Goal: Task Accomplishment & Management: Use online tool/utility

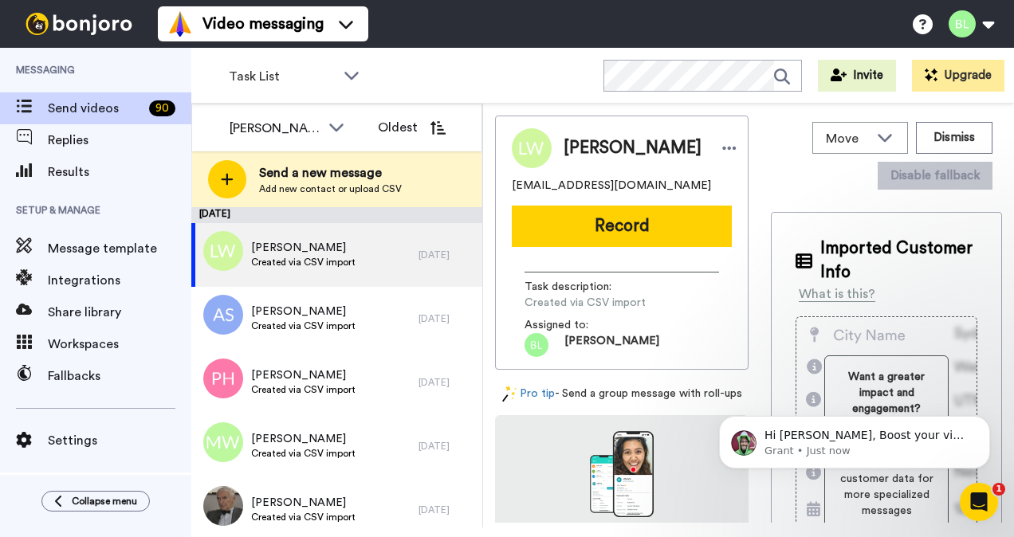
click at [57, 190] on span "Setup & Manage" at bounding box center [95, 210] width 191 height 45
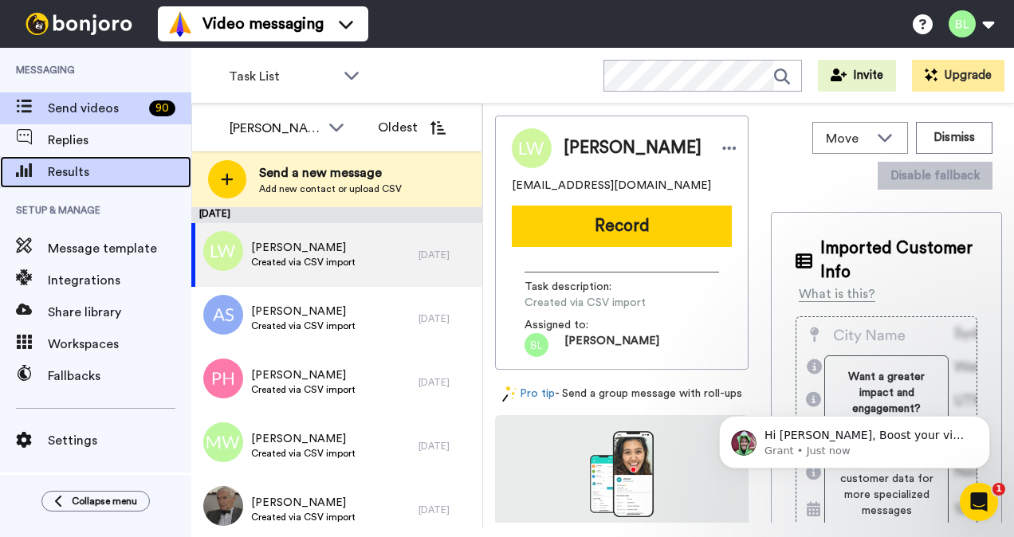
click at [58, 180] on span "Results" at bounding box center [119, 172] width 143 height 19
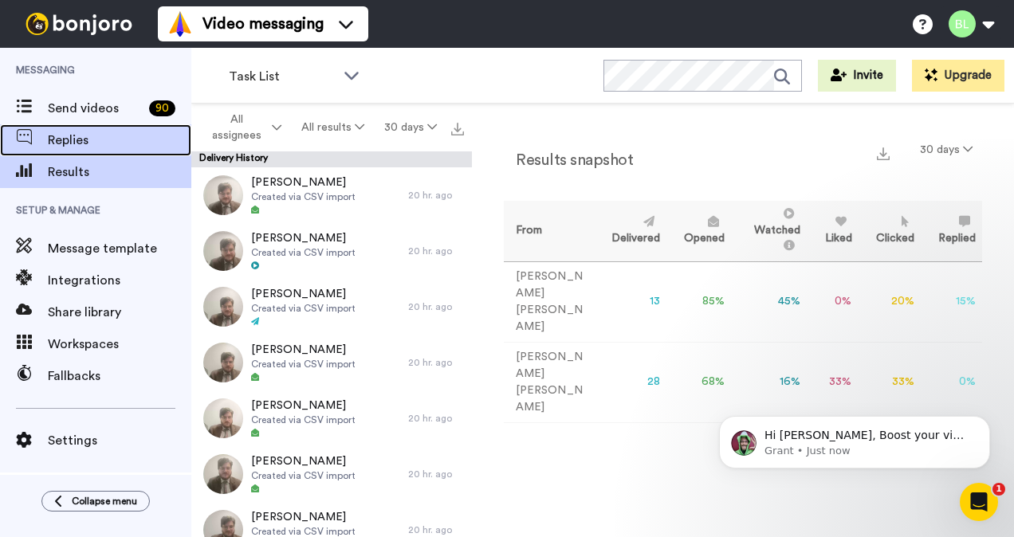
click at [94, 130] on div "Replies" at bounding box center [95, 140] width 191 height 32
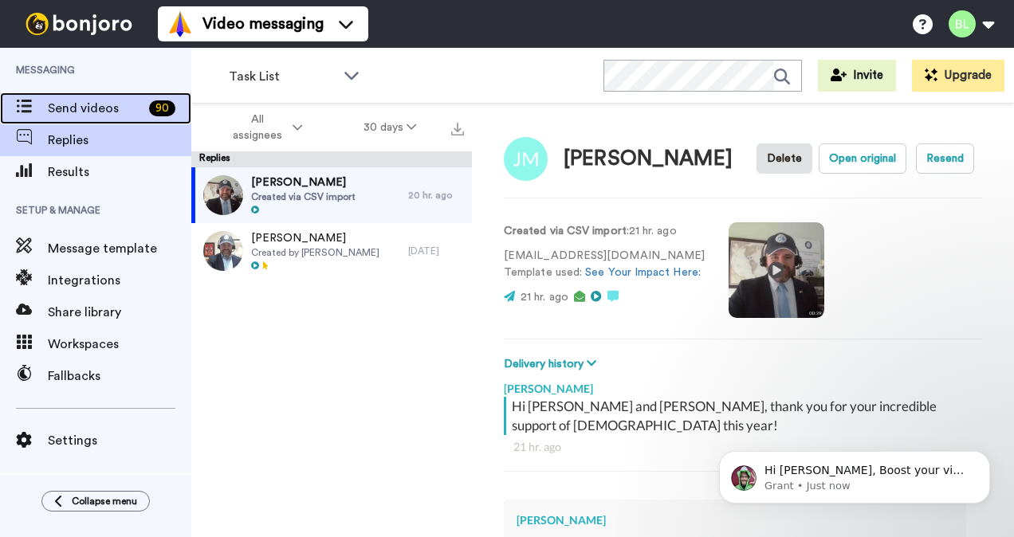
click at [66, 116] on span "Send videos" at bounding box center [95, 108] width 95 height 19
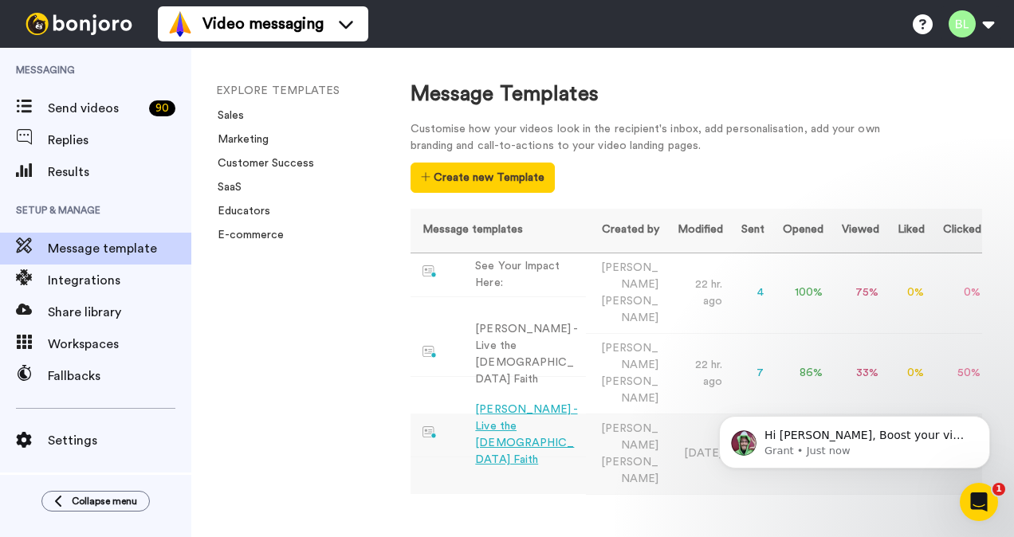
click at [539, 402] on div "[PERSON_NAME] - Live the [DEMOGRAPHIC_DATA] Faith" at bounding box center [527, 435] width 104 height 67
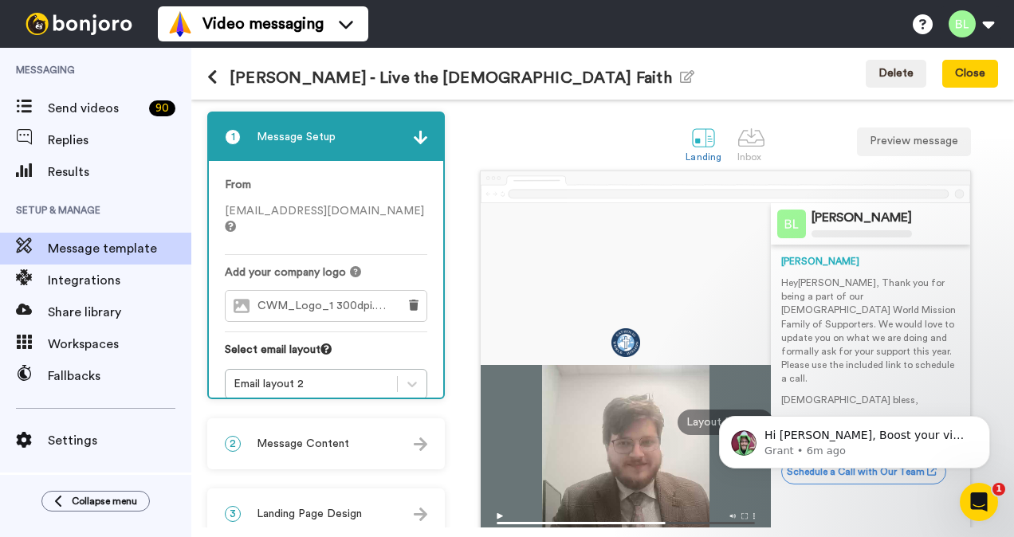
click at [389, 441] on div "2 Message Content" at bounding box center [326, 444] width 234 height 48
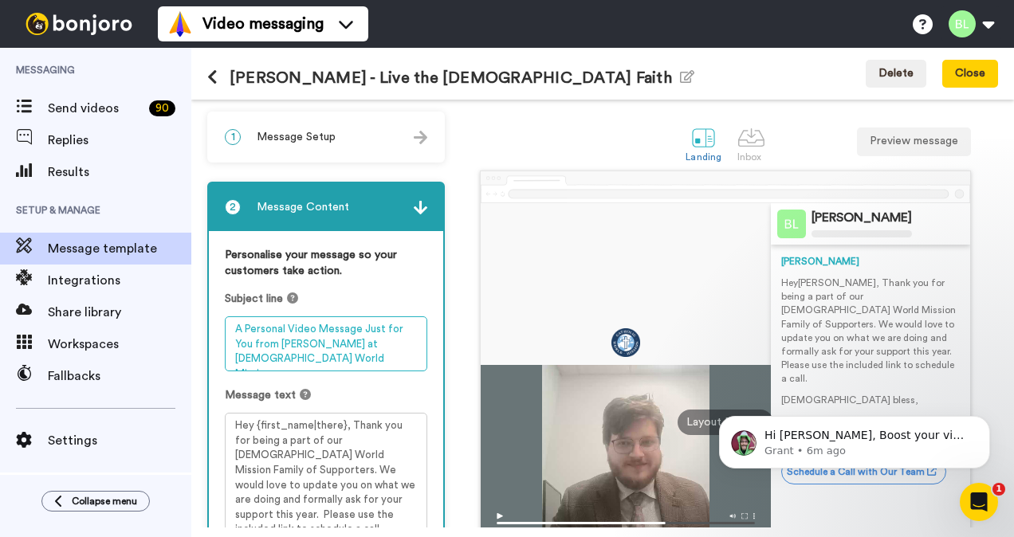
drag, startPoint x: 251, startPoint y: 344, endPoint x: 362, endPoint y: 313, distance: 115.0
click at [362, 313] on div "Subject line A Personal Video Message Just for You from Blake at Catholic World…" at bounding box center [326, 331] width 202 height 80
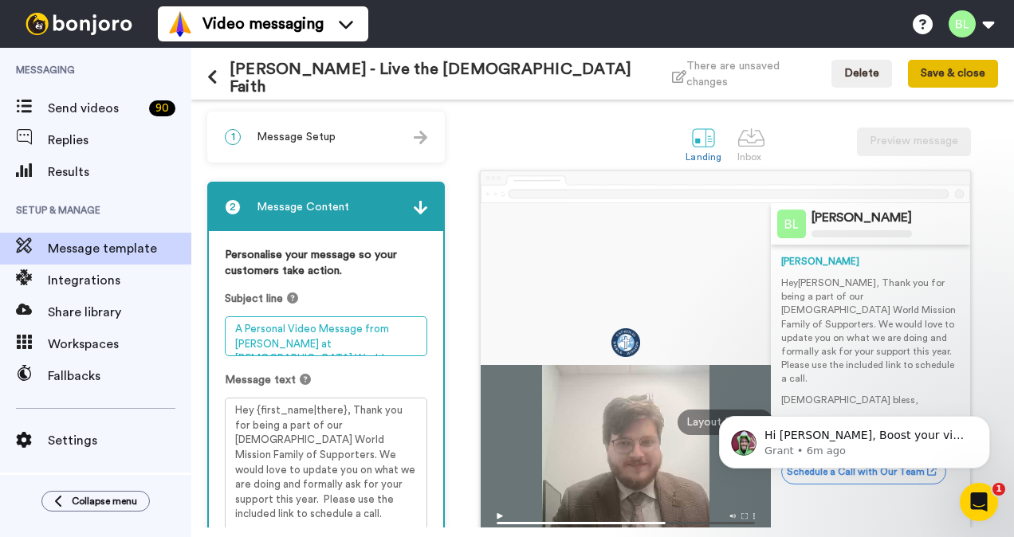
type textarea "A Personal Video Message from [PERSON_NAME] at [DEMOGRAPHIC_DATA] World Mission"
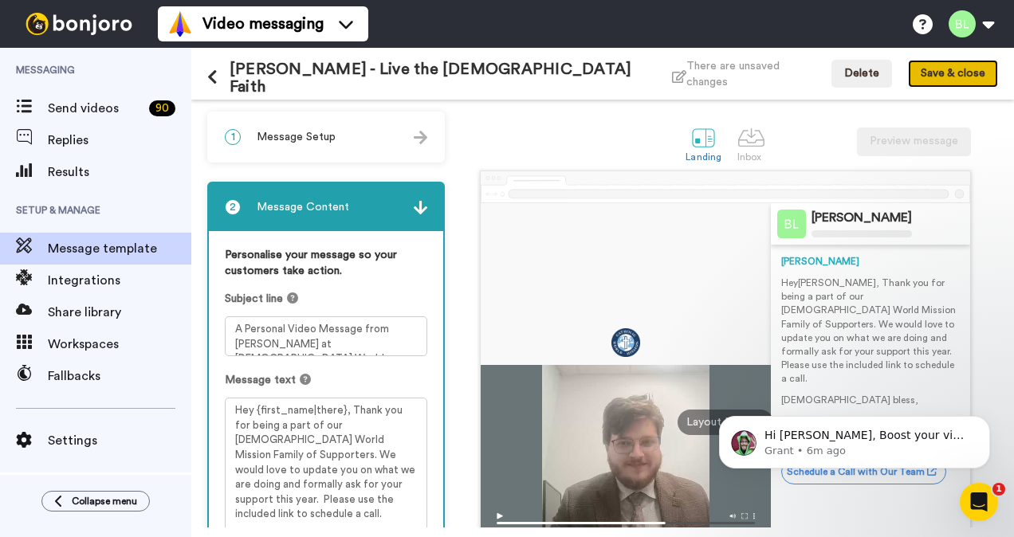
click at [973, 72] on button "Save & close" at bounding box center [953, 74] width 90 height 29
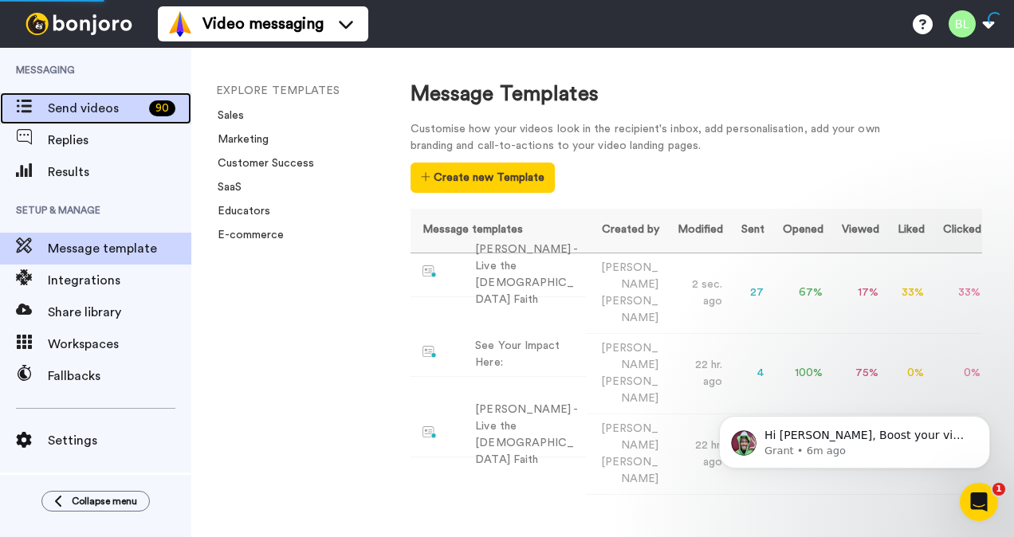
click at [108, 115] on span "Send videos" at bounding box center [95, 108] width 95 height 19
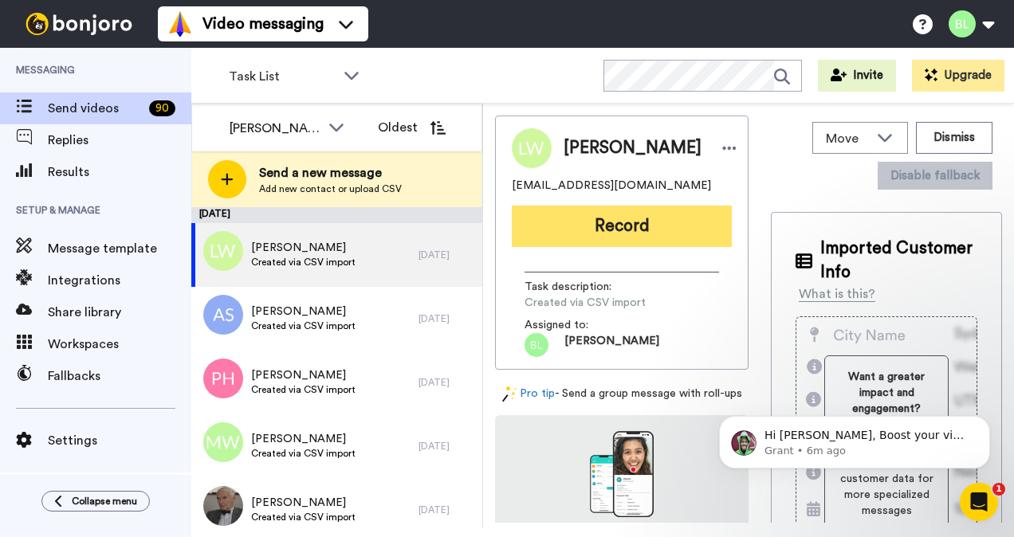
click at [623, 229] on button "Record" at bounding box center [622, 226] width 220 height 41
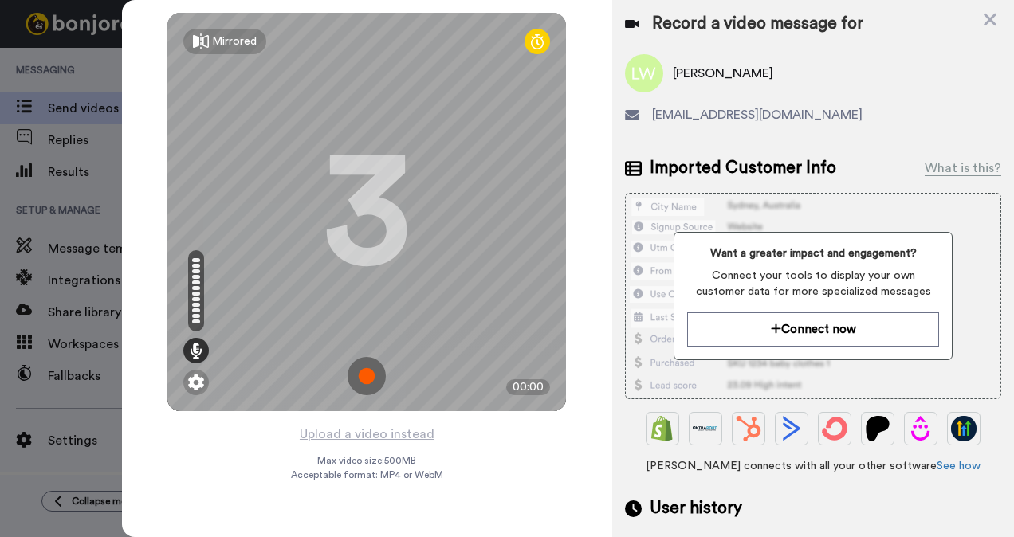
click at [369, 374] on img at bounding box center [366, 376] width 38 height 38
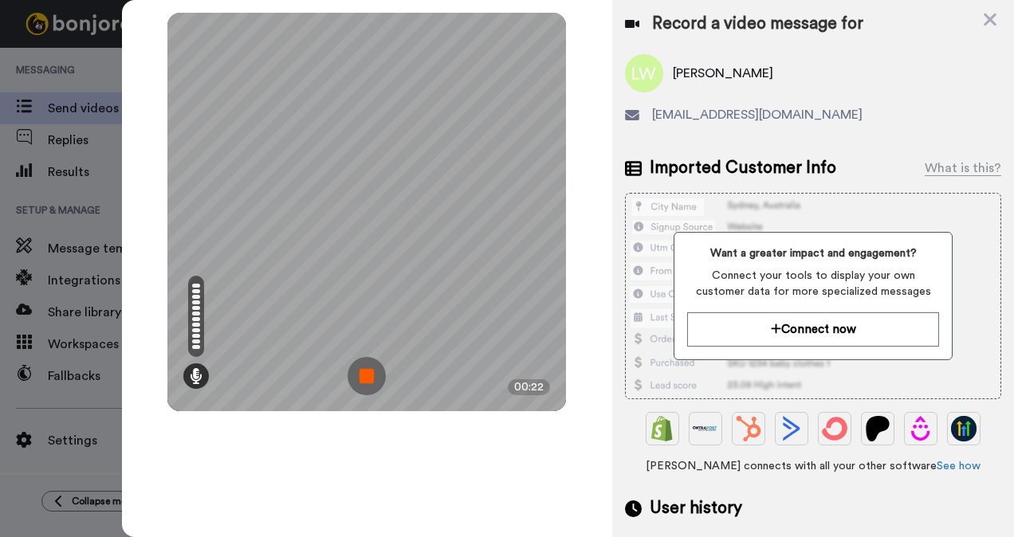
click at [354, 379] on img at bounding box center [366, 376] width 38 height 38
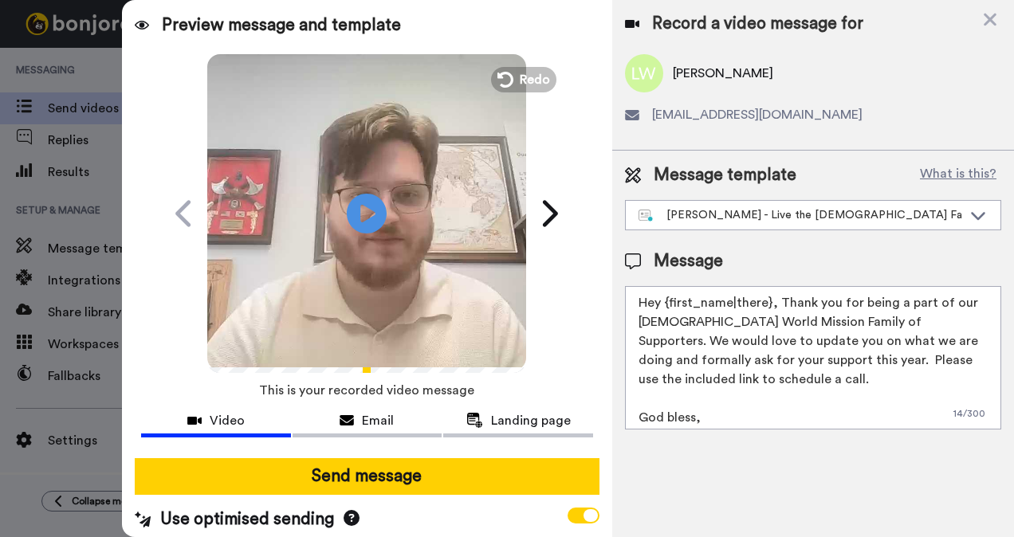
scroll to position [15, 0]
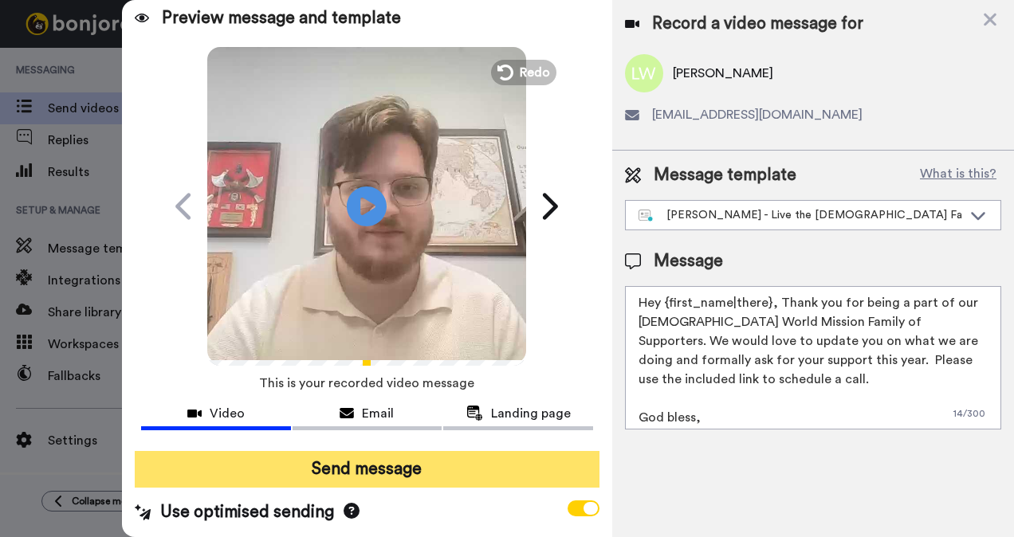
click at [378, 462] on button "Send message" at bounding box center [367, 469] width 465 height 37
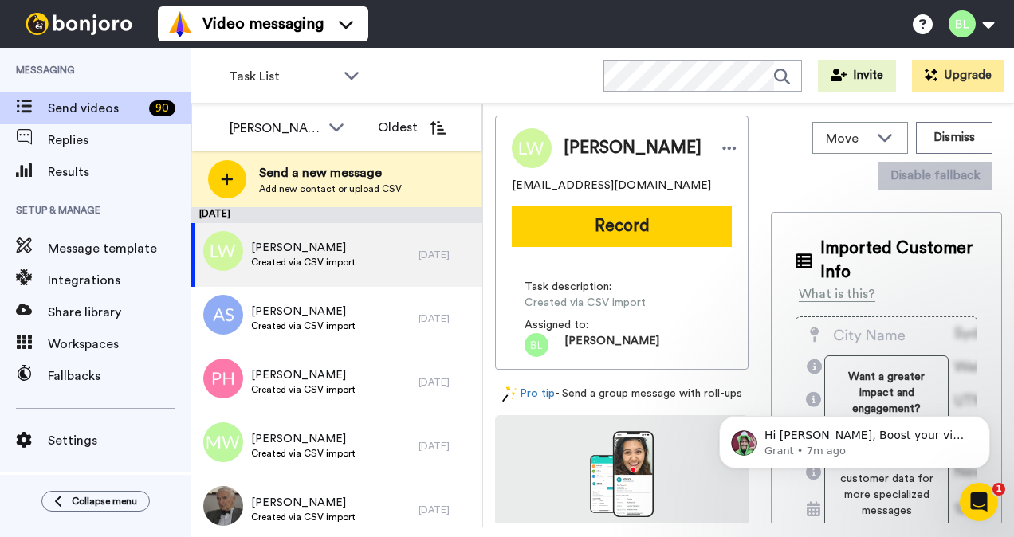
scroll to position [0, 0]
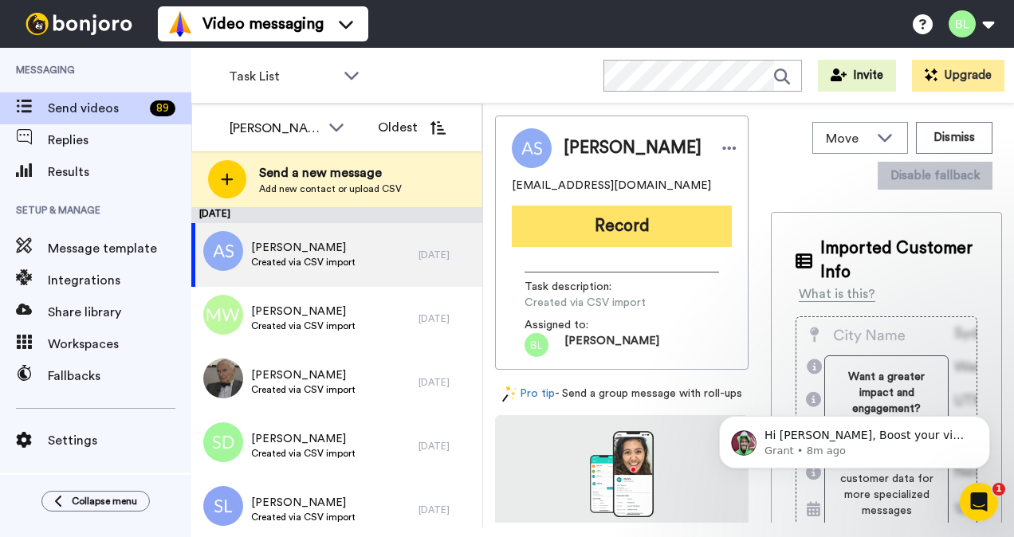
click at [592, 245] on button "Record" at bounding box center [622, 226] width 220 height 41
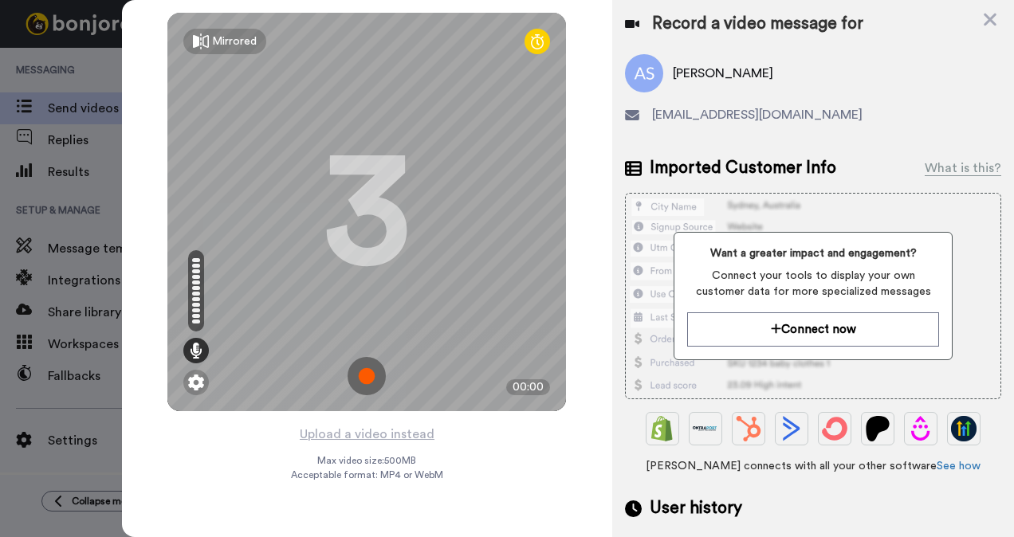
click at [377, 360] on img at bounding box center [366, 376] width 38 height 38
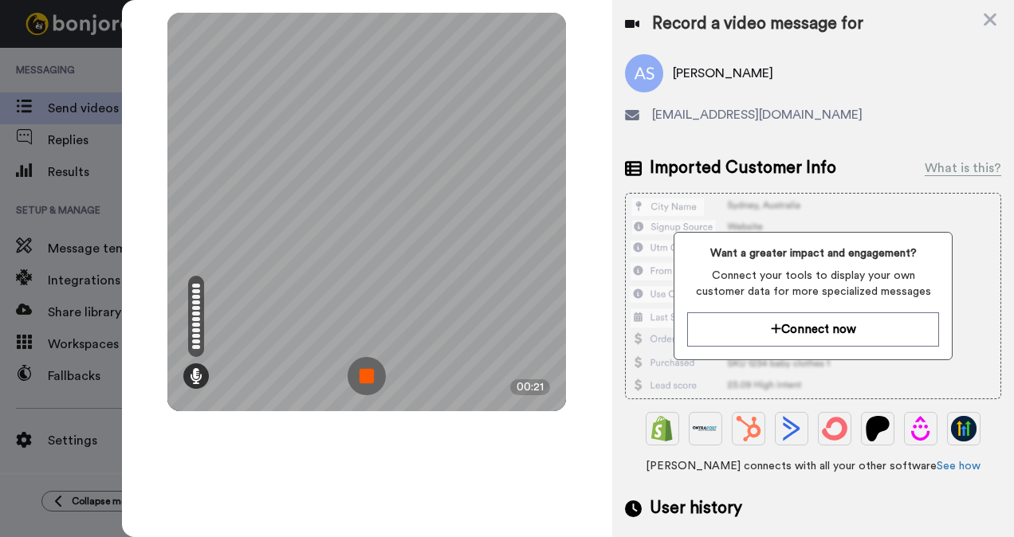
click at [371, 374] on img at bounding box center [366, 376] width 38 height 38
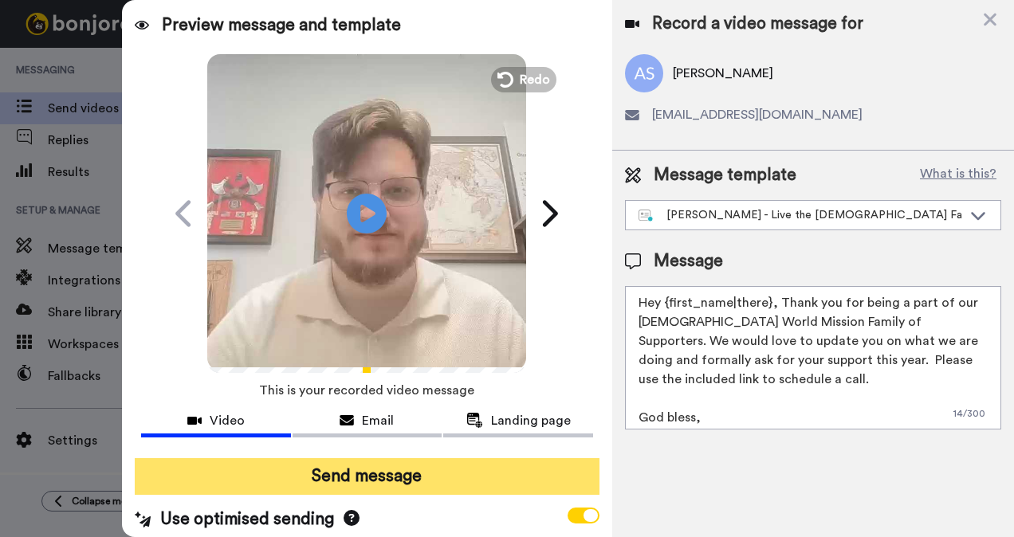
click at [395, 480] on button "Send message" at bounding box center [367, 476] width 465 height 37
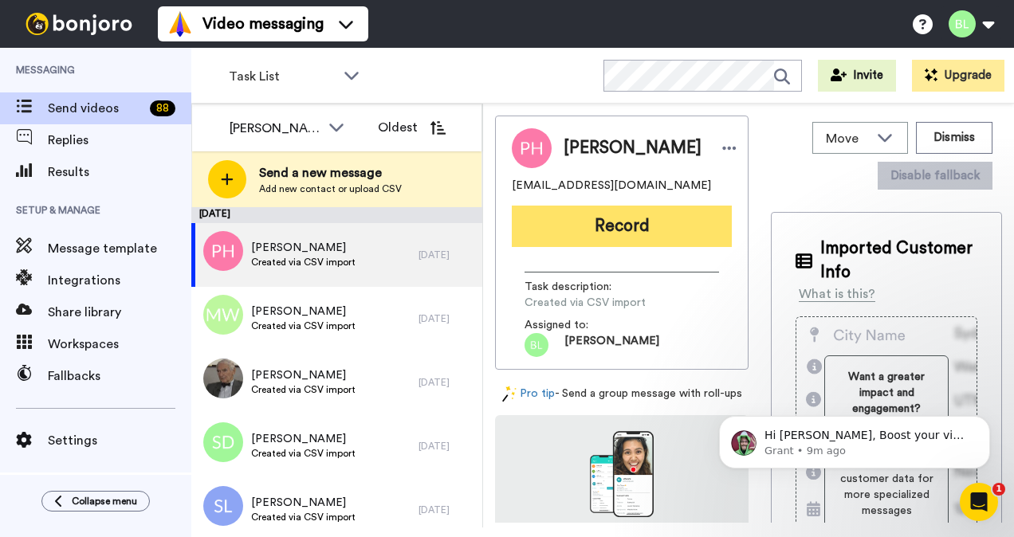
click at [618, 229] on button "Record" at bounding box center [622, 226] width 220 height 41
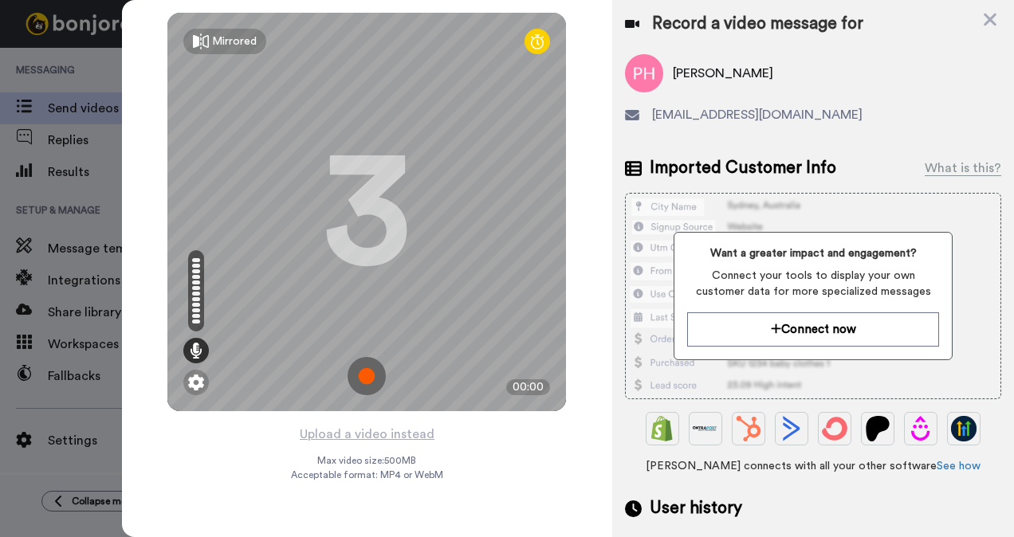
click at [374, 376] on img at bounding box center [366, 376] width 38 height 38
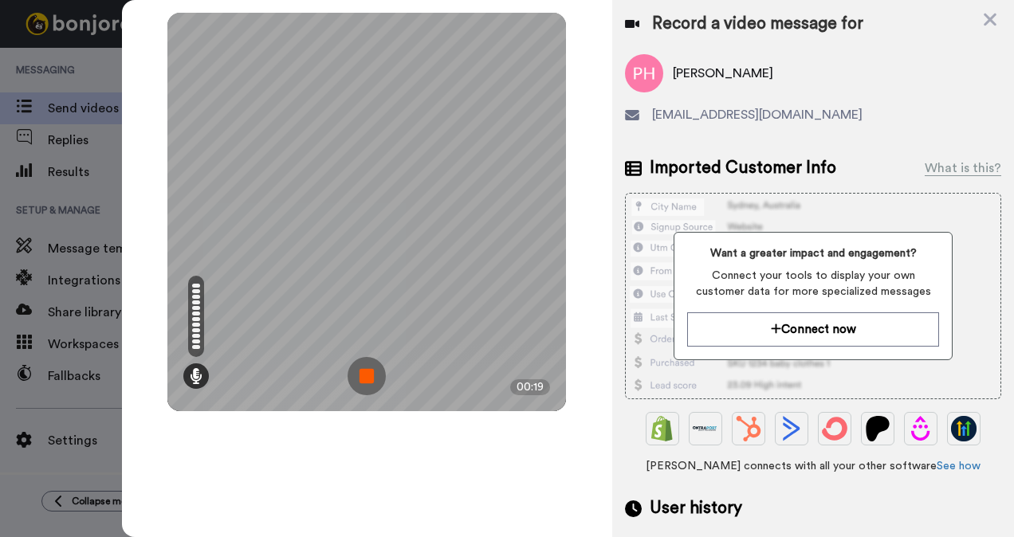
click at [367, 374] on img at bounding box center [366, 376] width 38 height 38
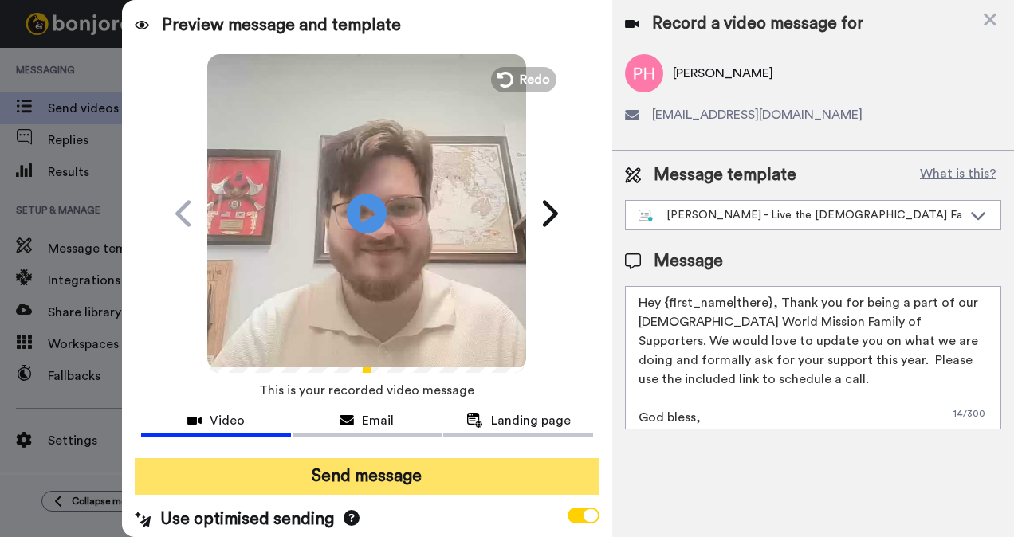
click at [467, 488] on button "Send message" at bounding box center [367, 476] width 465 height 37
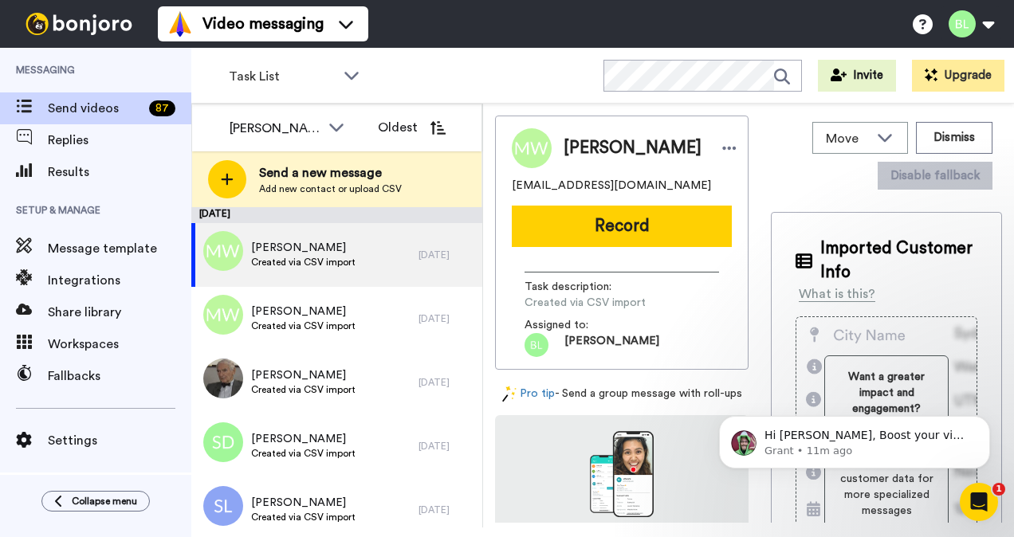
click at [636, 161] on div "[PERSON_NAME]" at bounding box center [622, 148] width 220 height 40
click at [830, 445] on p "Grant • 11m ago" at bounding box center [867, 451] width 206 height 14
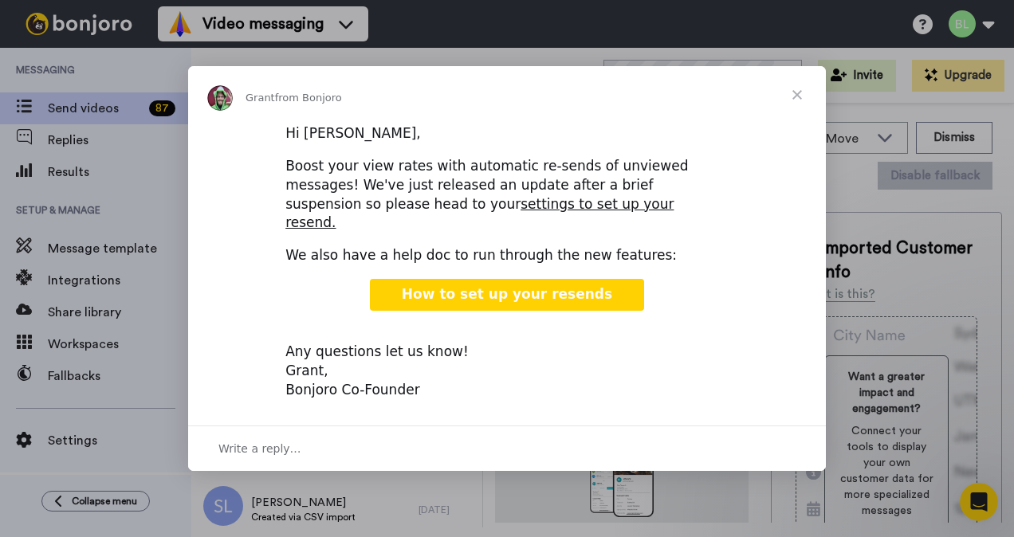
click at [614, 324] on div "Any questions let us know! Grant, Bonjoro Co-Founder" at bounding box center [506, 362] width 443 height 76
click at [796, 102] on span "Close" at bounding box center [796, 94] width 57 height 57
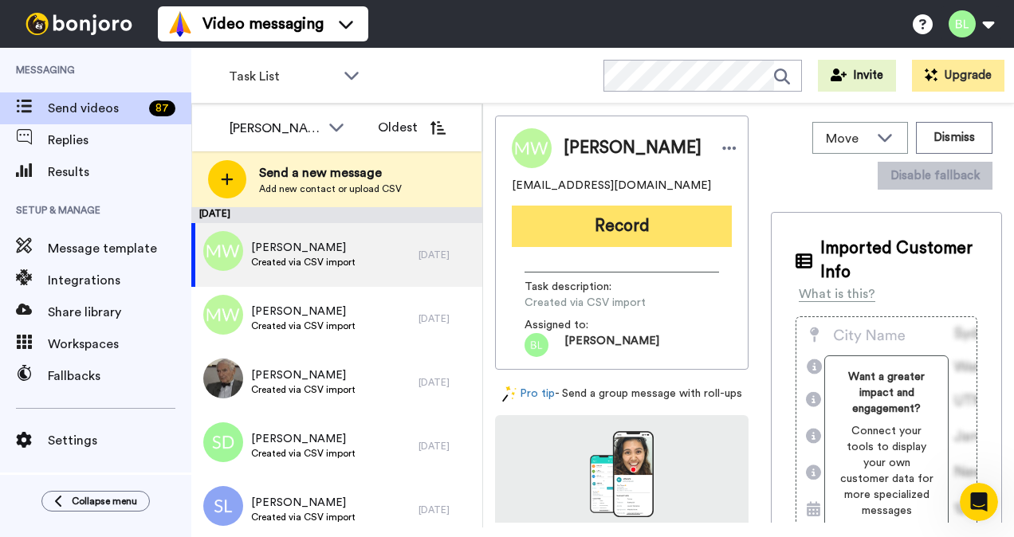
click at [619, 229] on button "Record" at bounding box center [622, 226] width 220 height 41
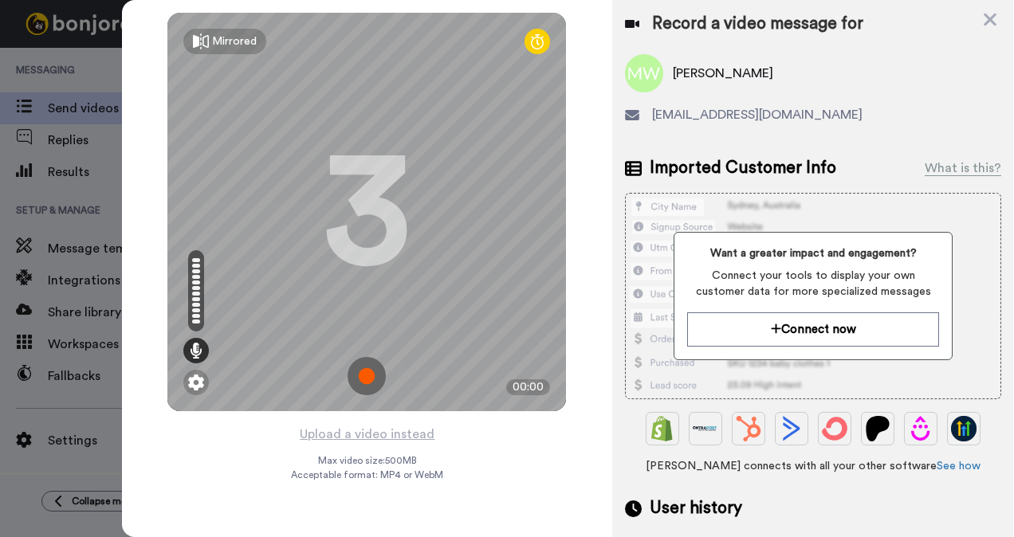
click at [372, 373] on img at bounding box center [366, 376] width 38 height 38
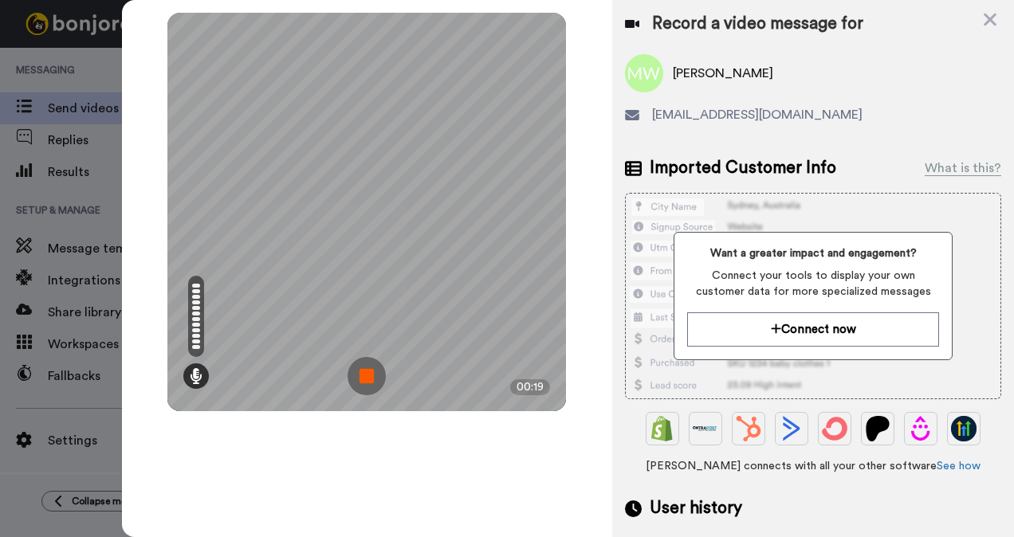
click at [367, 391] on img at bounding box center [366, 376] width 38 height 38
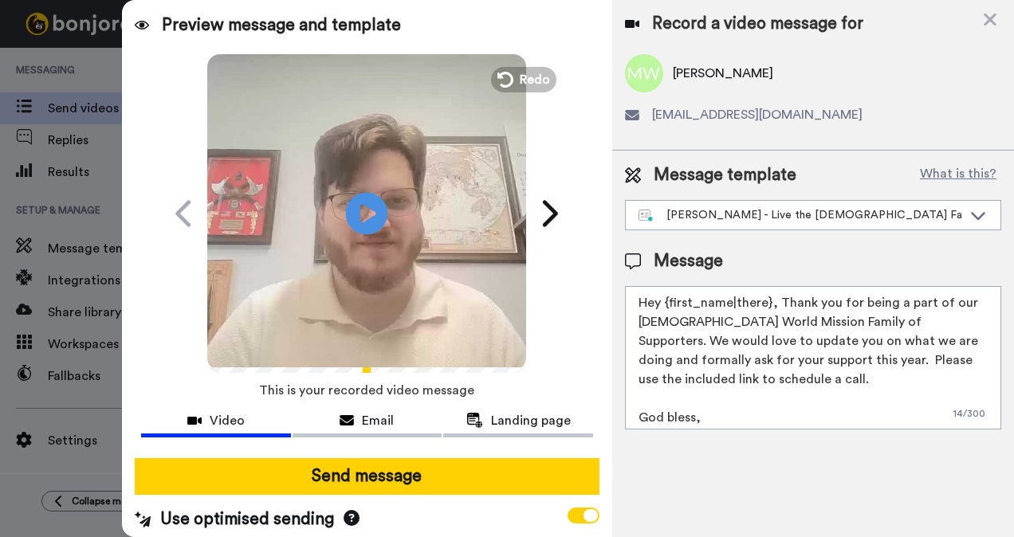
click at [365, 207] on icon at bounding box center [367, 213] width 42 height 42
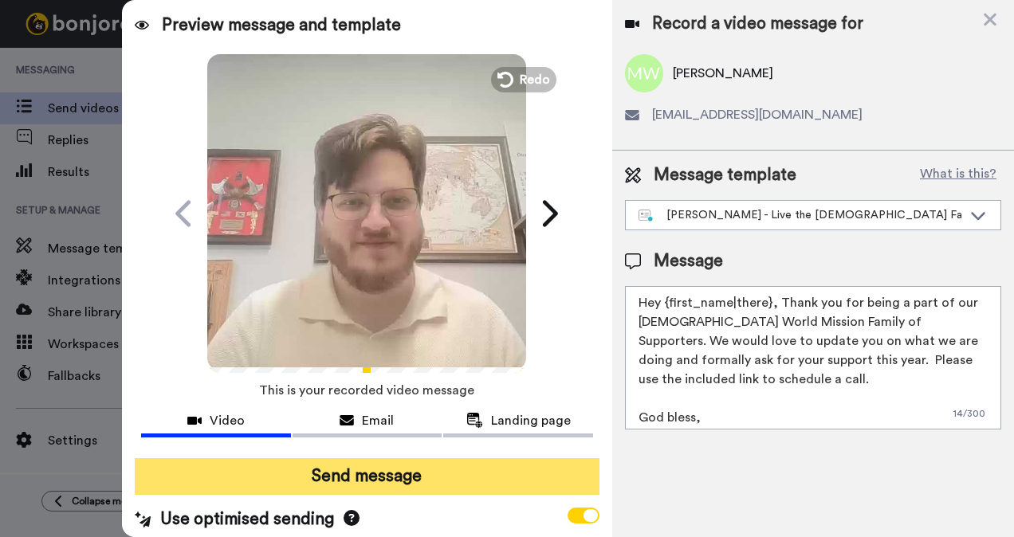
click at [427, 470] on button "Send message" at bounding box center [367, 476] width 465 height 37
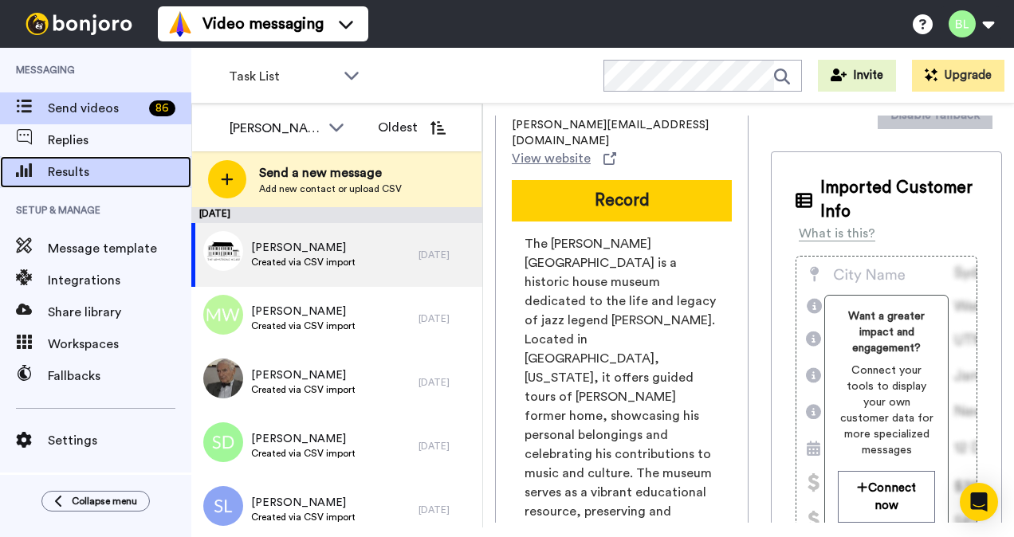
click at [90, 163] on span "Results" at bounding box center [119, 172] width 143 height 19
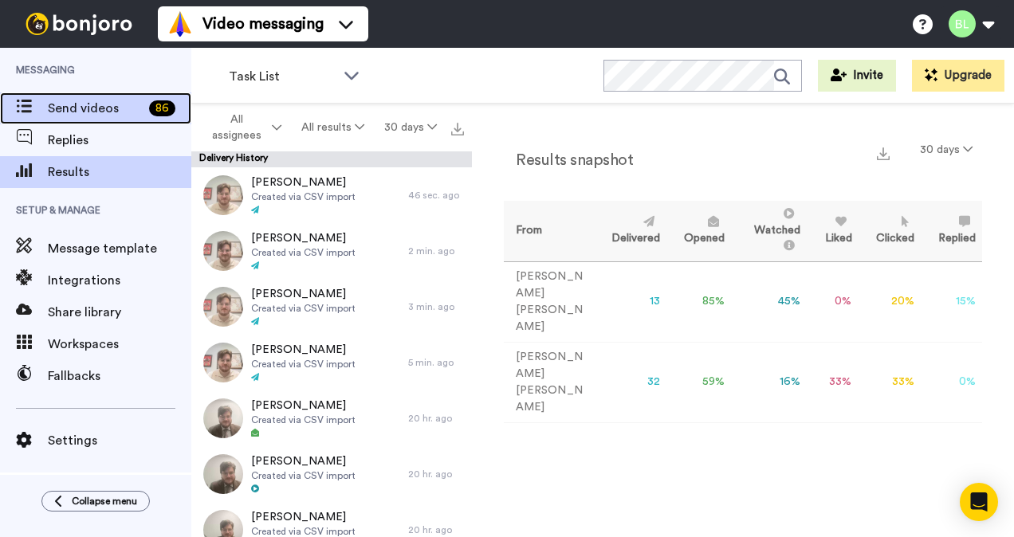
click at [75, 102] on span "Send videos" at bounding box center [95, 108] width 95 height 19
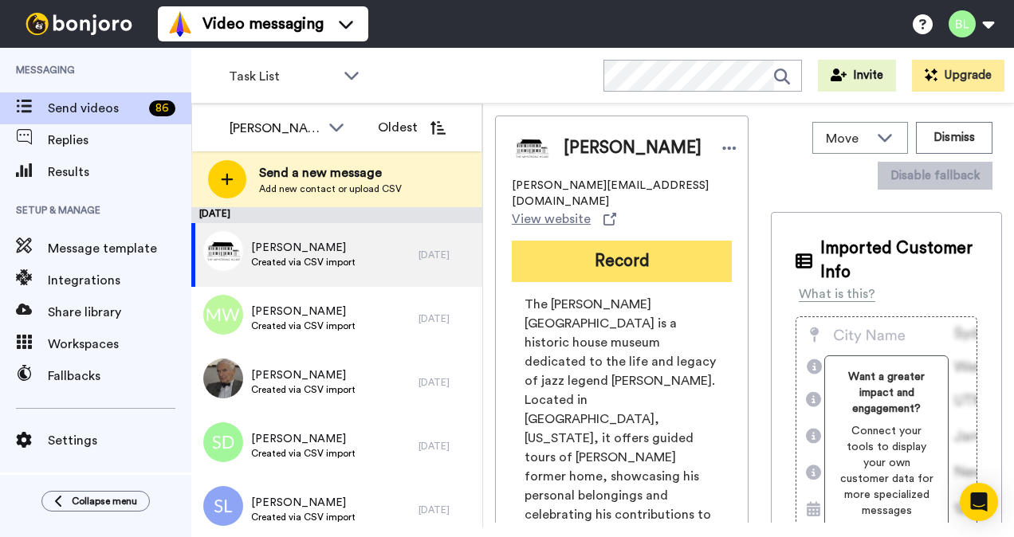
click at [579, 254] on button "Record" at bounding box center [622, 261] width 220 height 41
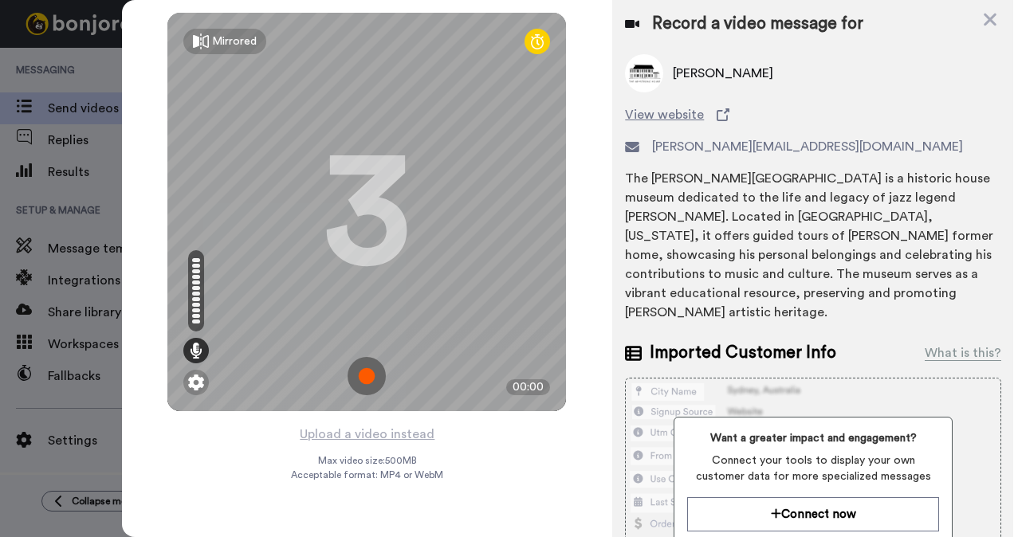
click at [369, 376] on img at bounding box center [366, 376] width 38 height 38
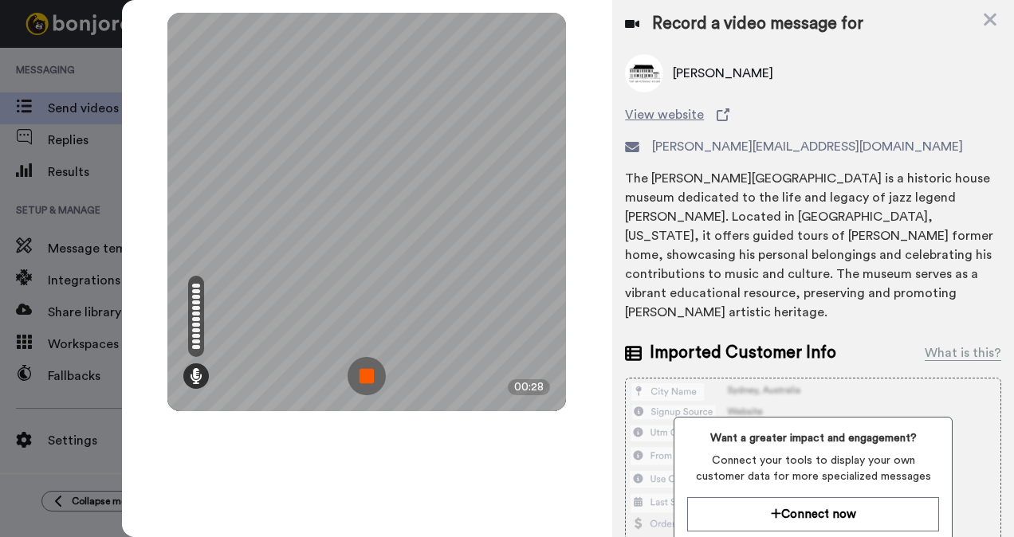
click at [394, 433] on div "Mirrored Redo 3 00:28" at bounding box center [367, 268] width 491 height 537
click at [374, 426] on div "Mirrored Redo 3 00:28" at bounding box center [367, 268] width 491 height 537
click at [371, 382] on img at bounding box center [366, 376] width 38 height 38
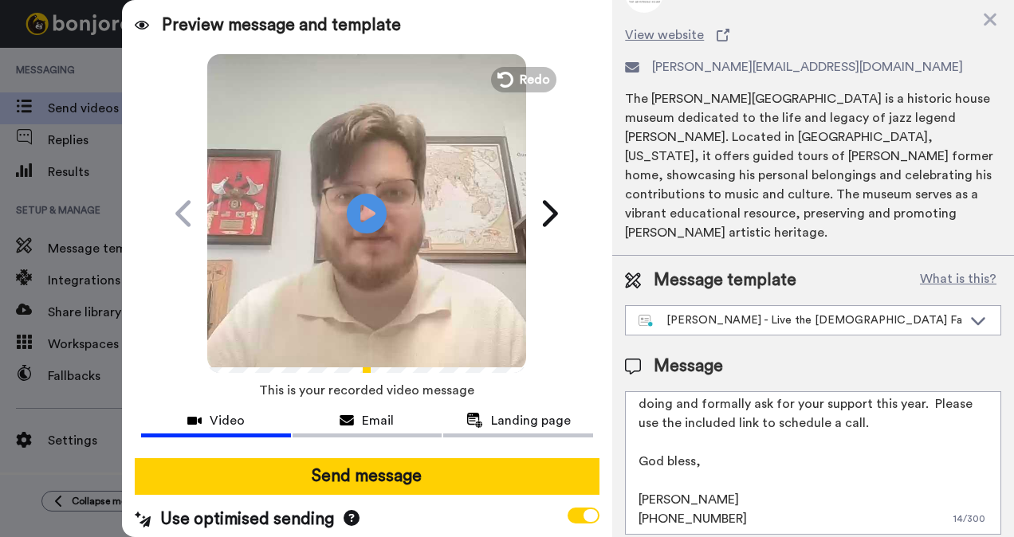
scroll to position [80, 0]
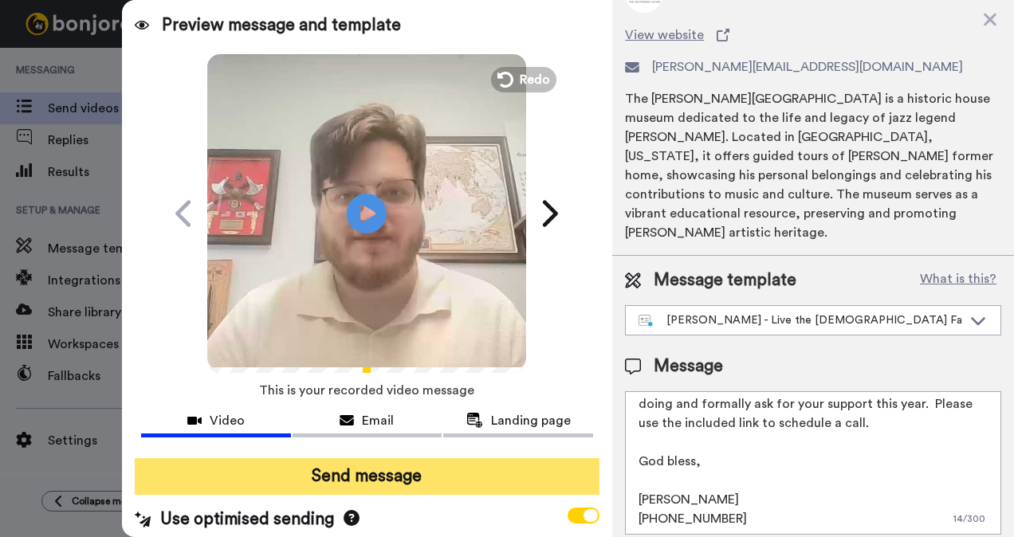
click at [387, 472] on button "Send message" at bounding box center [367, 476] width 465 height 37
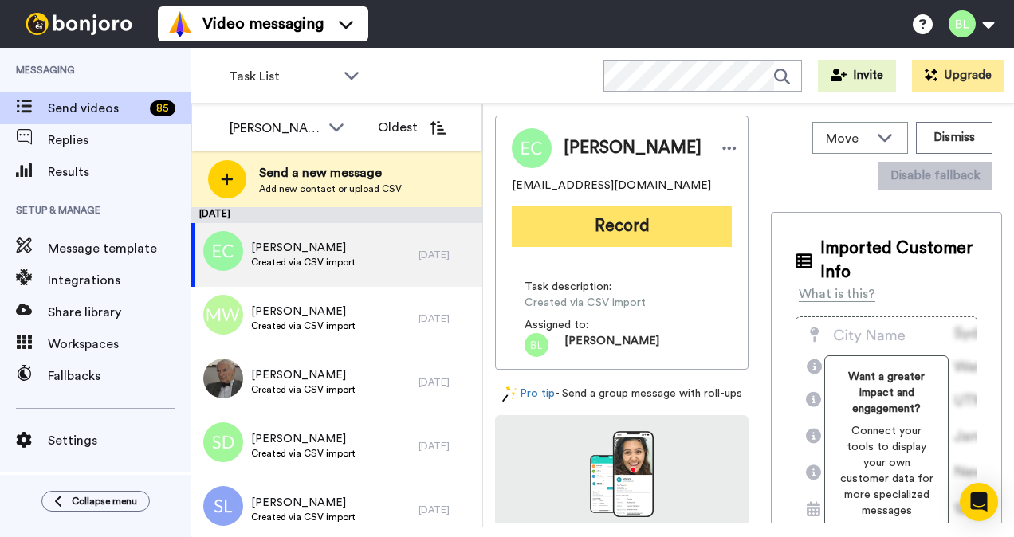
click at [661, 222] on button "Record" at bounding box center [622, 226] width 220 height 41
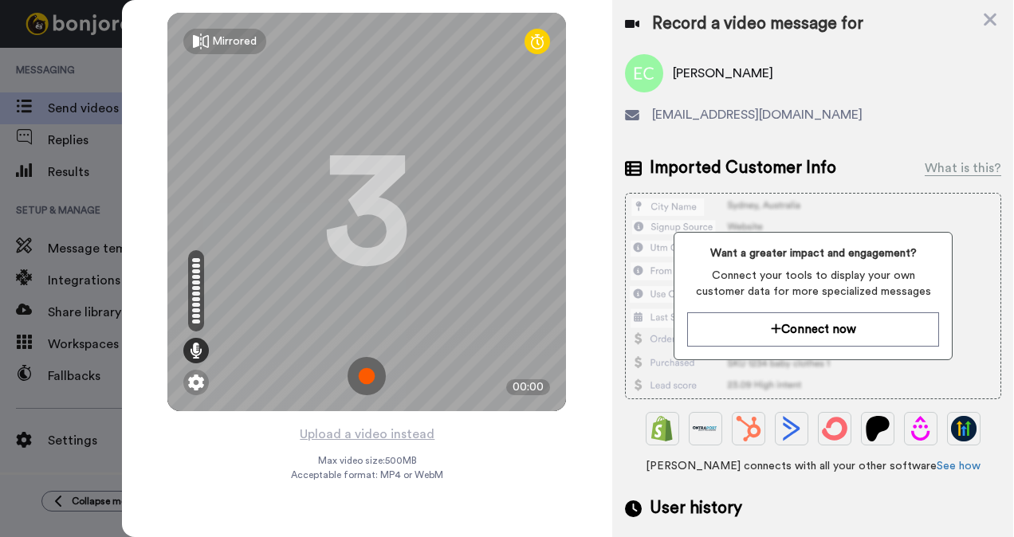
click at [367, 371] on img at bounding box center [366, 376] width 38 height 38
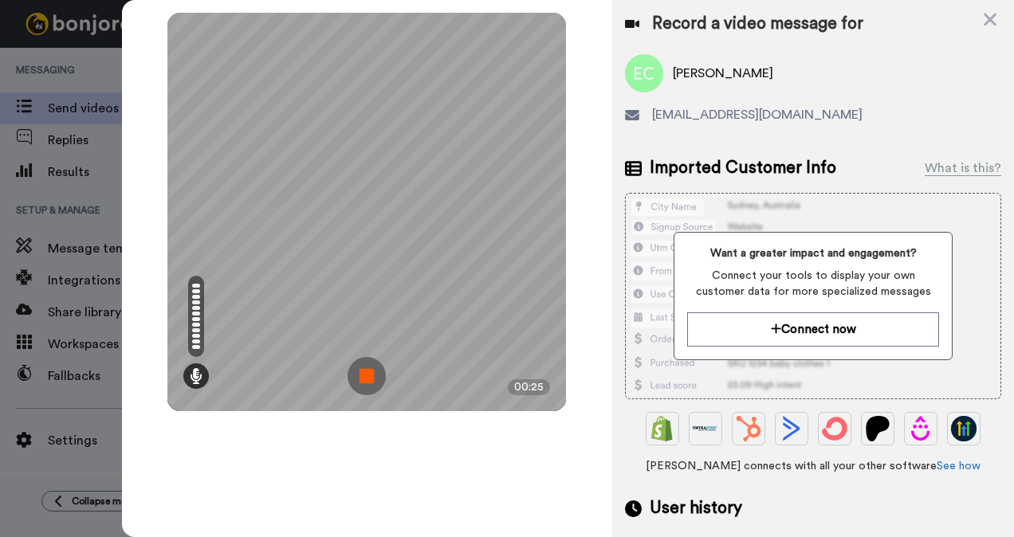
click at [358, 380] on img at bounding box center [366, 376] width 38 height 38
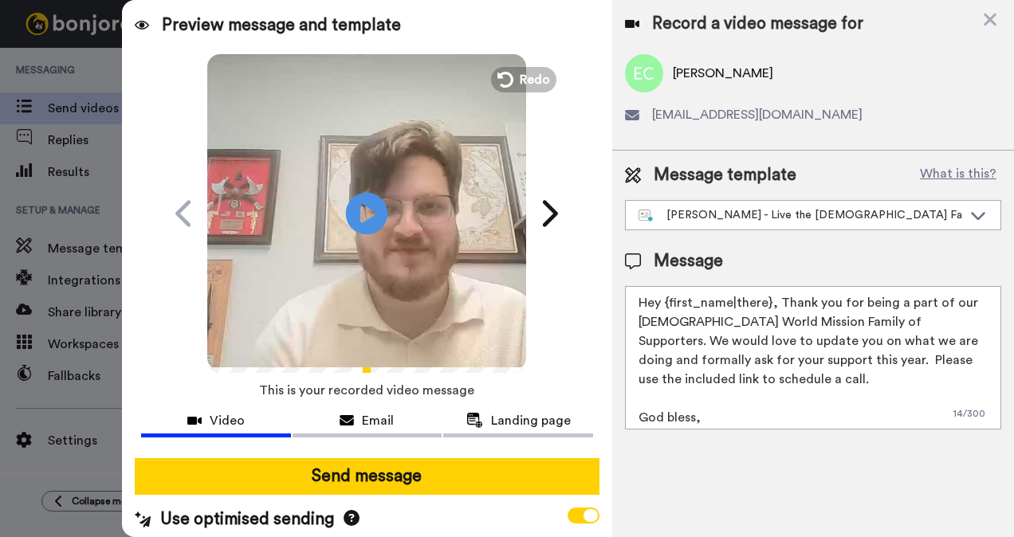
click at [367, 197] on icon at bounding box center [367, 213] width 42 height 42
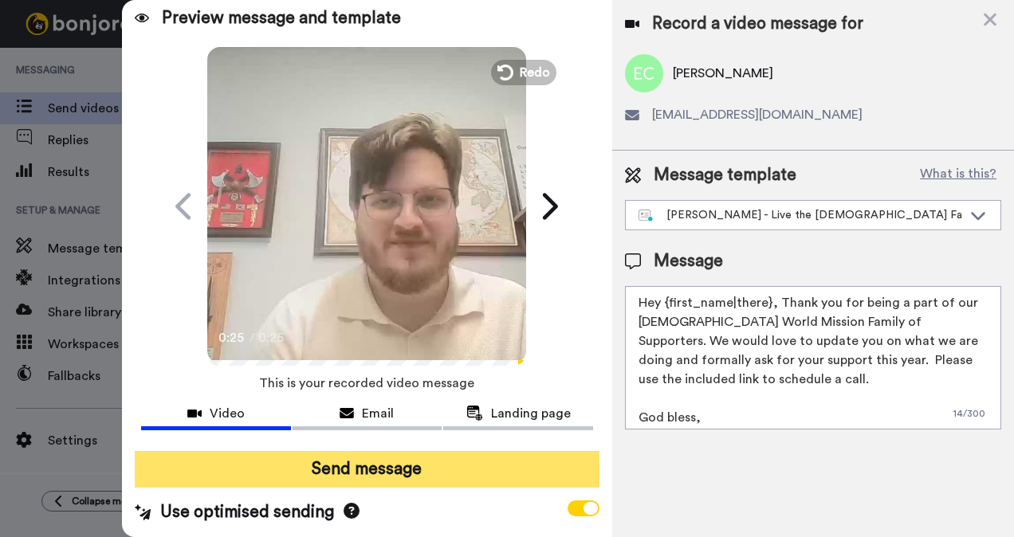
click at [457, 451] on button "Send message" at bounding box center [367, 469] width 465 height 37
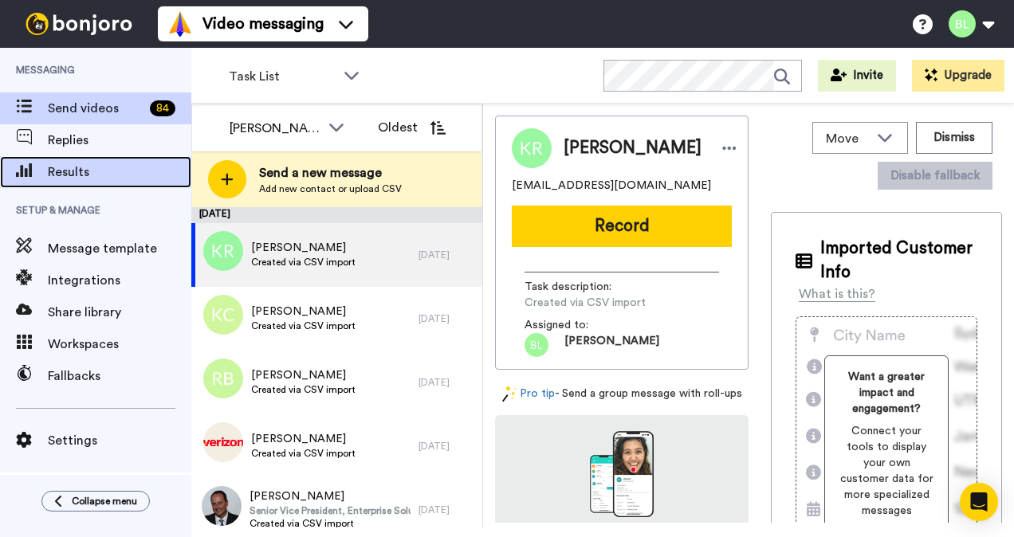
click at [70, 171] on span "Results" at bounding box center [119, 172] width 143 height 19
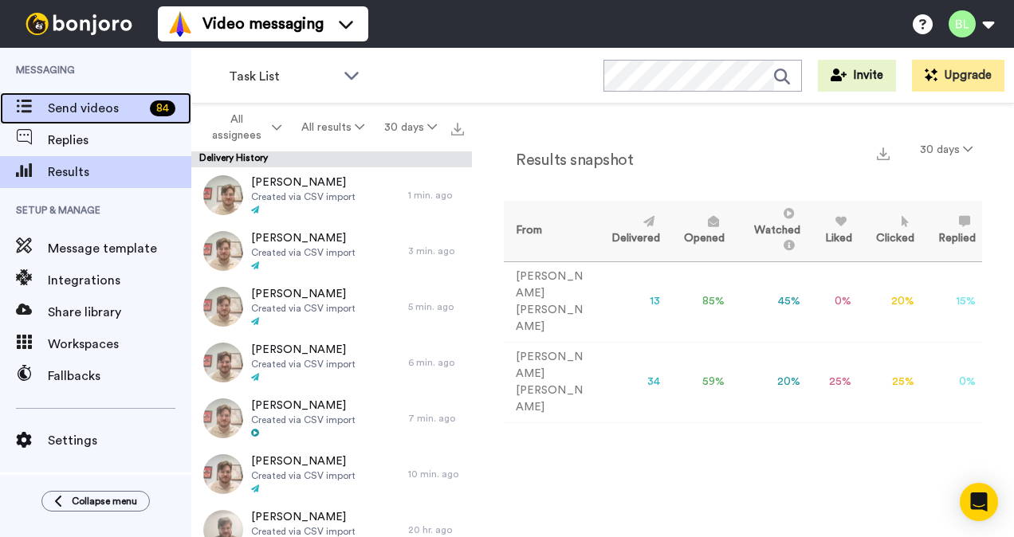
click at [96, 110] on span "Send videos" at bounding box center [96, 108] width 96 height 19
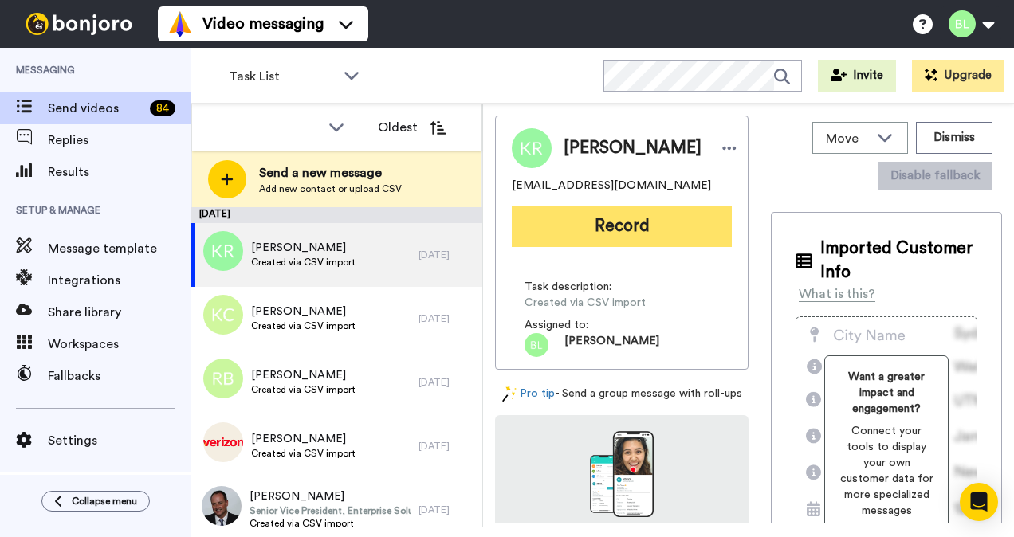
click at [618, 233] on button "Record" at bounding box center [622, 226] width 220 height 41
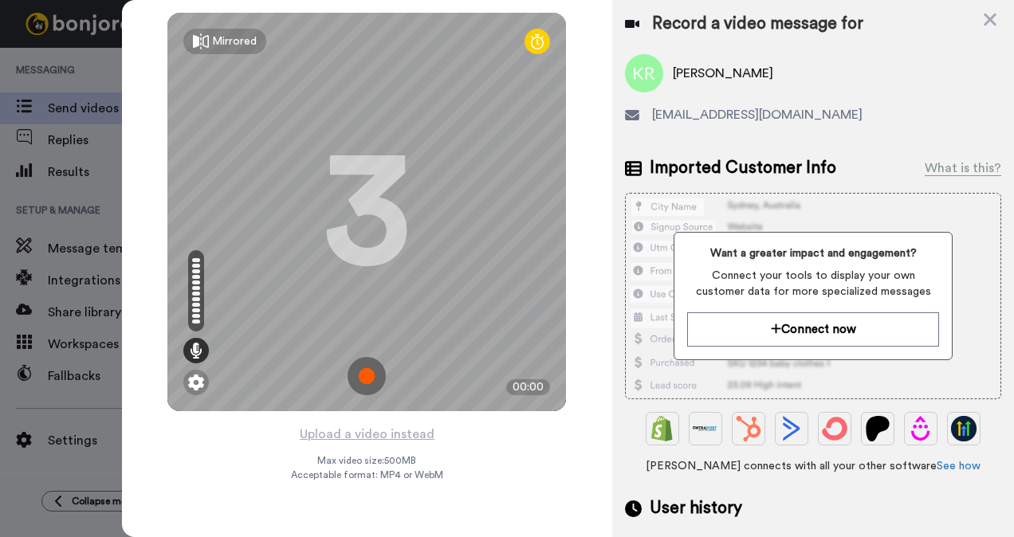
click at [373, 372] on img at bounding box center [366, 376] width 38 height 38
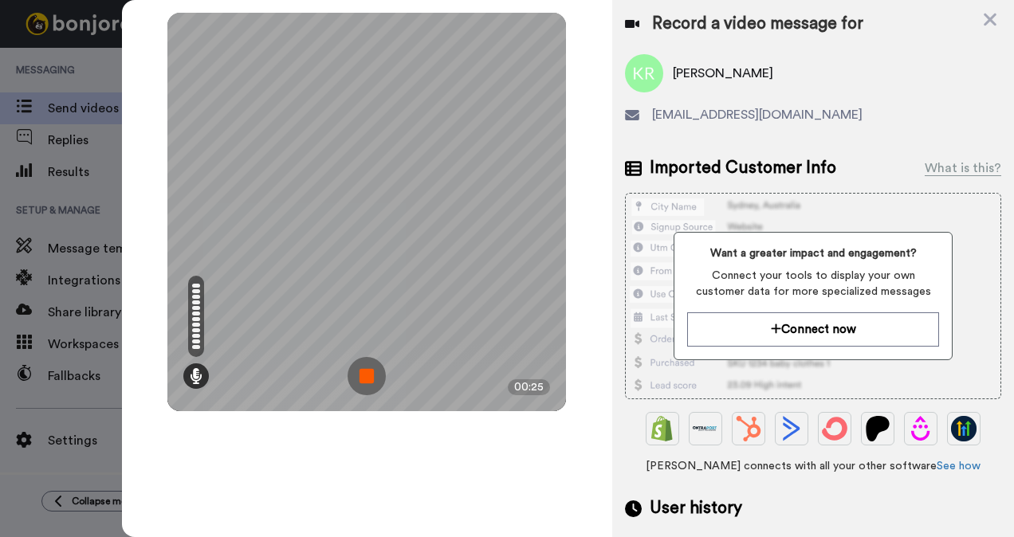
click at [361, 386] on img at bounding box center [366, 376] width 38 height 38
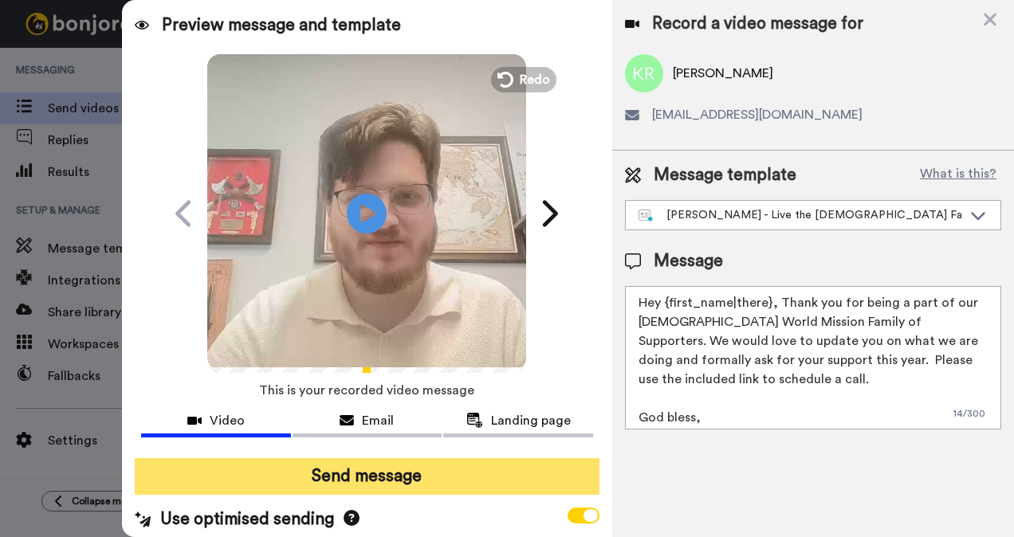
click at [453, 471] on button "Send message" at bounding box center [367, 476] width 465 height 37
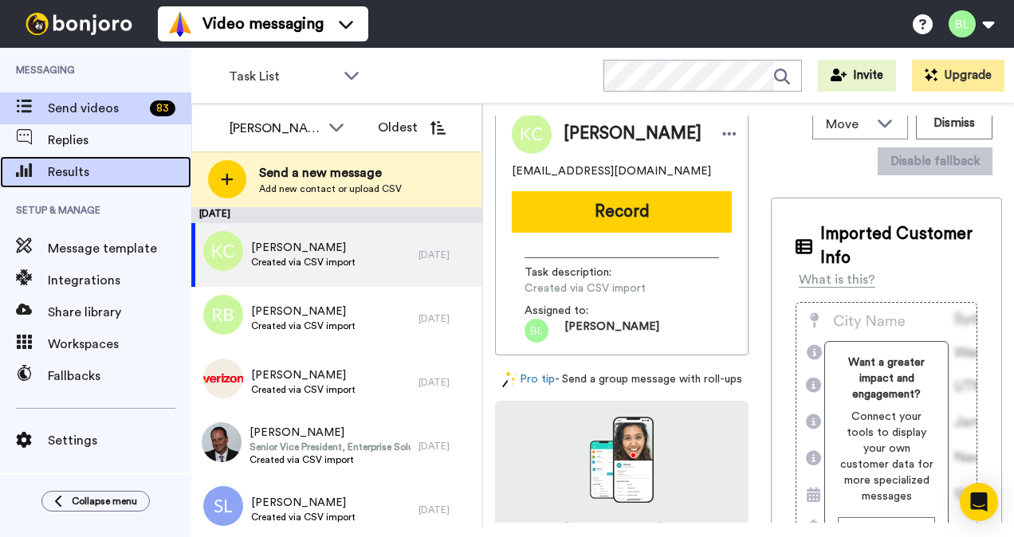
click at [68, 185] on div "Results" at bounding box center [95, 172] width 191 height 32
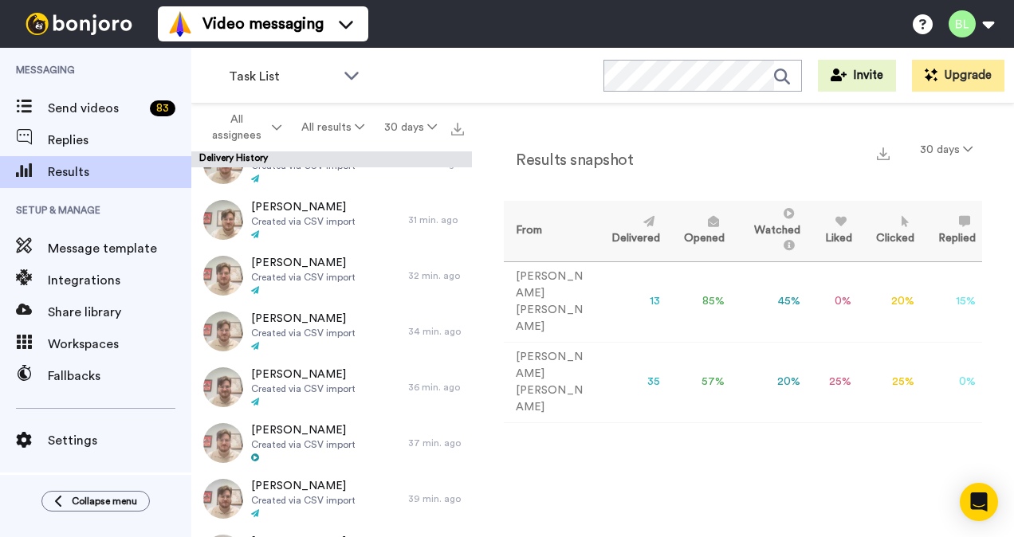
scroll to position [29, 0]
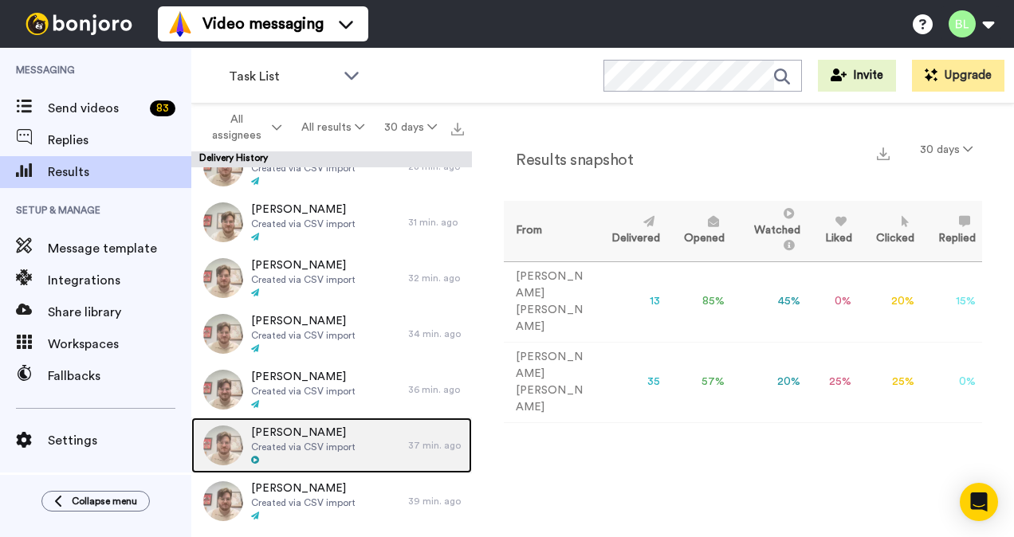
click at [306, 448] on span "Created via CSV import" at bounding box center [303, 447] width 104 height 13
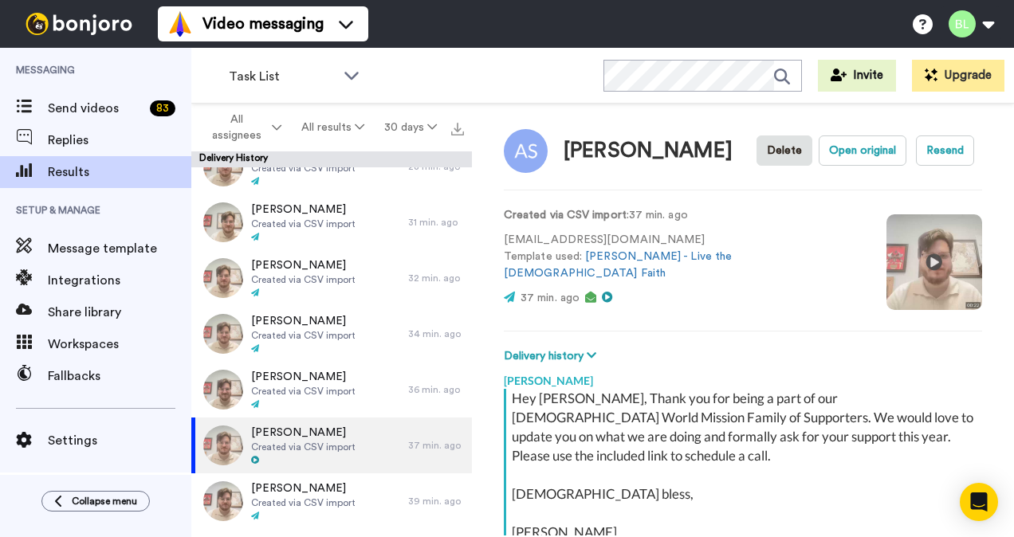
scroll to position [8, 0]
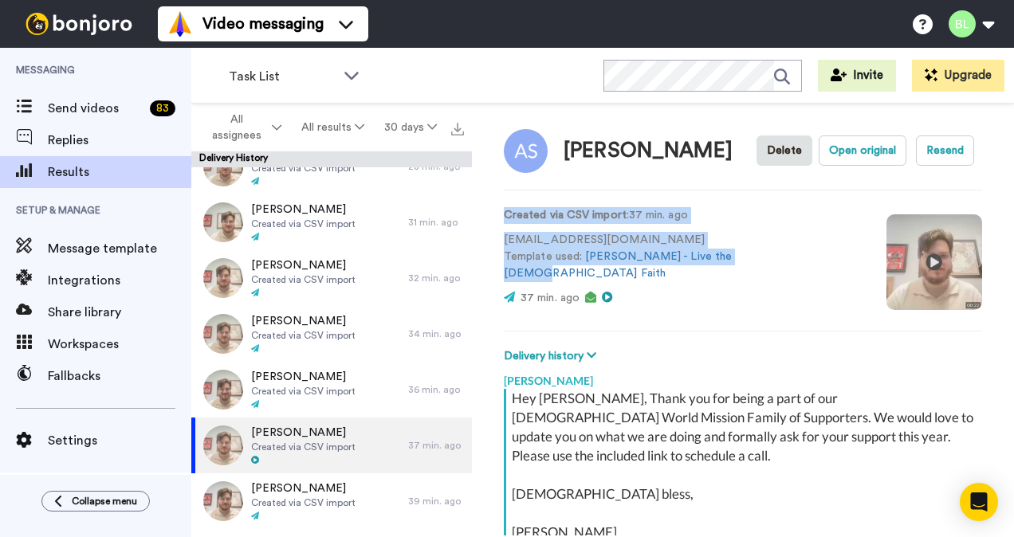
drag, startPoint x: 501, startPoint y: 217, endPoint x: 742, endPoint y: 267, distance: 245.8
click at [742, 267] on div "Andrew Sodroski Delete Open original Resend Created via CSV import : 37 min. ag…" at bounding box center [743, 320] width 542 height 432
click at [742, 267] on div "Created via CSV import : 37 min. ago sodroski@gmail.com Template used: Blake - …" at bounding box center [743, 260] width 478 height 108
drag, startPoint x: 742, startPoint y: 267, endPoint x: 478, endPoint y: 217, distance: 268.5
click at [478, 217] on div "Andrew Sodroski Delete Open original Resend Created via CSV import : 37 min. ag…" at bounding box center [743, 320] width 542 height 432
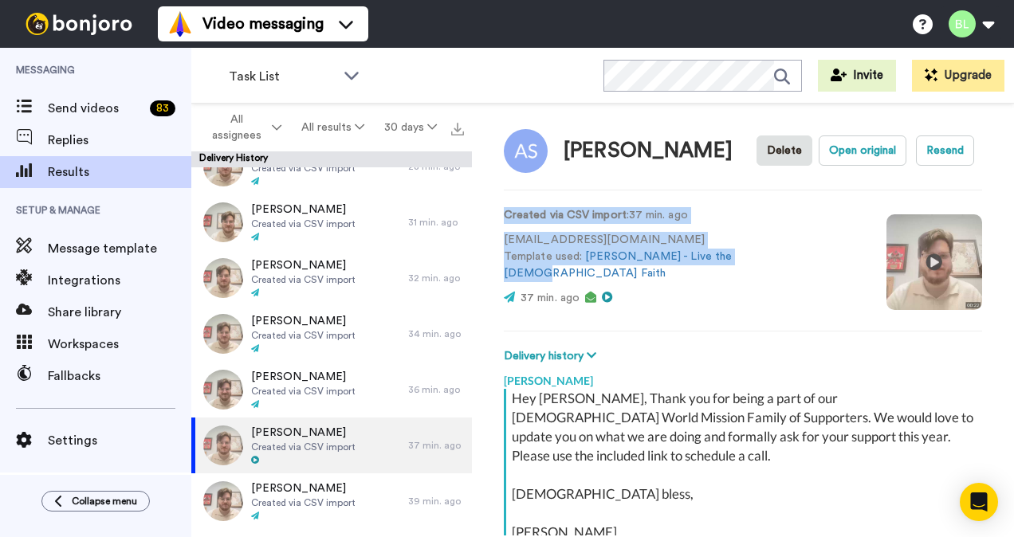
click at [514, 208] on div "Created via CSV import : 37 min. ago sodroski@gmail.com Template used: Blake - …" at bounding box center [743, 260] width 478 height 108
drag, startPoint x: 500, startPoint y: 214, endPoint x: 741, endPoint y: 266, distance: 246.3
click at [741, 266] on div "Andrew Sodroski Delete Open original Resend Created via CSV import : 37 min. ag…" at bounding box center [743, 320] width 542 height 432
click at [741, 266] on div "Created via CSV import : 37 min. ago sodroski@gmail.com Template used: Blake - …" at bounding box center [743, 260] width 478 height 108
drag, startPoint x: 741, startPoint y: 266, endPoint x: 476, endPoint y: 210, distance: 270.5
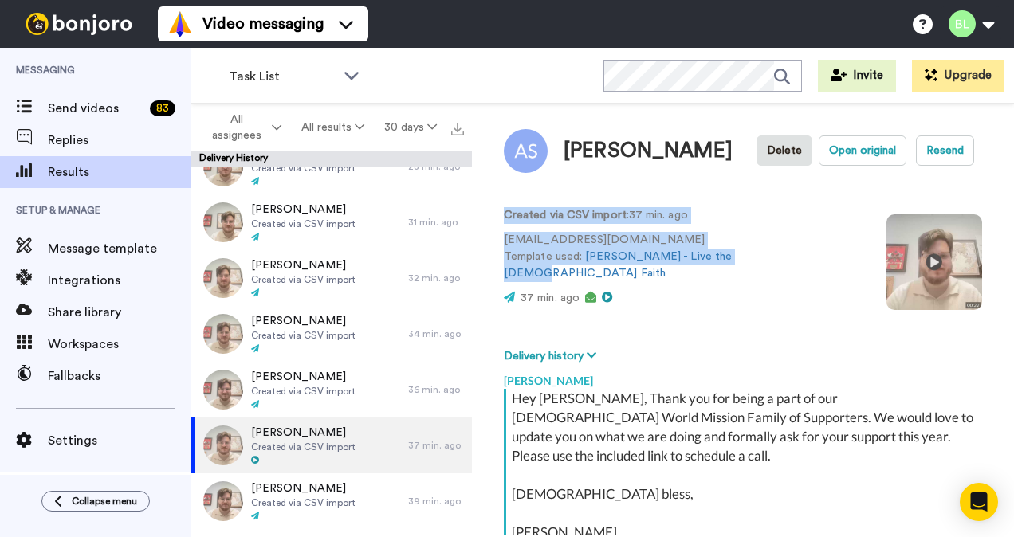
click at [476, 210] on div "Andrew Sodroski Delete Open original Resend Created via CSV import : 37 min. ag…" at bounding box center [743, 320] width 542 height 432
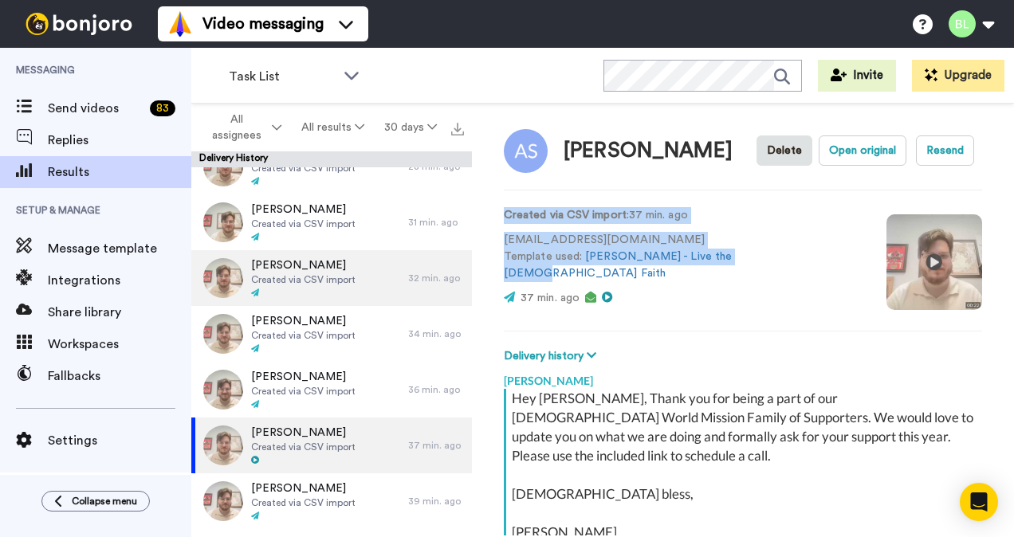
scroll to position [0, 0]
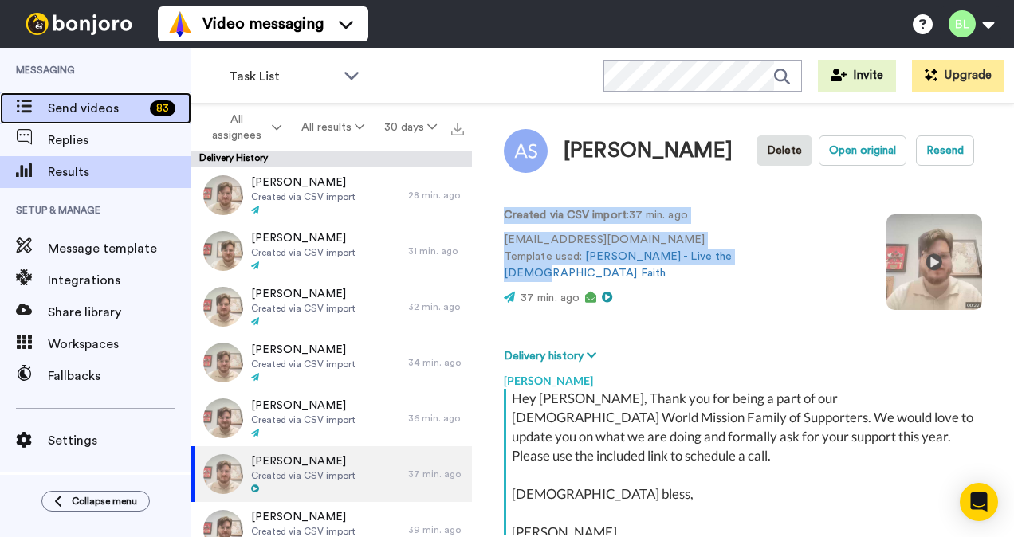
click at [110, 105] on span "Send videos" at bounding box center [96, 108] width 96 height 19
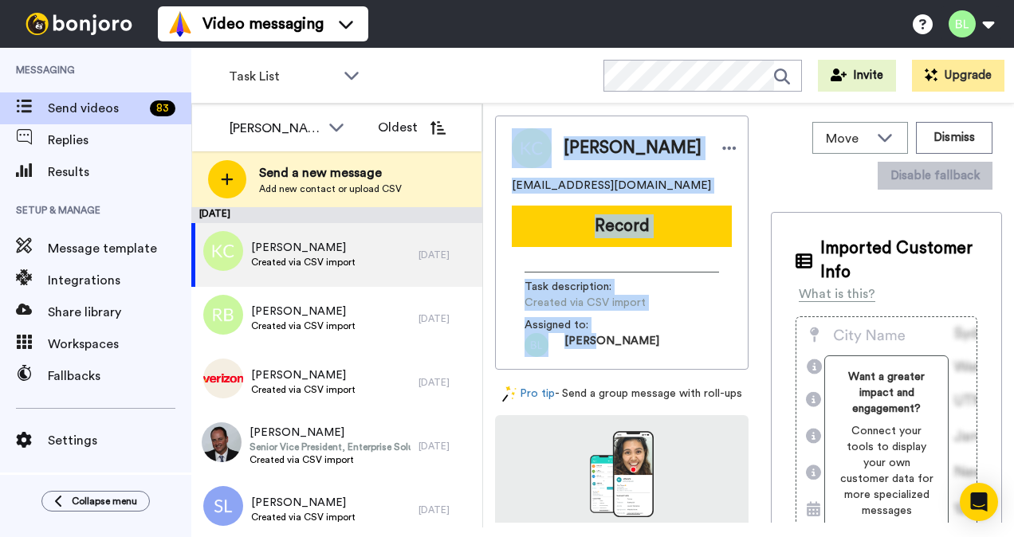
drag, startPoint x: 639, startPoint y: 357, endPoint x: 510, endPoint y: 124, distance: 266.8
click at [510, 124] on div "Kevin Coughlin tbcough@aol.com Record Task description : Created via CSV import…" at bounding box center [621, 243] width 253 height 254
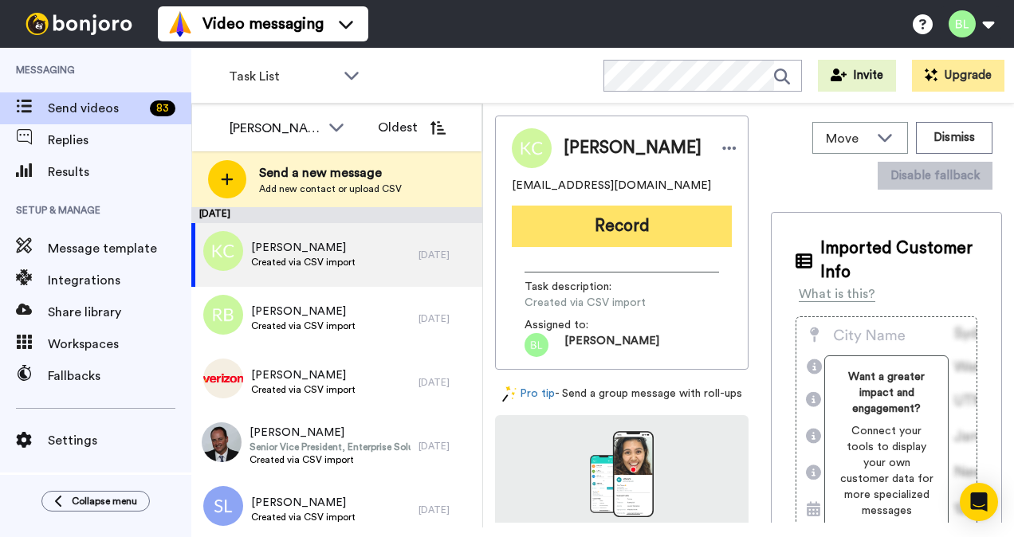
click at [579, 223] on button "Record" at bounding box center [622, 226] width 220 height 41
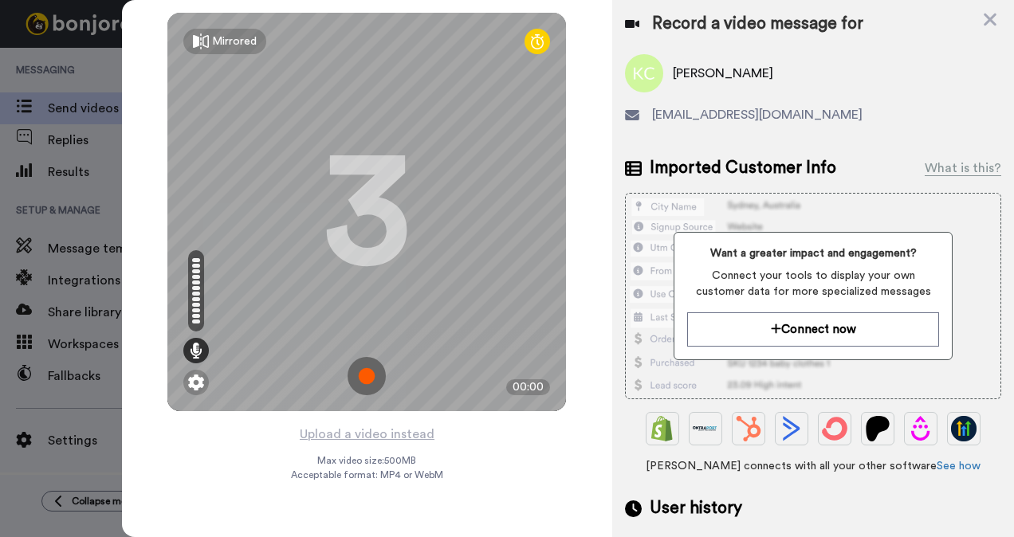
click at [370, 373] on img at bounding box center [366, 376] width 38 height 38
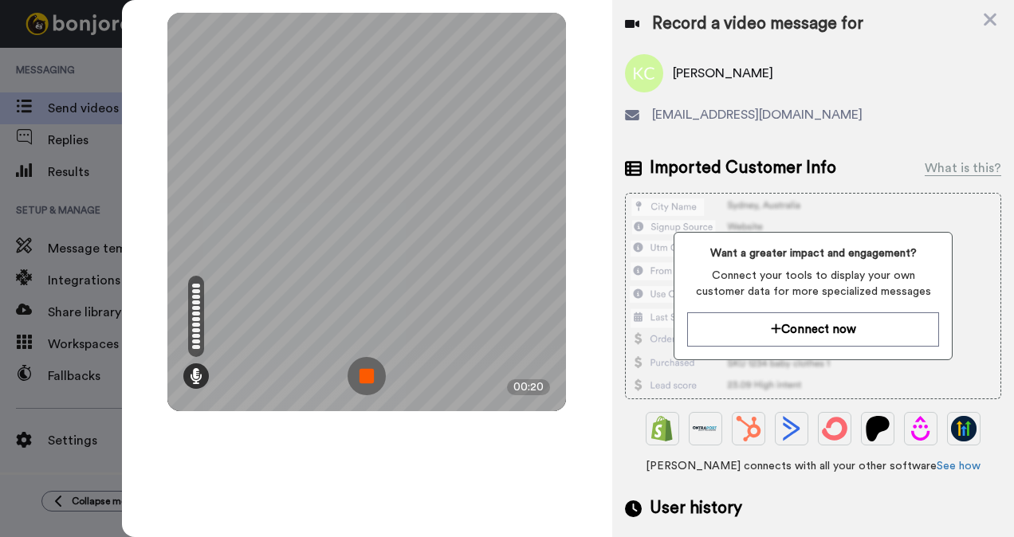
click at [347, 381] on img at bounding box center [366, 376] width 38 height 38
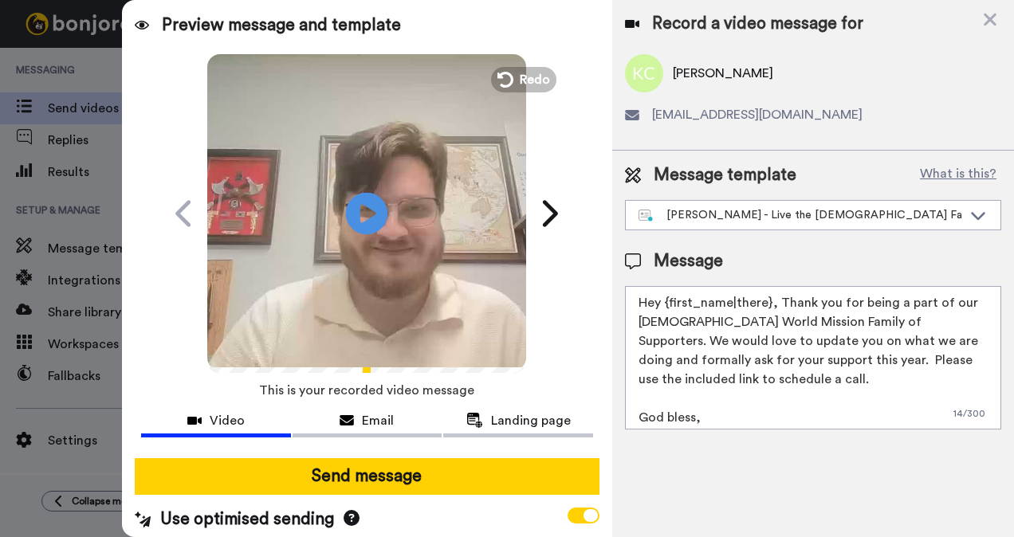
click at [354, 226] on icon at bounding box center [367, 213] width 42 height 42
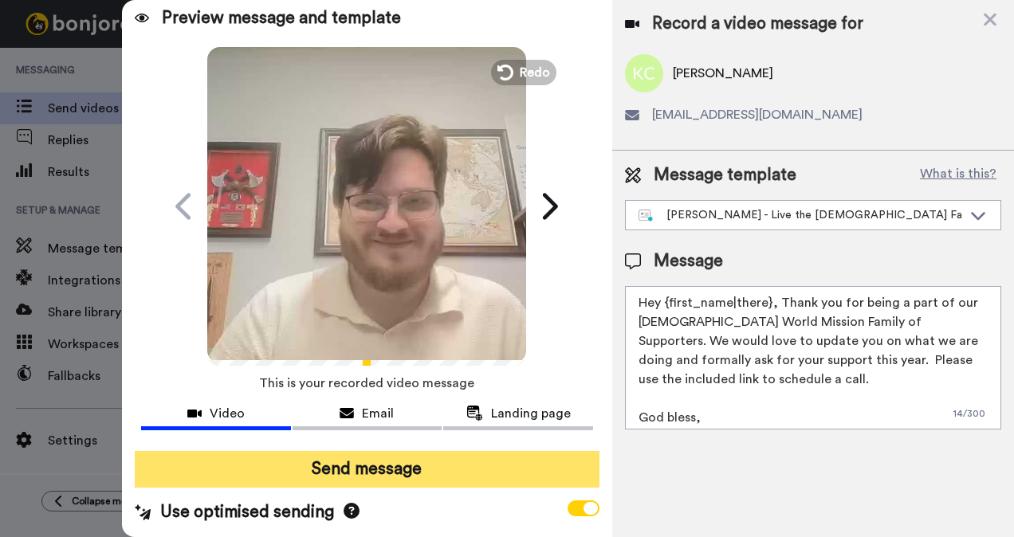
click at [359, 451] on button "Send message" at bounding box center [367, 469] width 465 height 37
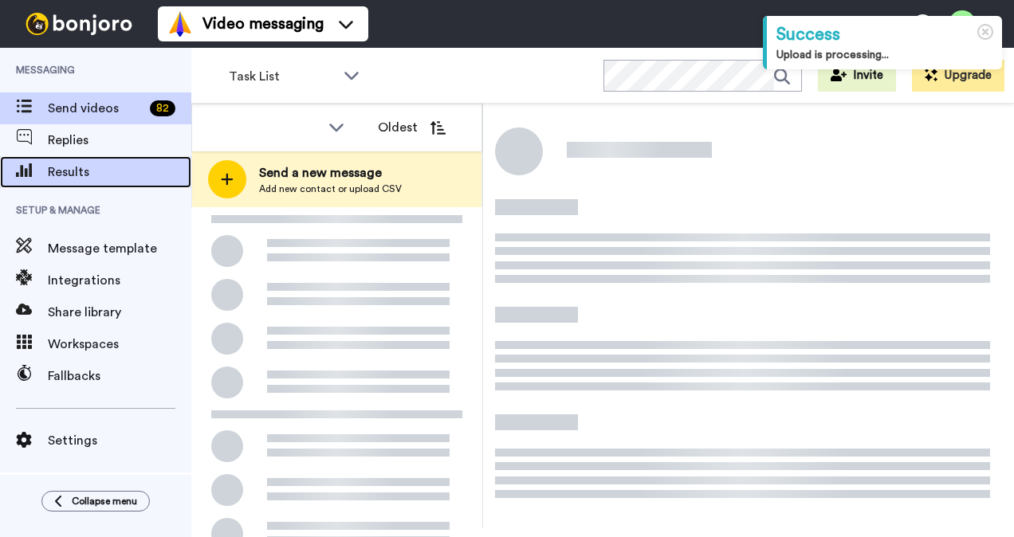
drag, startPoint x: 0, startPoint y: 0, endPoint x: 105, endPoint y: 174, distance: 203.1
click at [105, 174] on span "Results" at bounding box center [119, 172] width 143 height 19
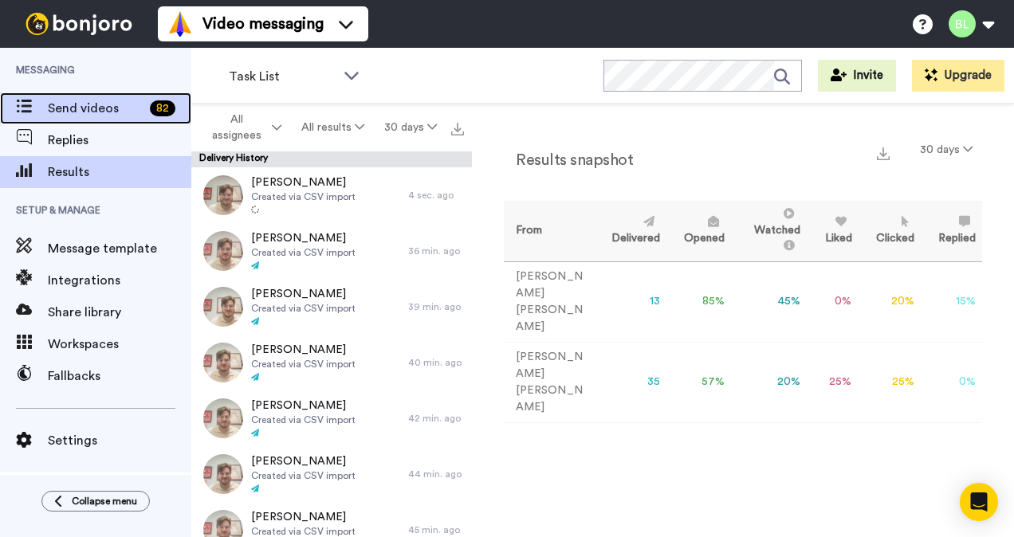
click at [116, 115] on span "Send videos" at bounding box center [96, 108] width 96 height 19
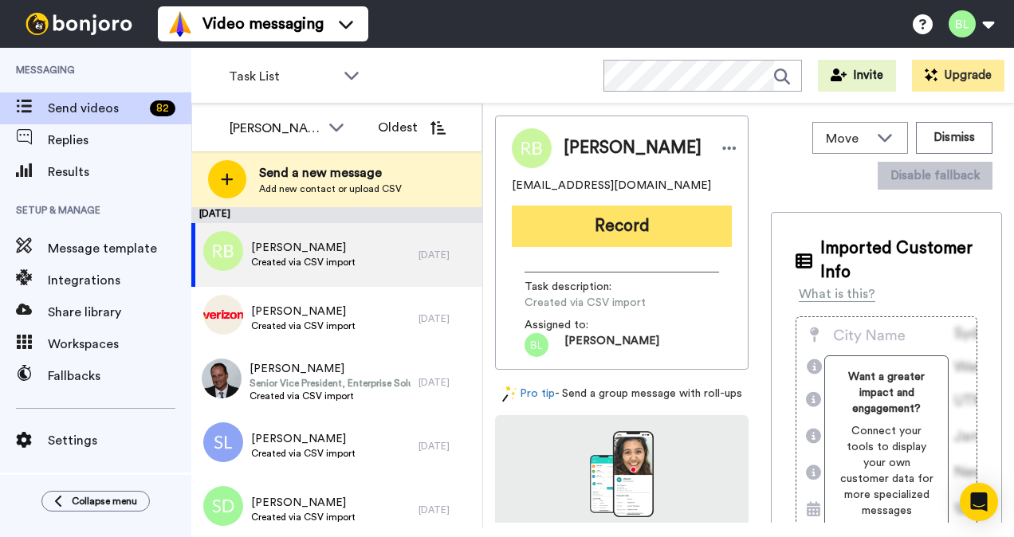
click at [610, 233] on button "Record" at bounding box center [622, 226] width 220 height 41
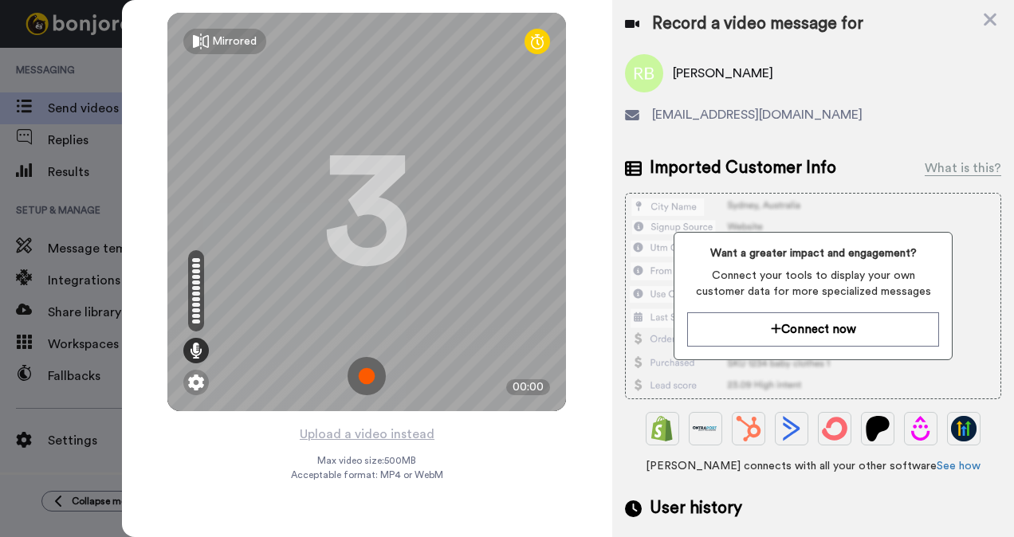
click at [365, 378] on img at bounding box center [366, 376] width 38 height 38
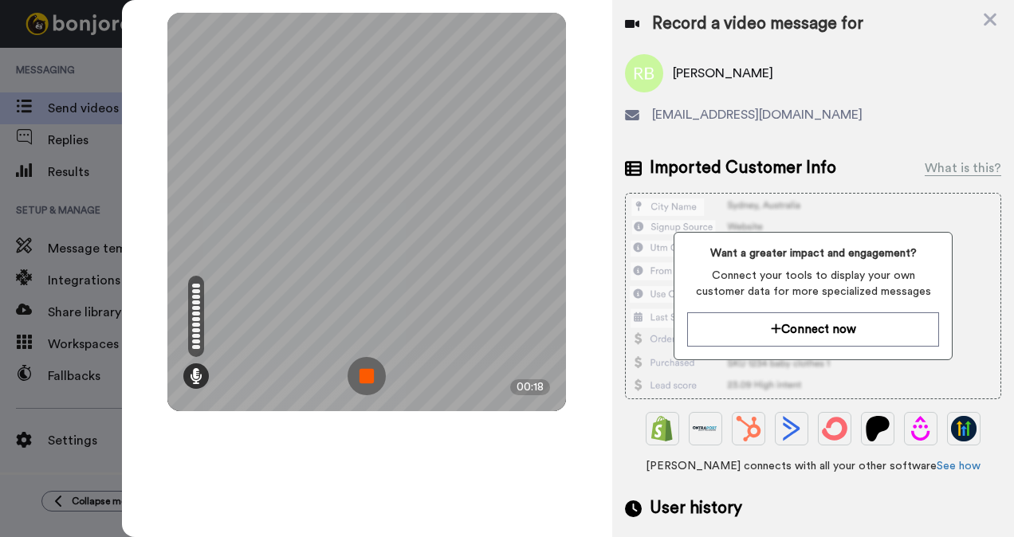
click at [365, 378] on img at bounding box center [366, 376] width 38 height 38
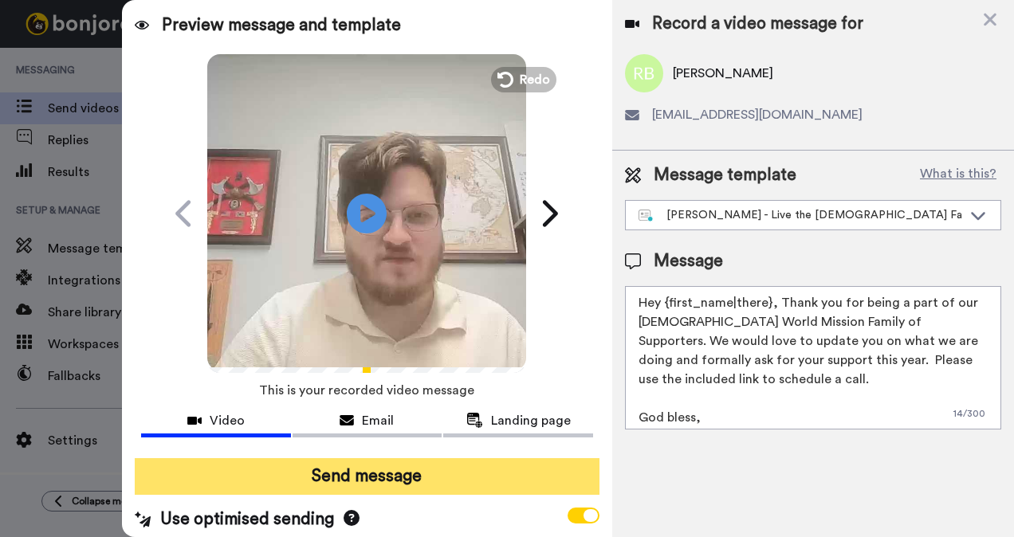
click at [418, 470] on button "Send message" at bounding box center [367, 476] width 465 height 37
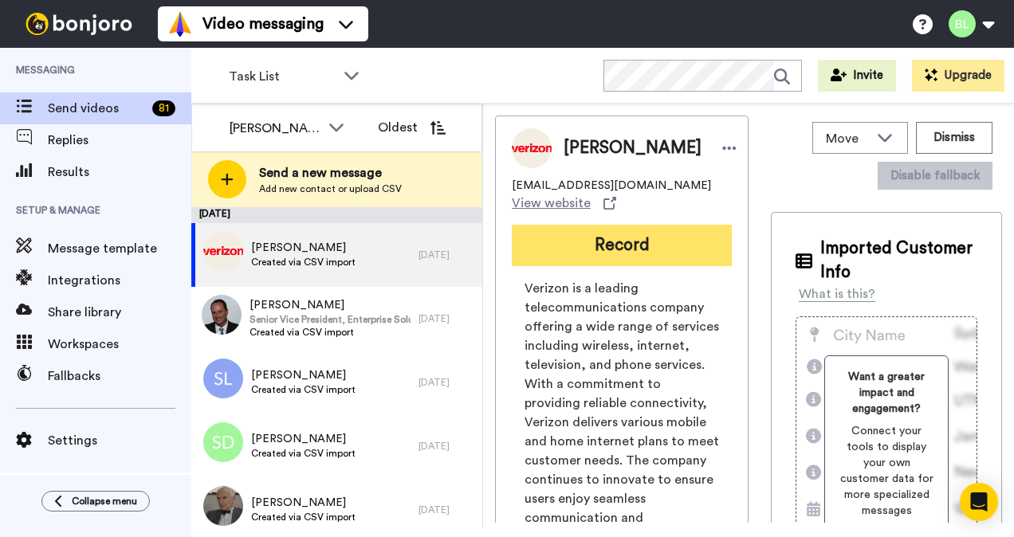
click at [653, 225] on button "Record" at bounding box center [622, 245] width 220 height 41
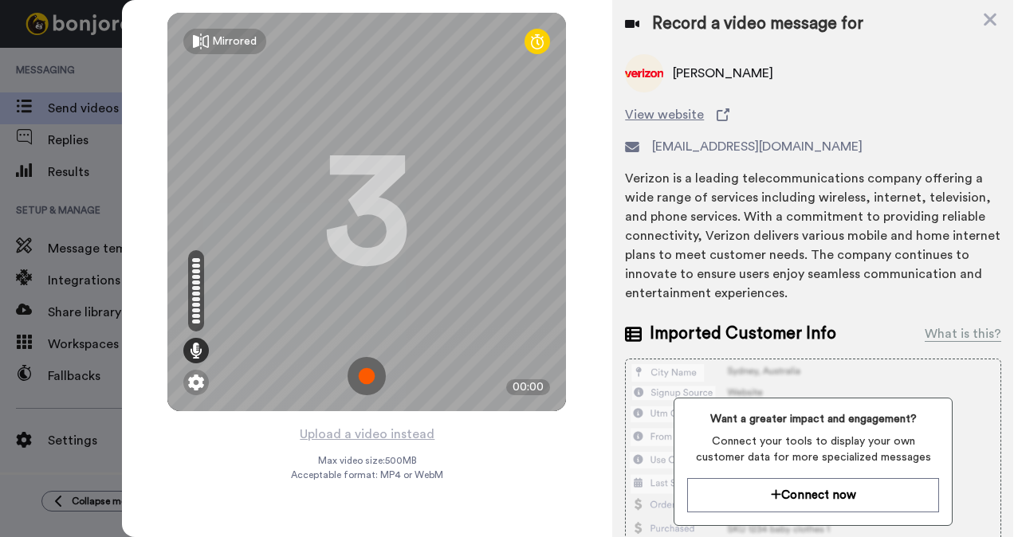
click at [371, 371] on img at bounding box center [366, 376] width 38 height 38
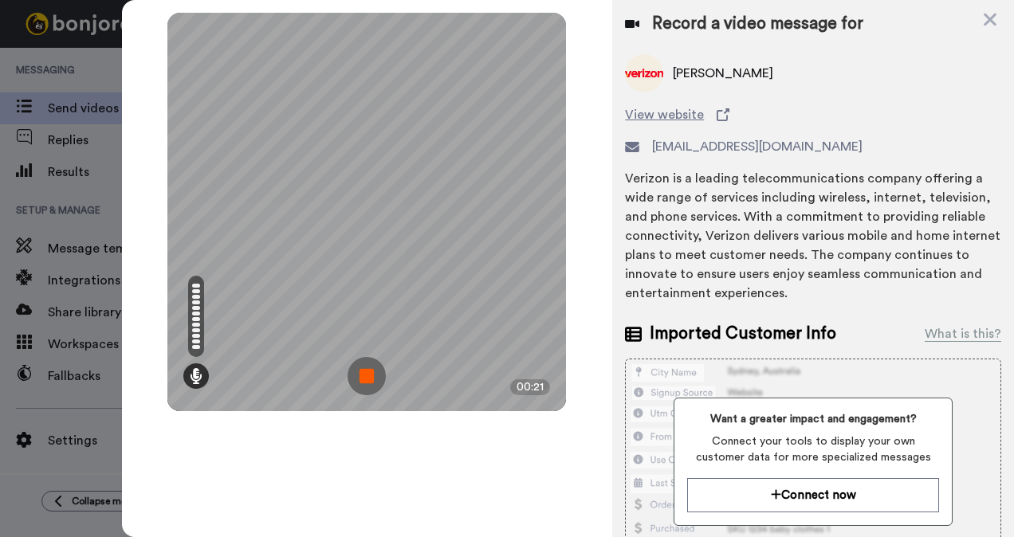
click at [371, 371] on img at bounding box center [366, 376] width 38 height 38
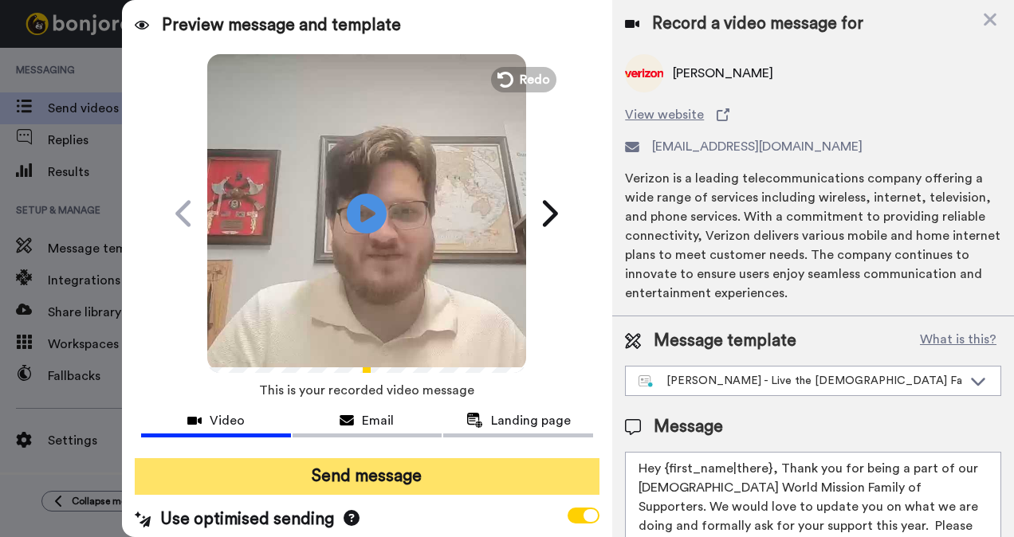
click at [341, 486] on button "Send message" at bounding box center [367, 476] width 465 height 37
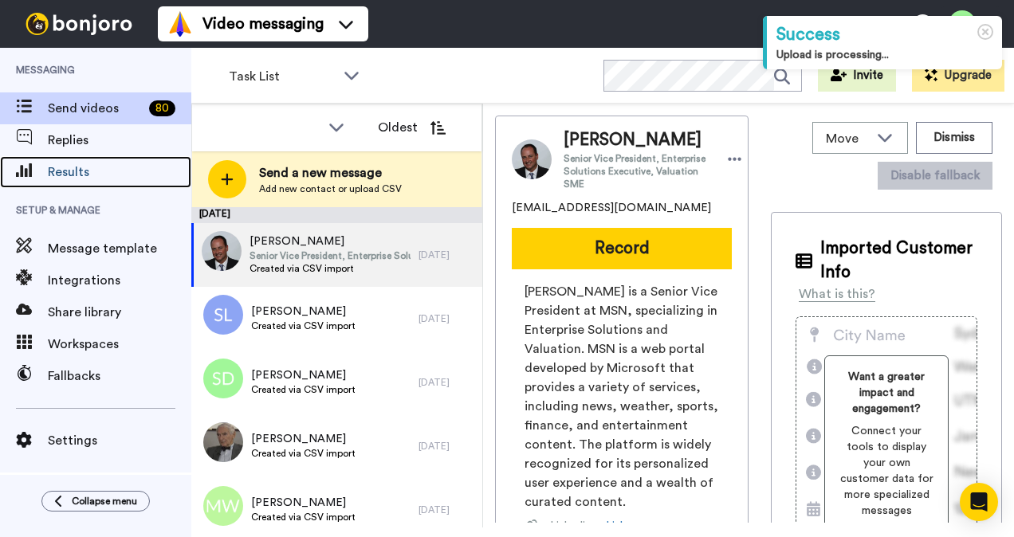
click at [92, 176] on span "Results" at bounding box center [119, 172] width 143 height 19
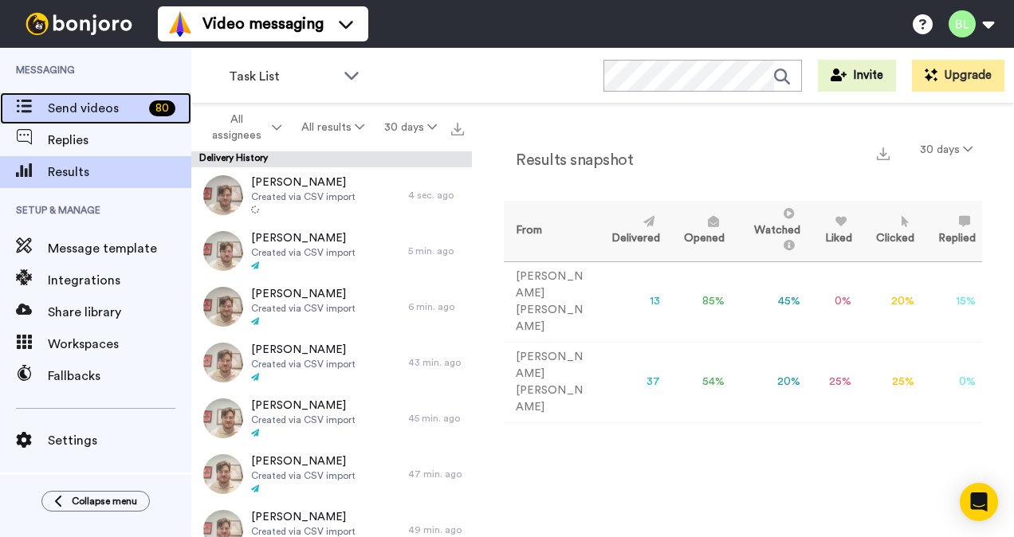
click at [108, 115] on span "Send videos" at bounding box center [95, 108] width 95 height 19
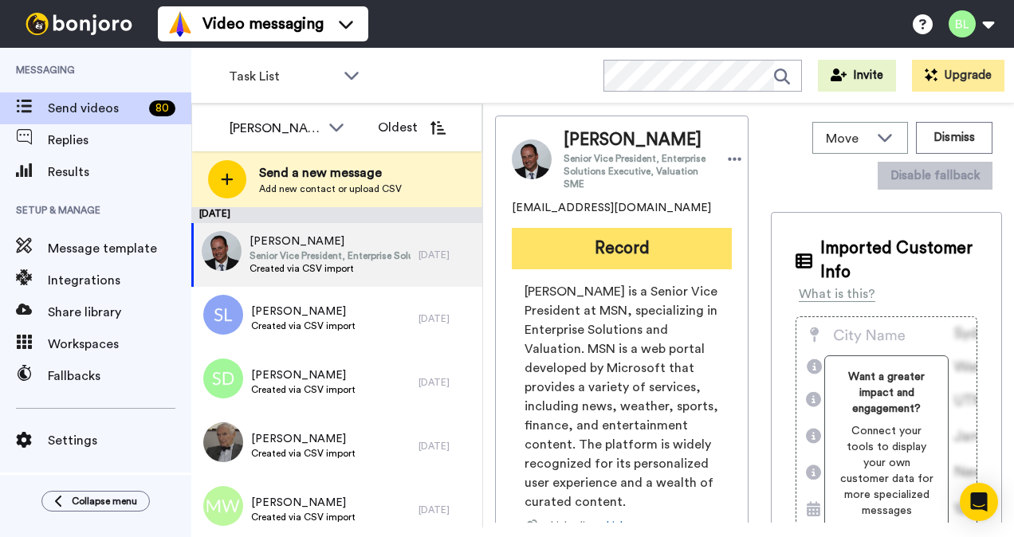
click at [649, 269] on button "Record" at bounding box center [622, 248] width 220 height 41
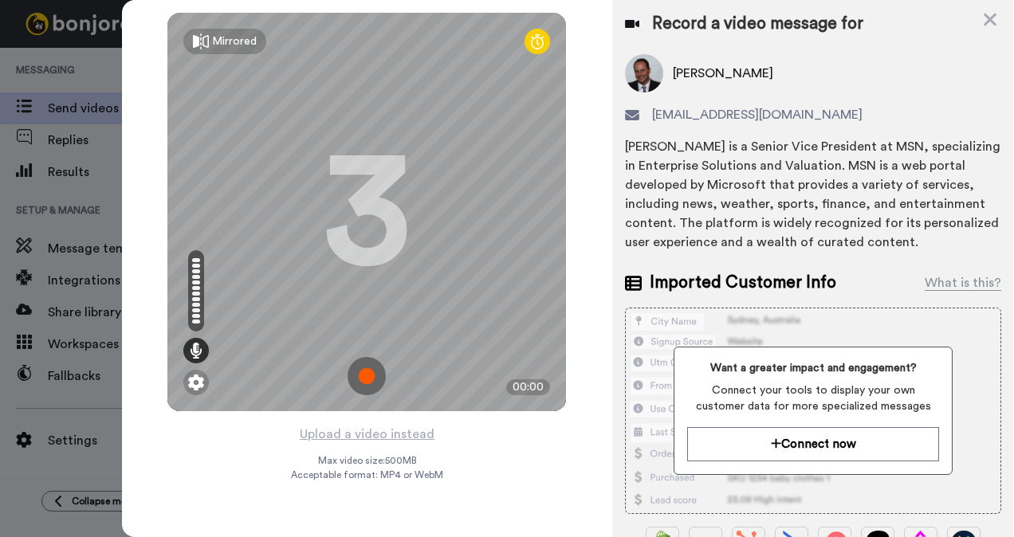
click at [365, 386] on img at bounding box center [366, 376] width 38 height 38
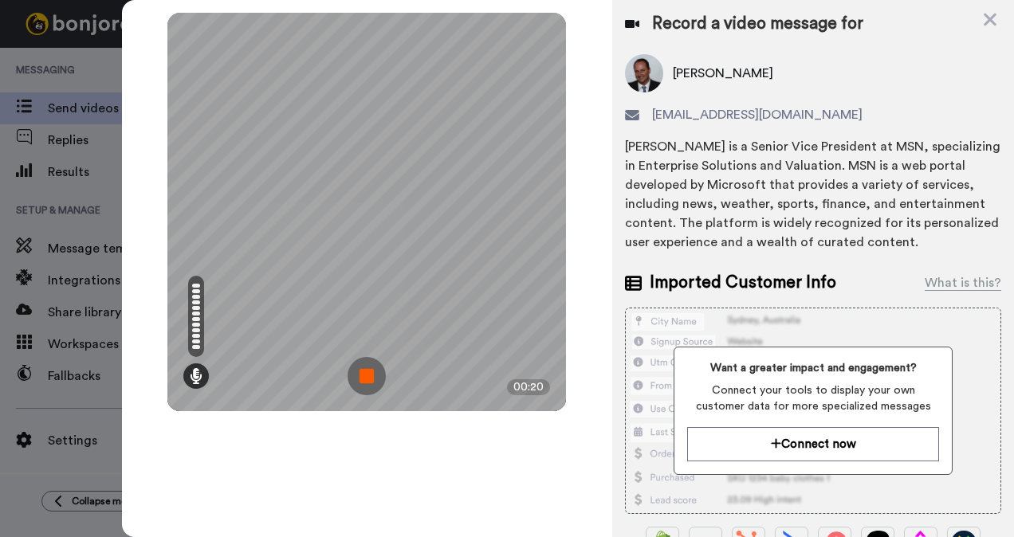
click at [365, 386] on img at bounding box center [366, 376] width 38 height 38
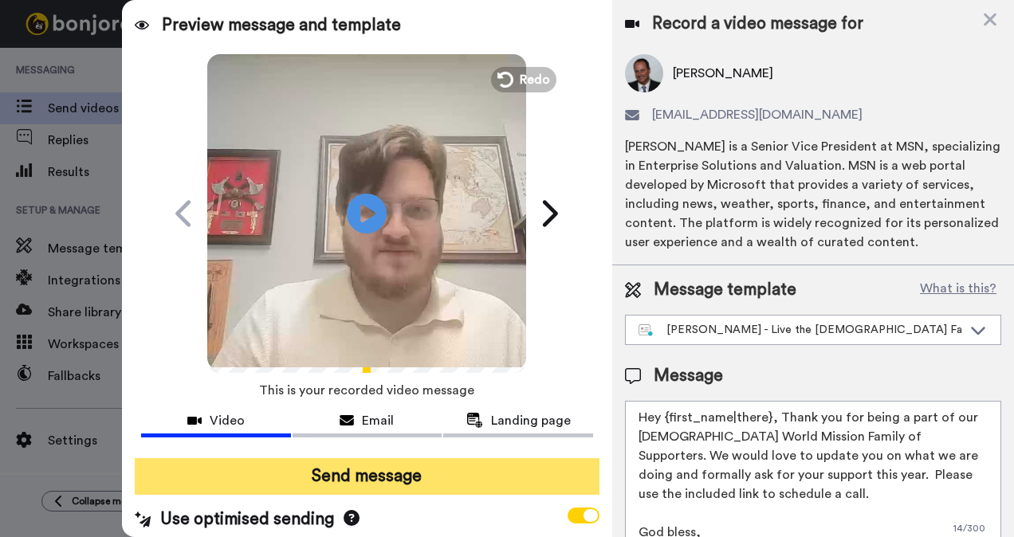
click at [335, 468] on button "Send message" at bounding box center [367, 476] width 465 height 37
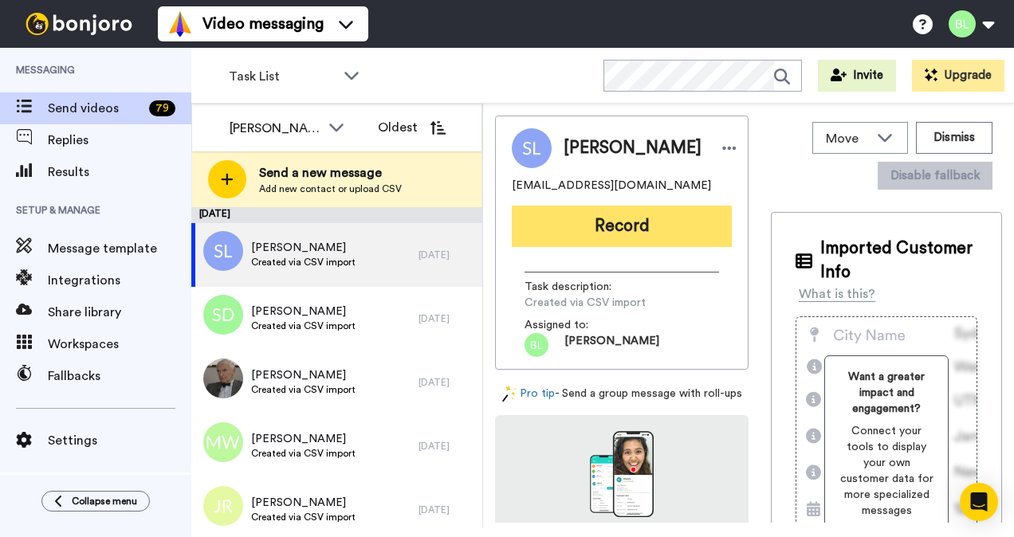
click at [642, 234] on button "Record" at bounding box center [622, 226] width 220 height 41
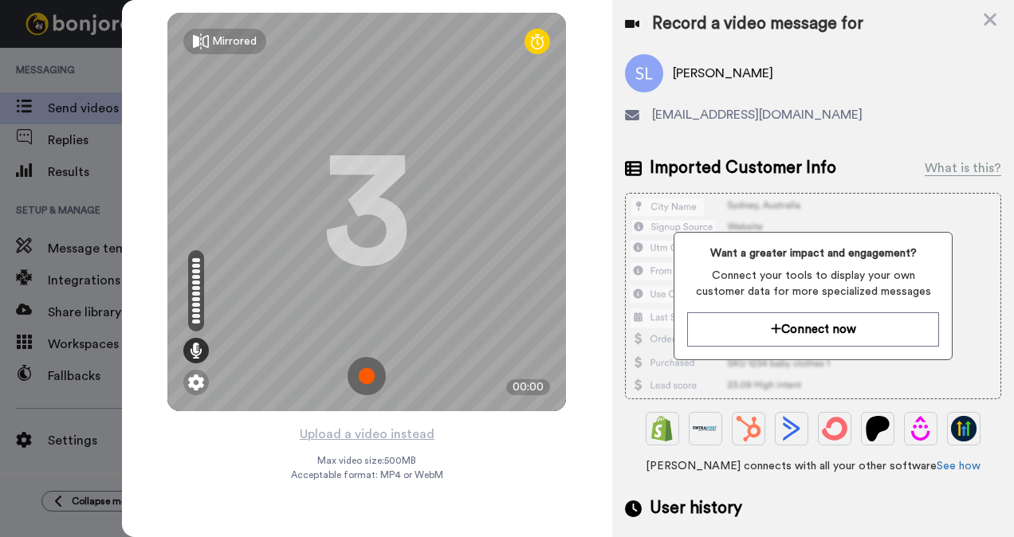
click at [367, 382] on img at bounding box center [366, 376] width 38 height 38
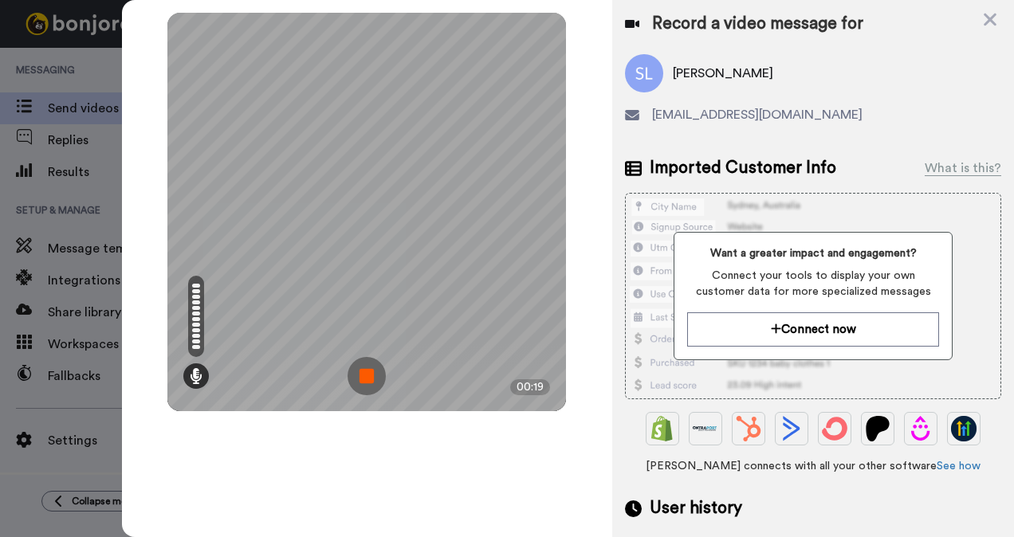
click at [367, 382] on img at bounding box center [366, 376] width 38 height 38
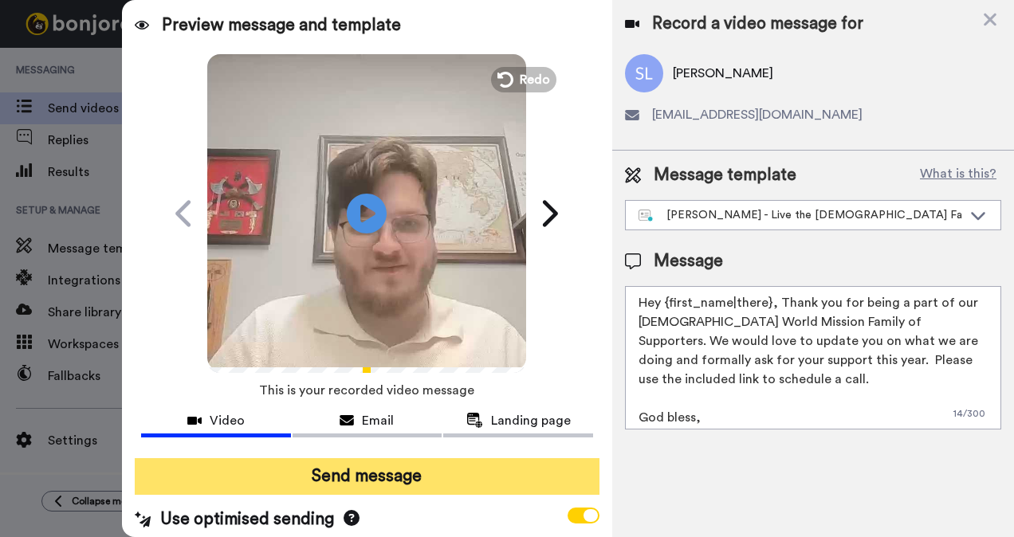
click at [390, 484] on button "Send message" at bounding box center [367, 476] width 465 height 37
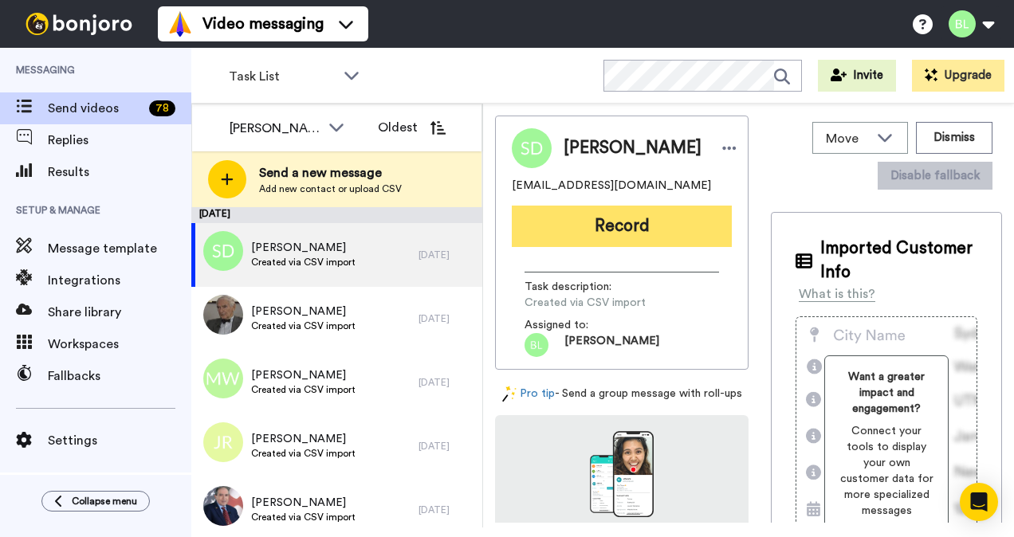
click at [634, 222] on button "Record" at bounding box center [622, 226] width 220 height 41
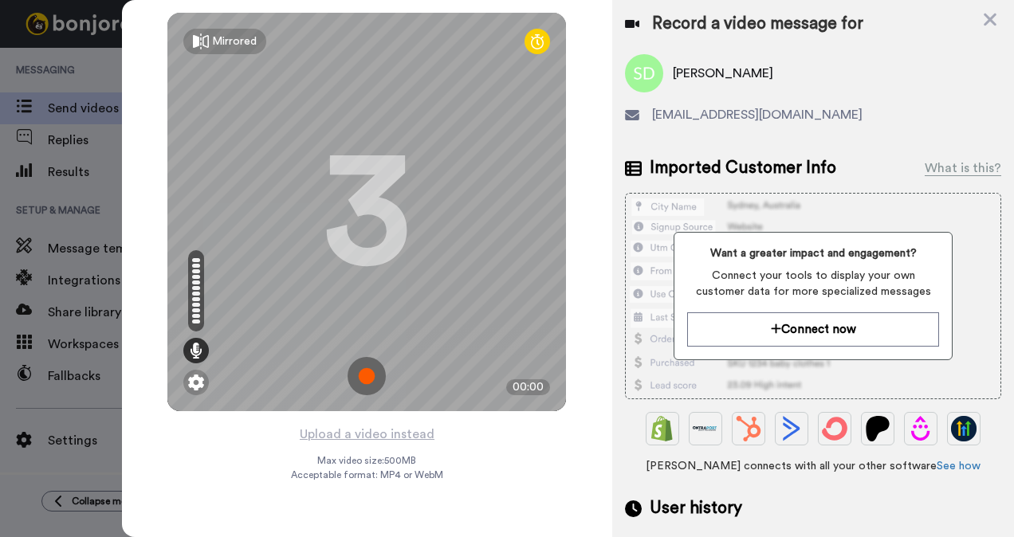
click at [373, 378] on img at bounding box center [366, 376] width 38 height 38
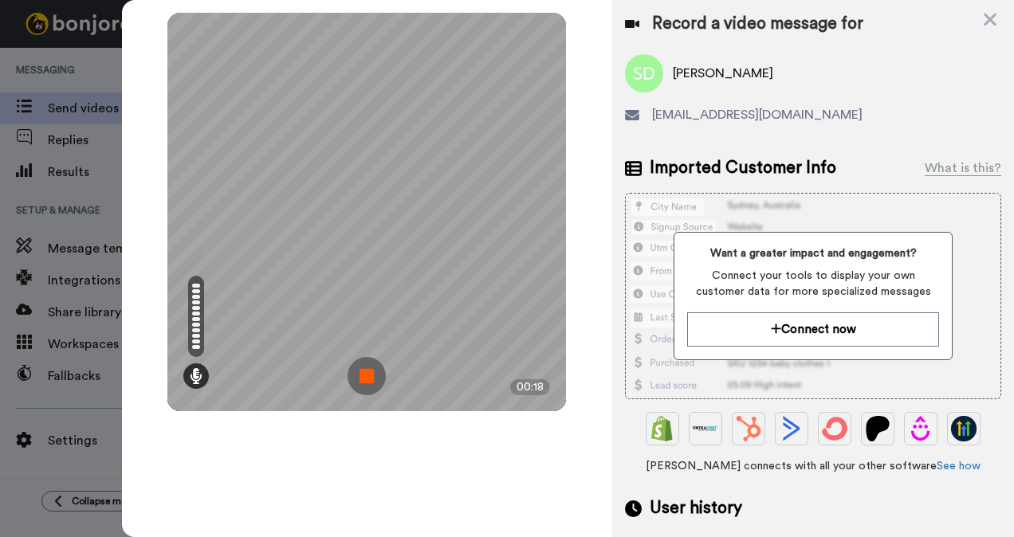
click at [368, 381] on img at bounding box center [366, 376] width 38 height 38
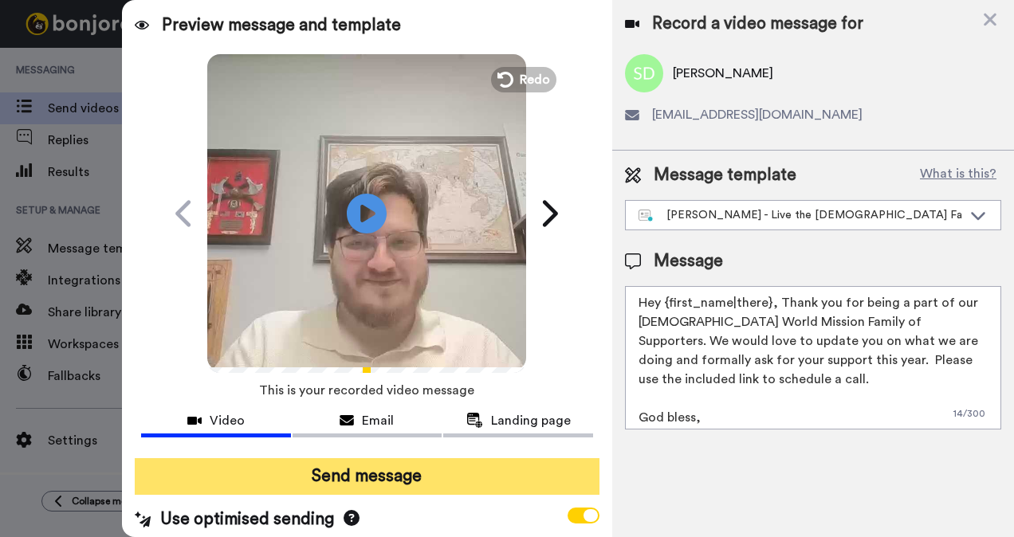
click at [347, 480] on button "Send message" at bounding box center [367, 476] width 465 height 37
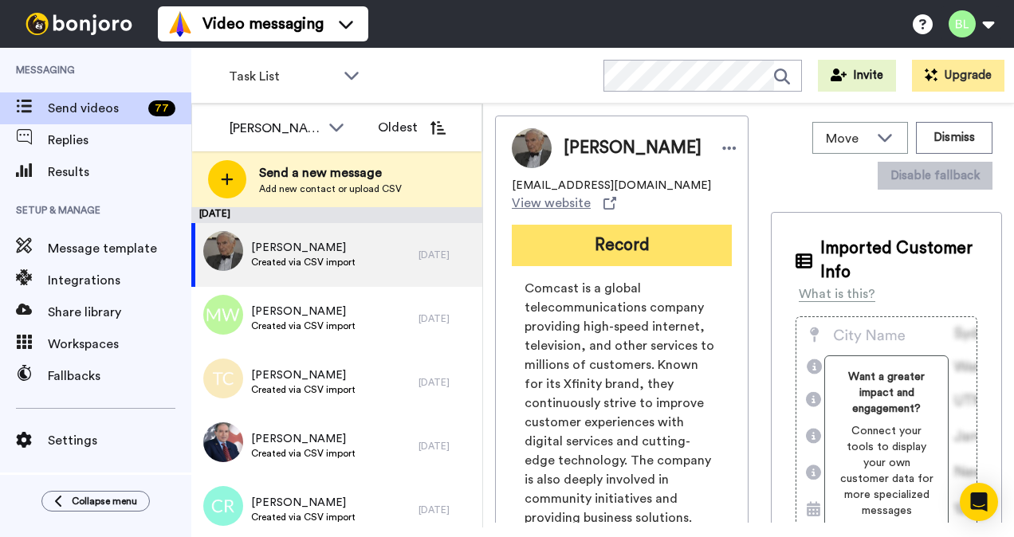
click at [578, 244] on button "Record" at bounding box center [622, 245] width 220 height 41
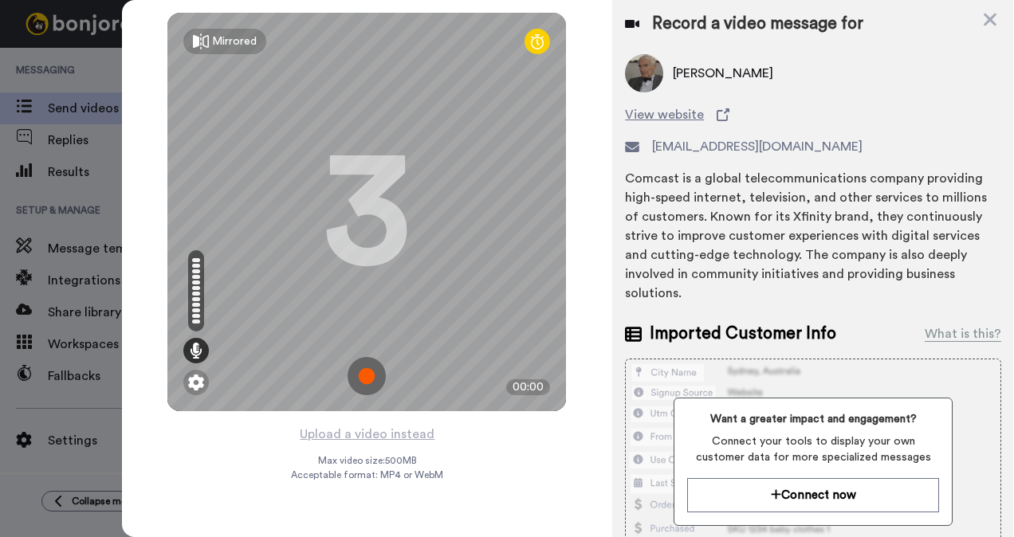
click at [371, 359] on img at bounding box center [366, 376] width 38 height 38
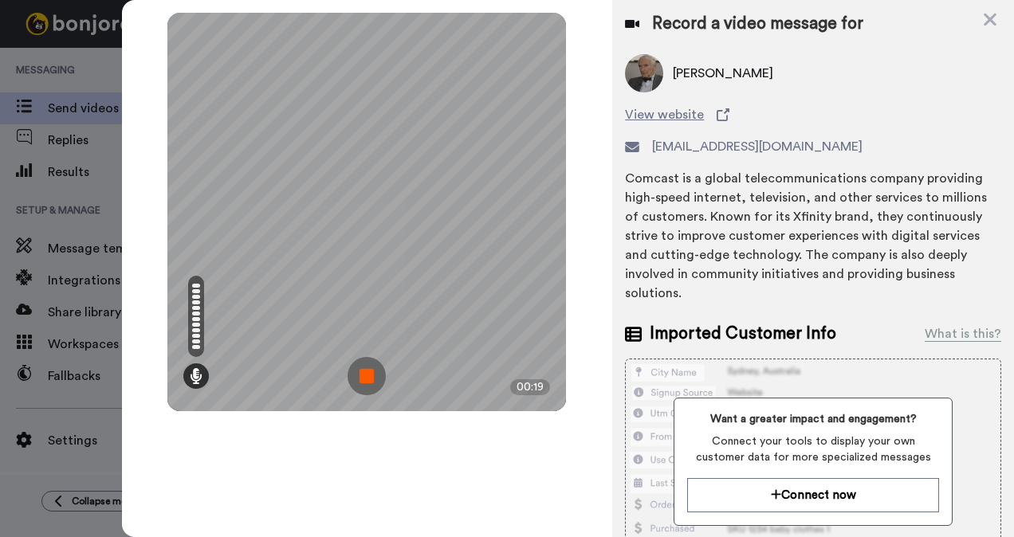
click at [375, 378] on img at bounding box center [366, 376] width 38 height 38
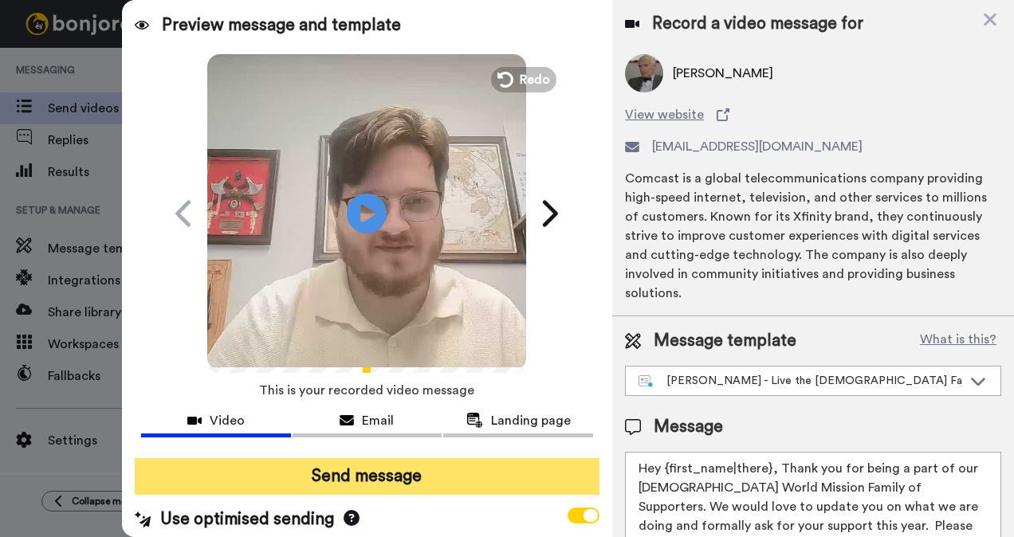
click at [372, 486] on button "Send message" at bounding box center [367, 476] width 465 height 37
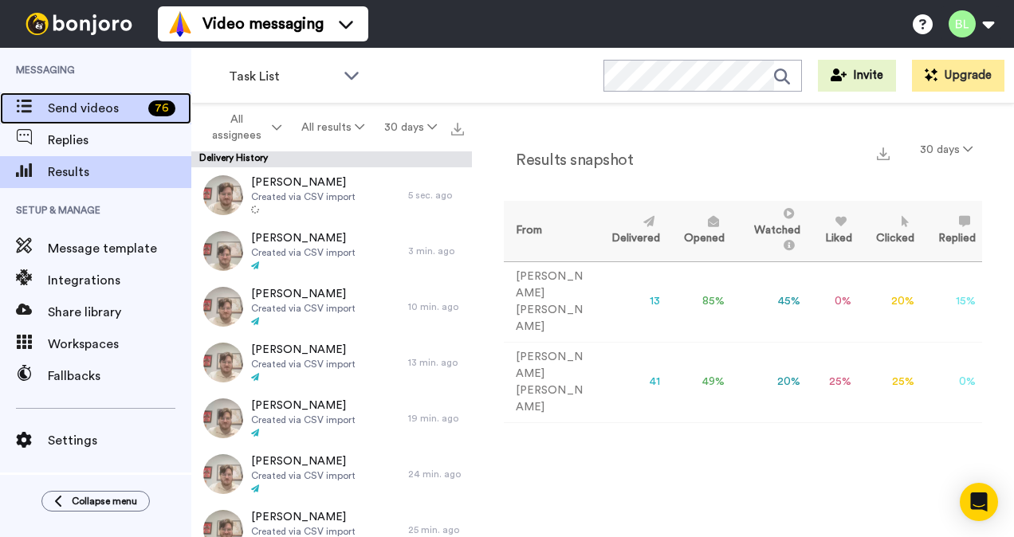
click at [109, 118] on div "Send videos 76" at bounding box center [95, 108] width 191 height 32
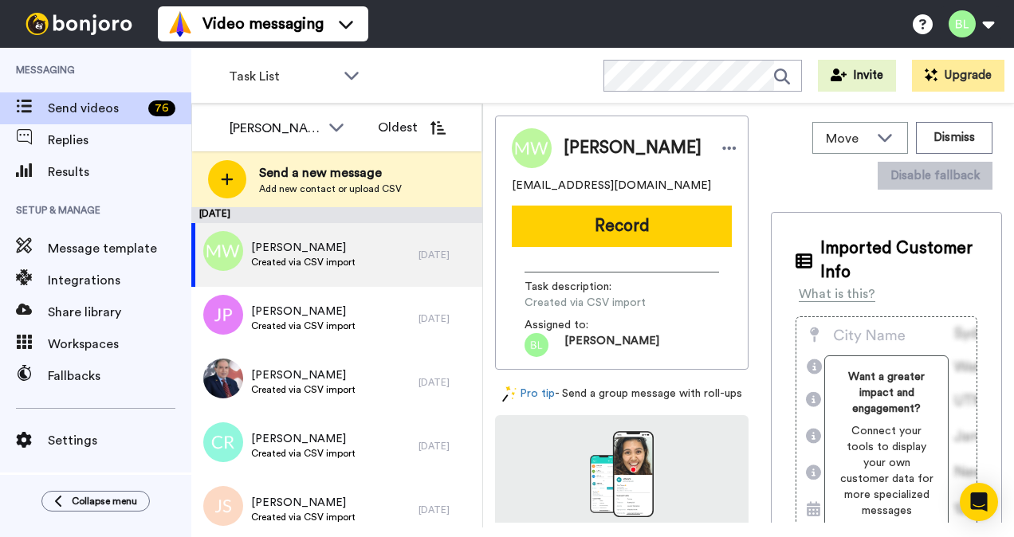
click at [508, 263] on div "Mary Wilson marywilson0414@gmail.com Record Task description : Created via CSV …" at bounding box center [621, 243] width 253 height 254
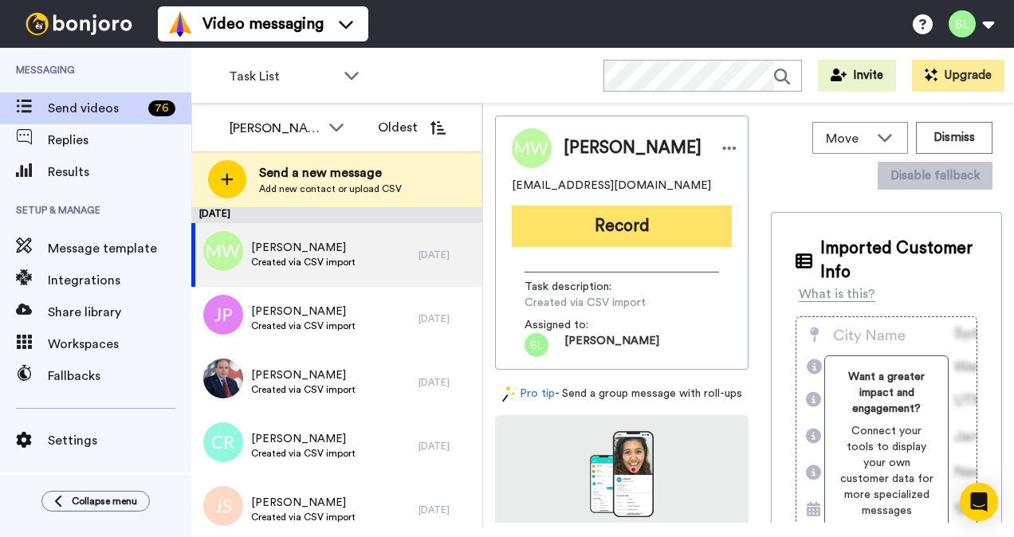
click at [585, 208] on button "Record" at bounding box center [622, 226] width 220 height 41
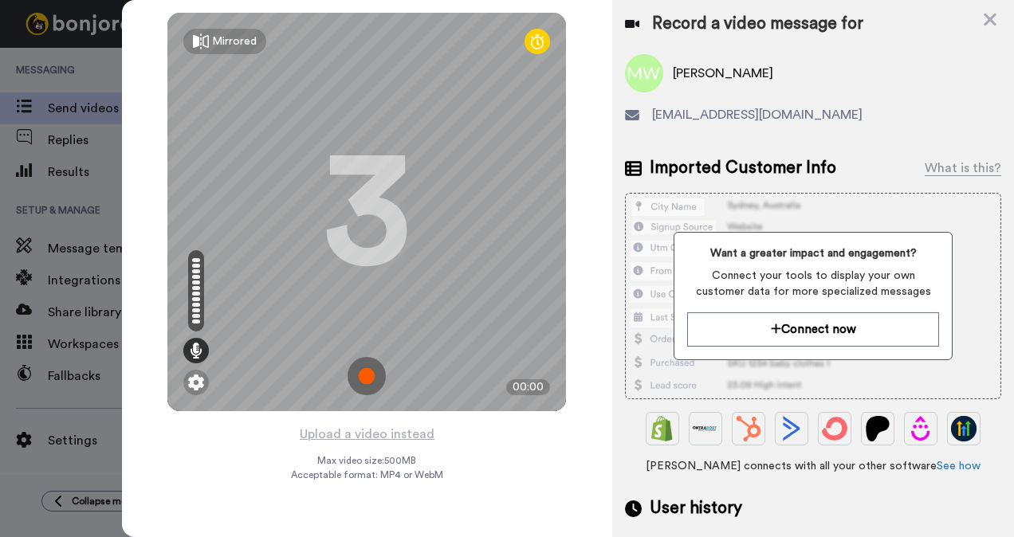
click at [368, 373] on img at bounding box center [366, 376] width 38 height 38
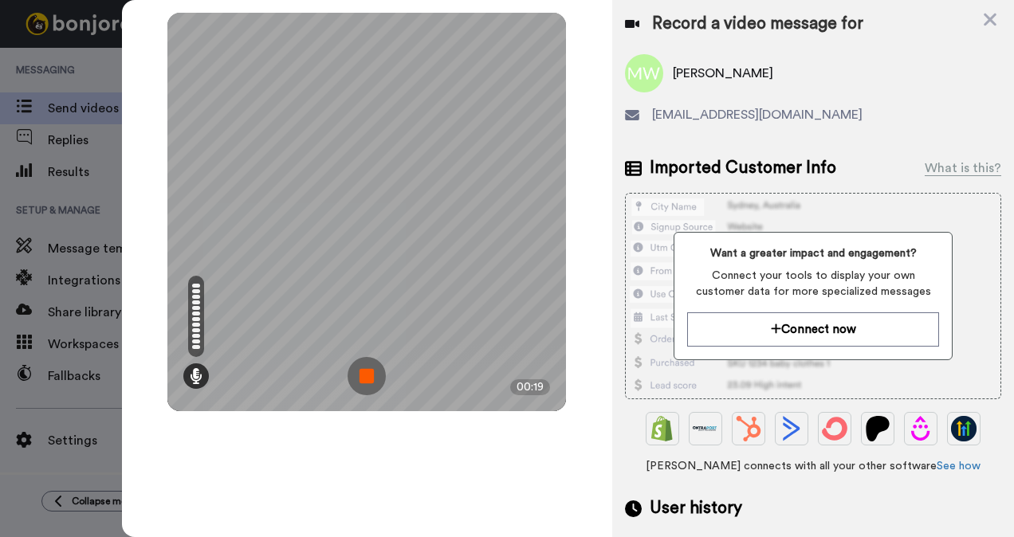
click at [374, 371] on img at bounding box center [366, 376] width 38 height 38
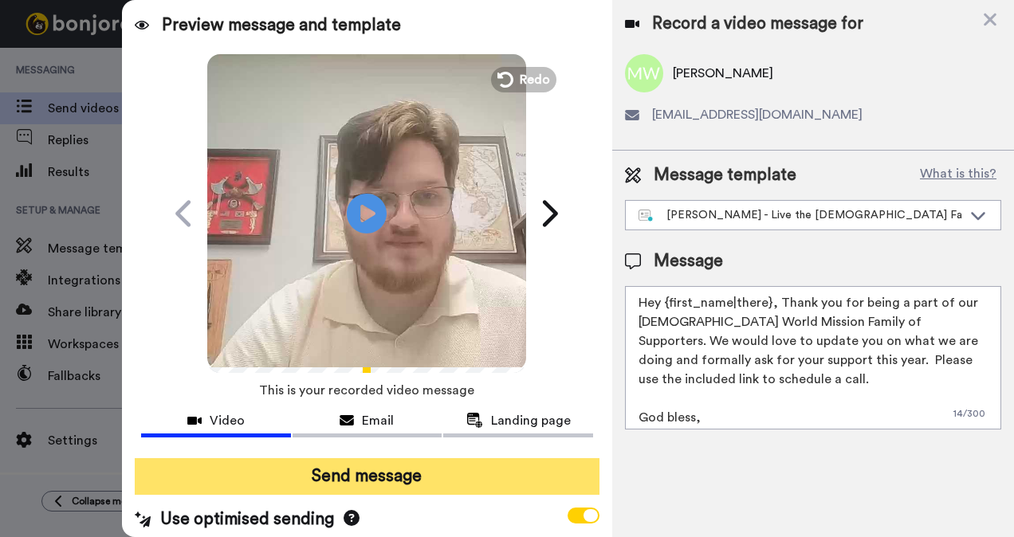
click at [384, 484] on button "Send message" at bounding box center [367, 476] width 465 height 37
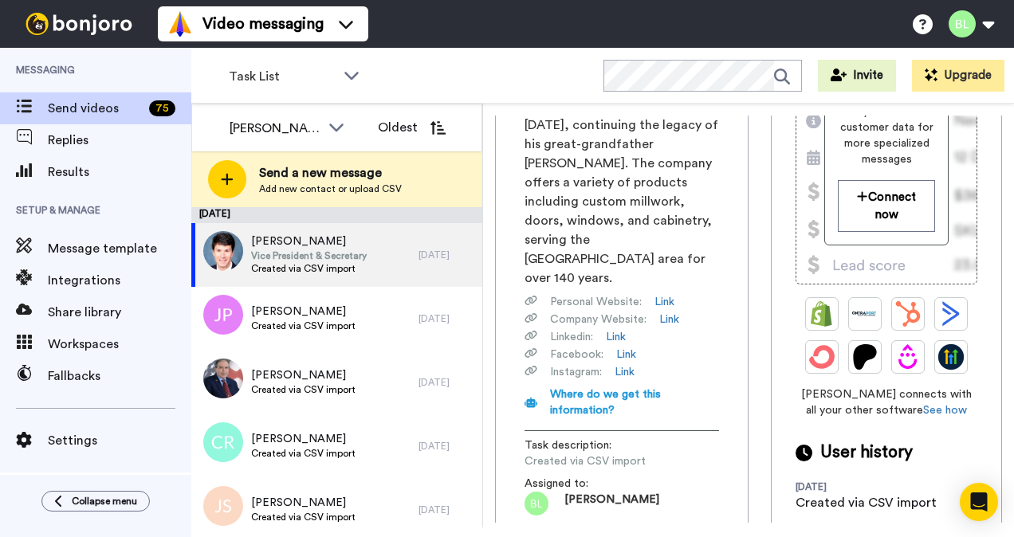
scroll to position [351, 0]
click at [623, 330] on link "Link" at bounding box center [616, 338] width 20 height 16
click at [629, 347] on link "Link" at bounding box center [626, 355] width 20 height 16
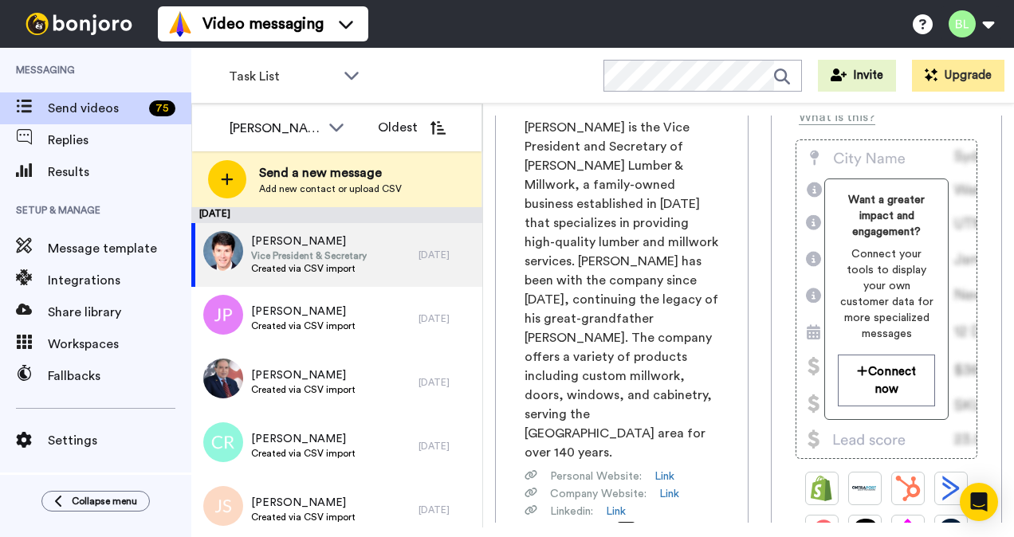
scroll to position [175, 0]
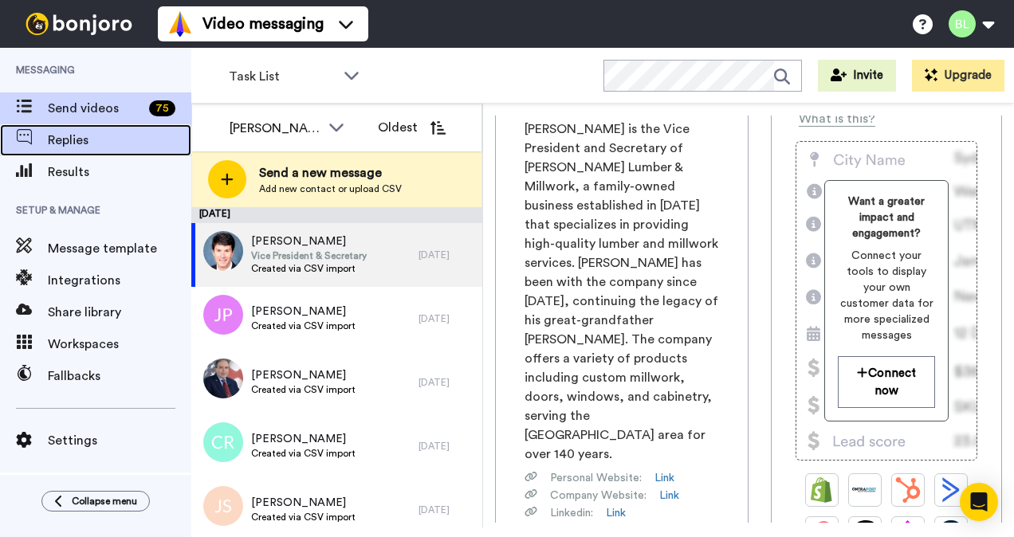
click at [97, 140] on span "Replies" at bounding box center [119, 140] width 143 height 19
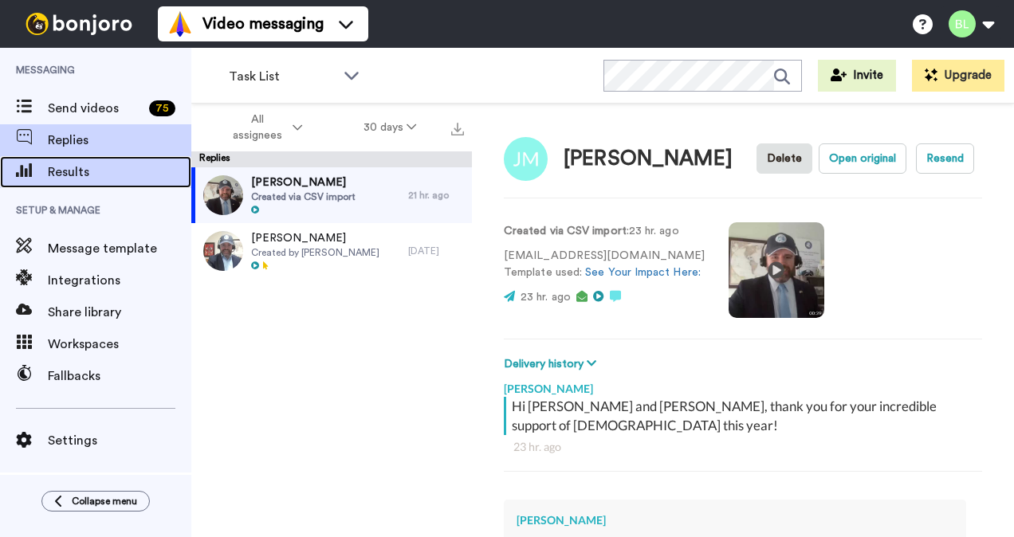
click at [86, 178] on span "Results" at bounding box center [119, 172] width 143 height 19
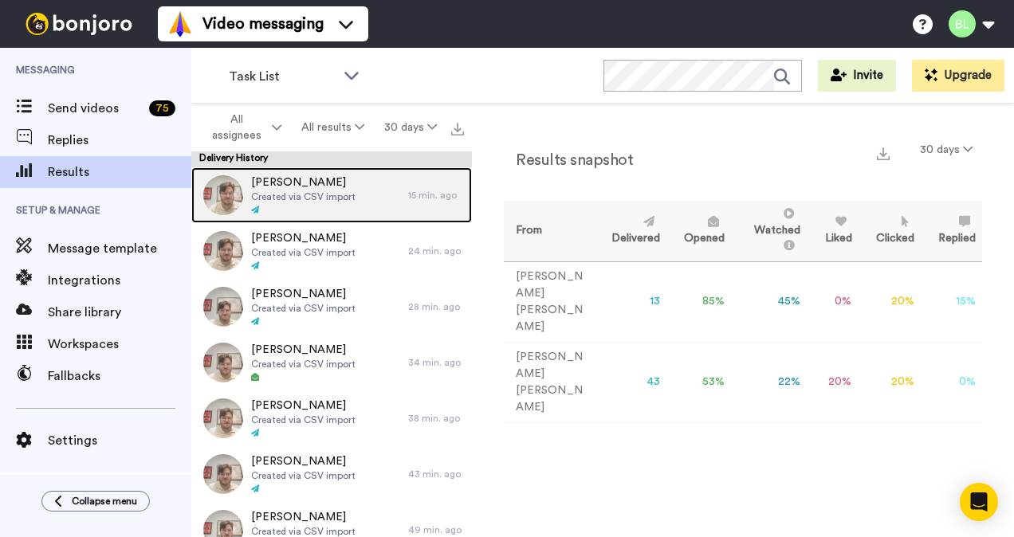
click at [311, 186] on span "Mary Wilson" at bounding box center [303, 182] width 104 height 16
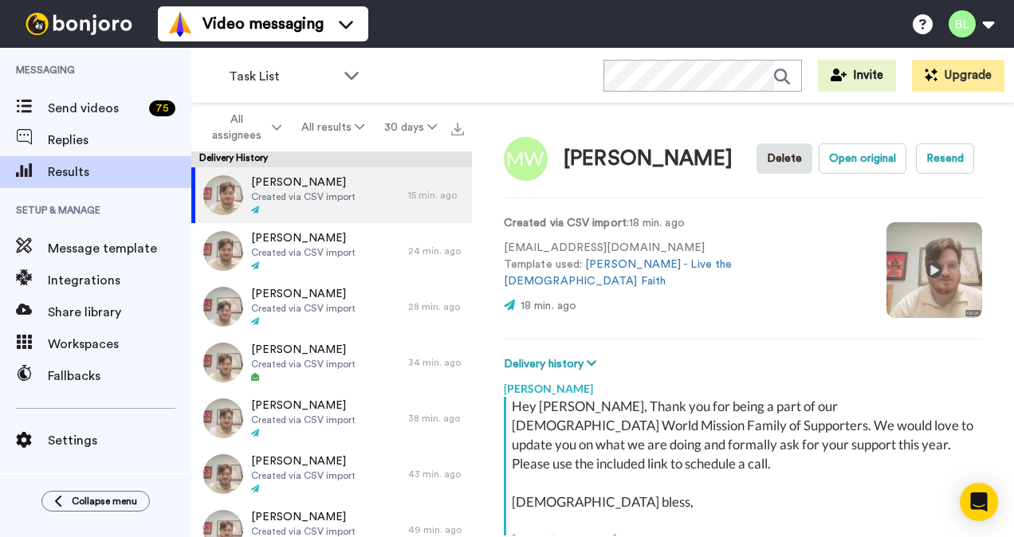
scroll to position [218, 0]
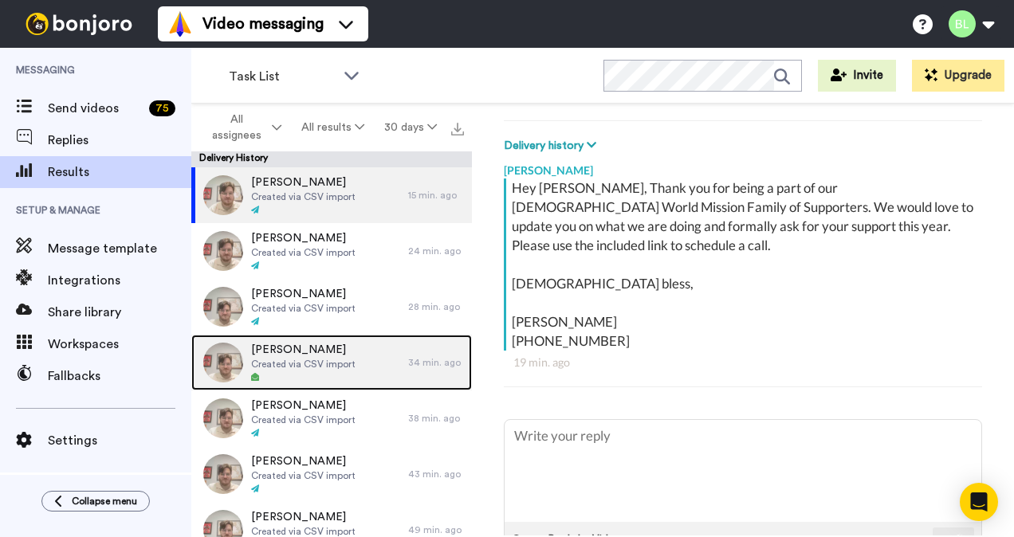
click at [314, 355] on span "Scott Levine" at bounding box center [303, 350] width 104 height 16
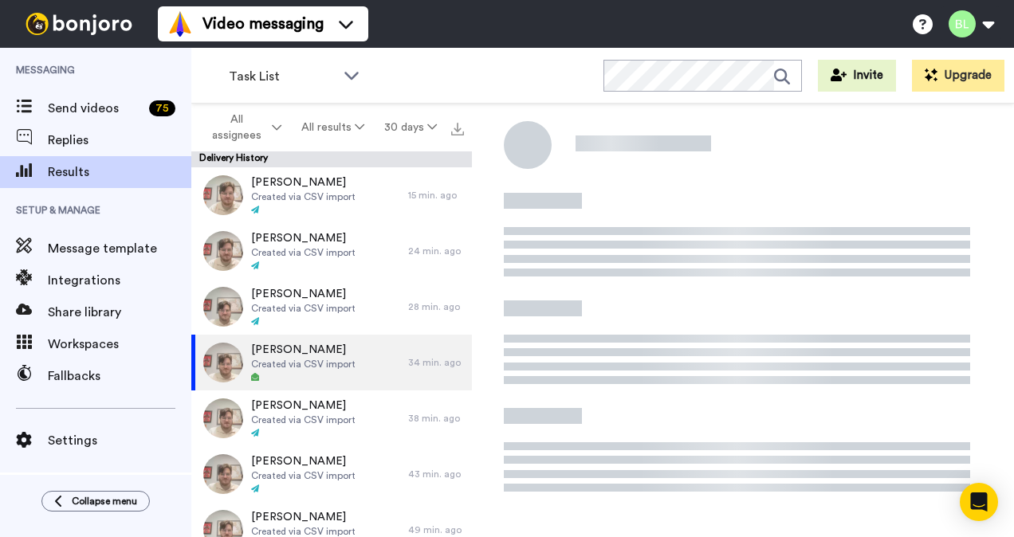
type textarea "x"
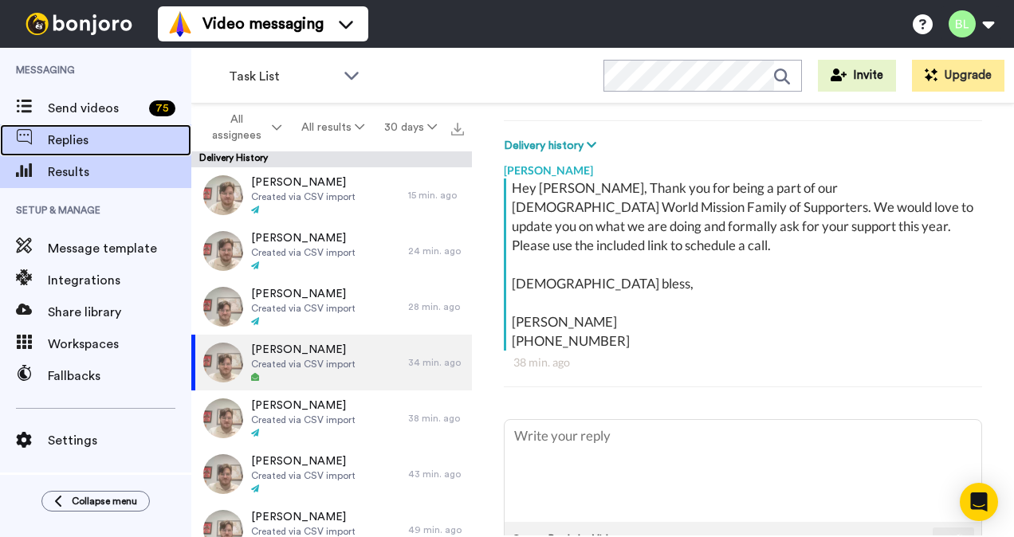
click at [65, 126] on div "Replies" at bounding box center [95, 140] width 191 height 32
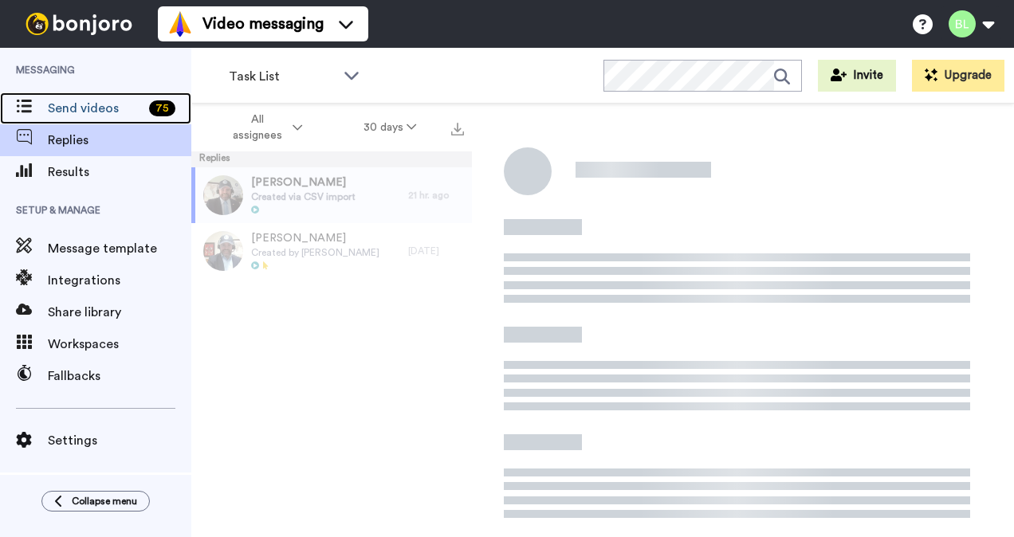
click at [72, 113] on span "Send videos" at bounding box center [95, 108] width 95 height 19
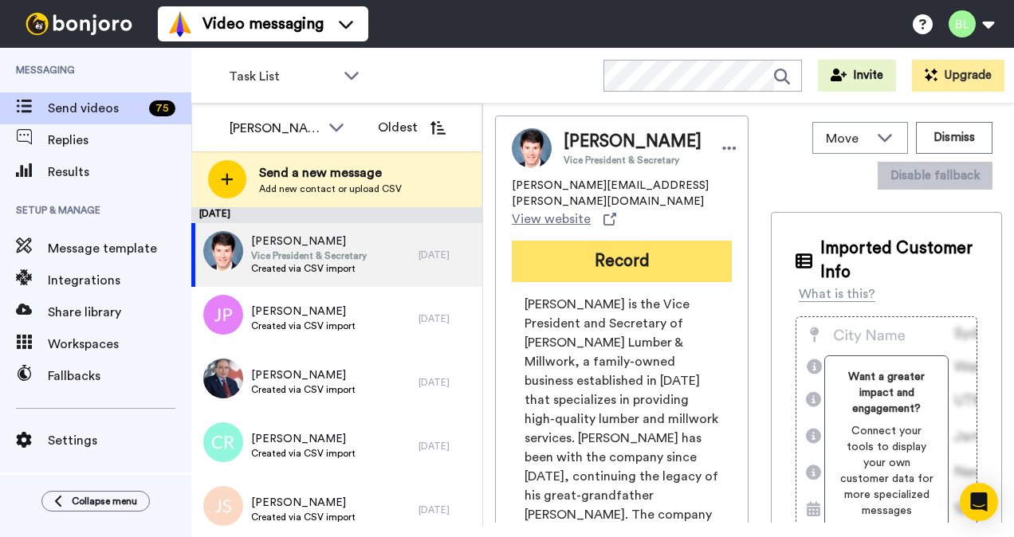
click at [599, 265] on button "Record" at bounding box center [622, 261] width 220 height 41
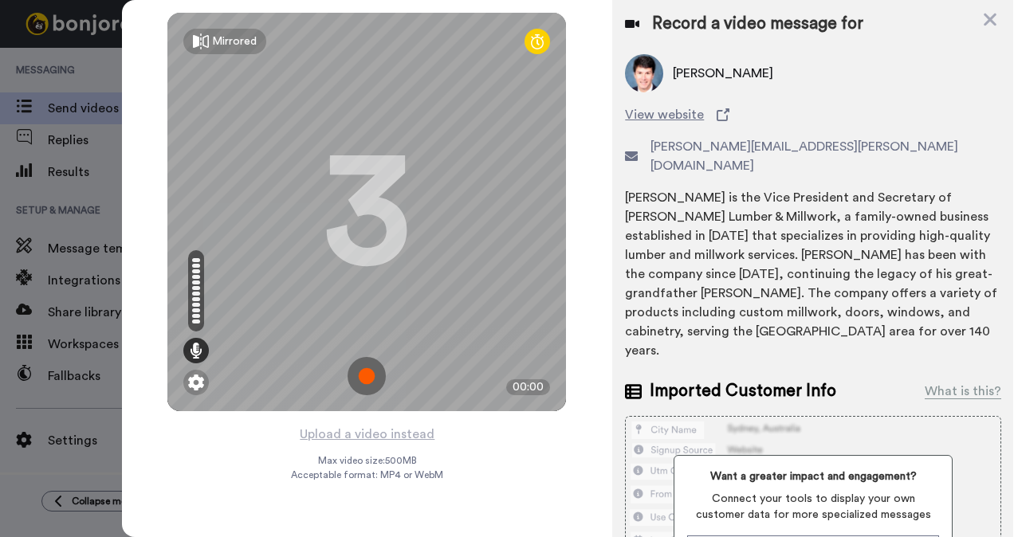
click at [360, 374] on img at bounding box center [366, 376] width 38 height 38
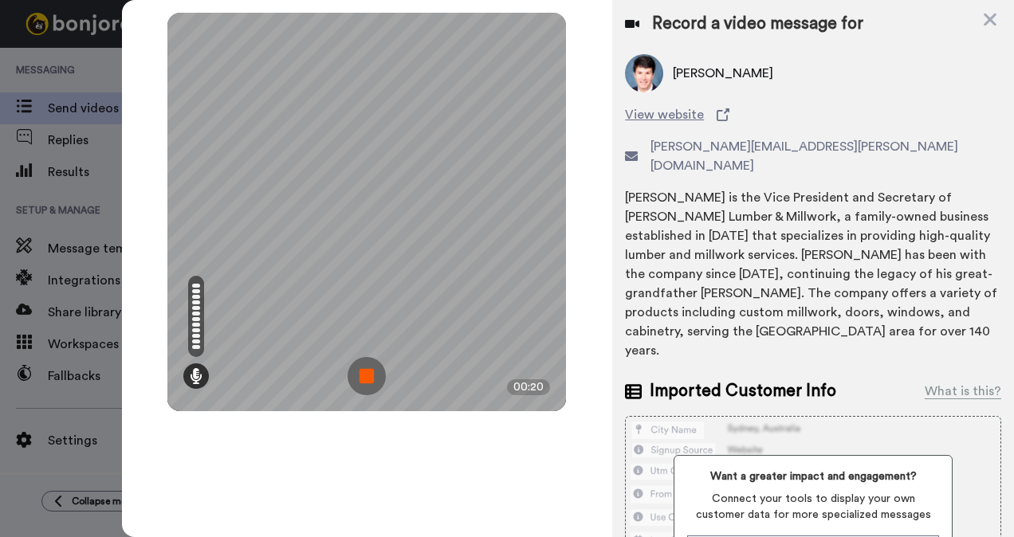
click at [360, 374] on img at bounding box center [366, 376] width 38 height 38
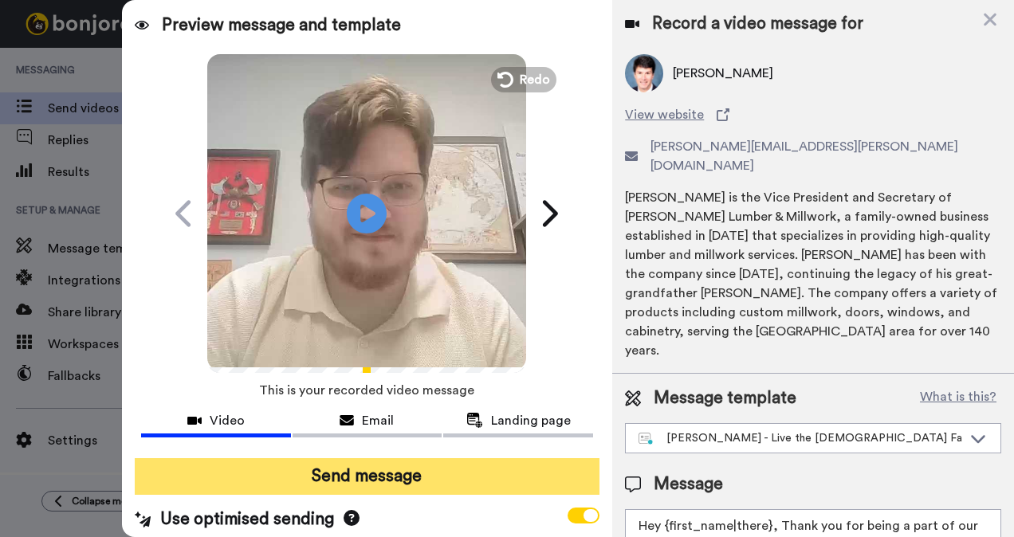
click at [350, 476] on button "Send message" at bounding box center [367, 476] width 465 height 37
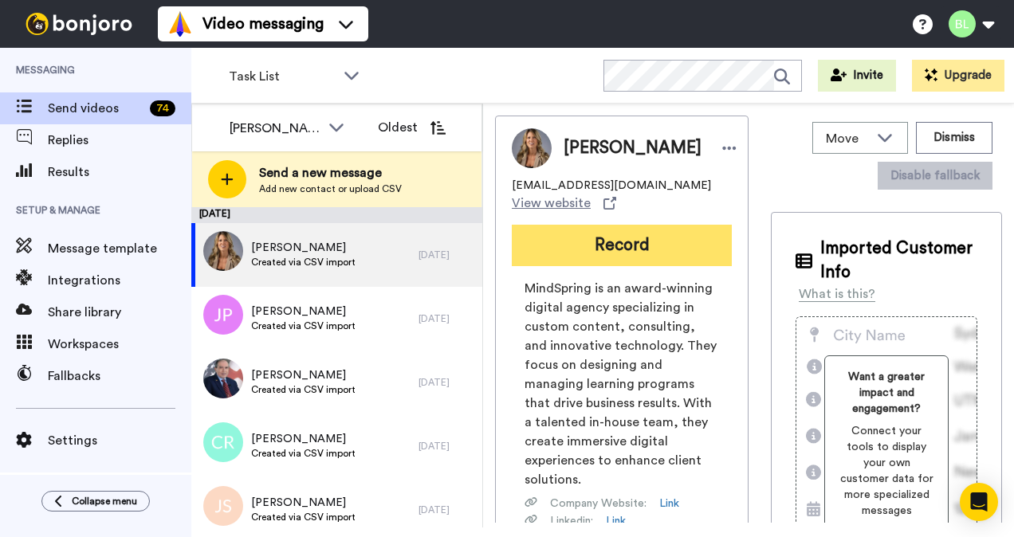
click at [620, 266] on button "Record" at bounding box center [622, 245] width 220 height 41
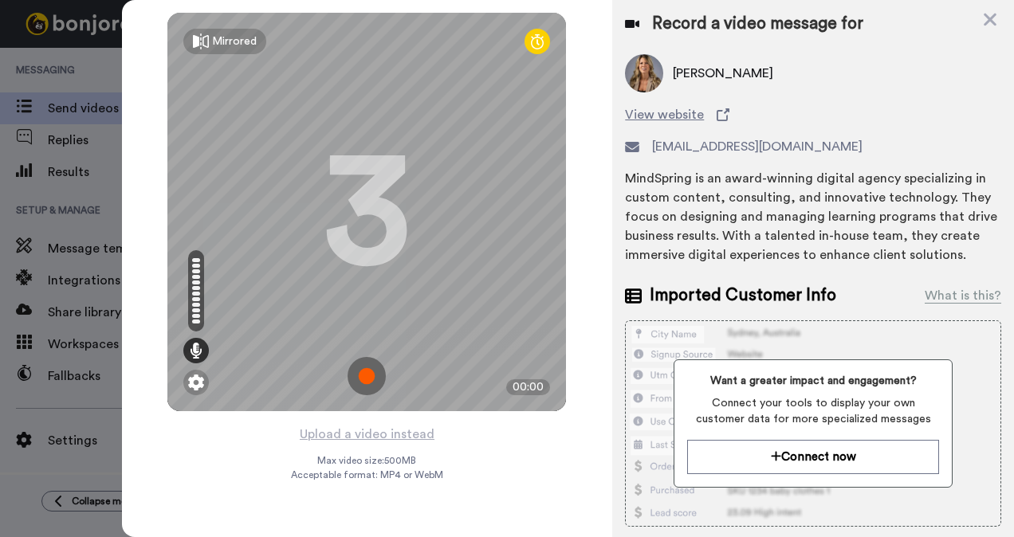
click at [363, 368] on img at bounding box center [366, 376] width 38 height 38
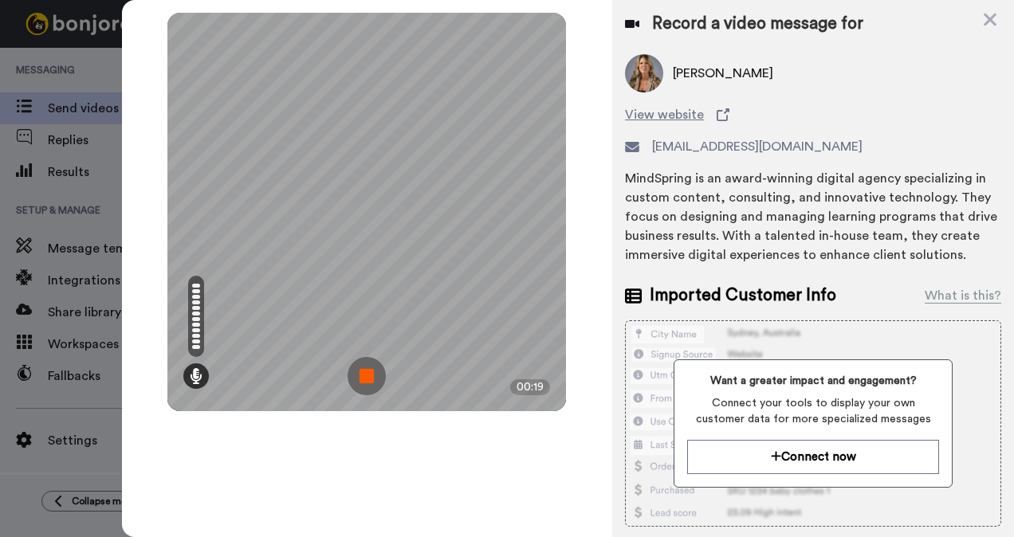
click at [367, 376] on img at bounding box center [366, 376] width 38 height 38
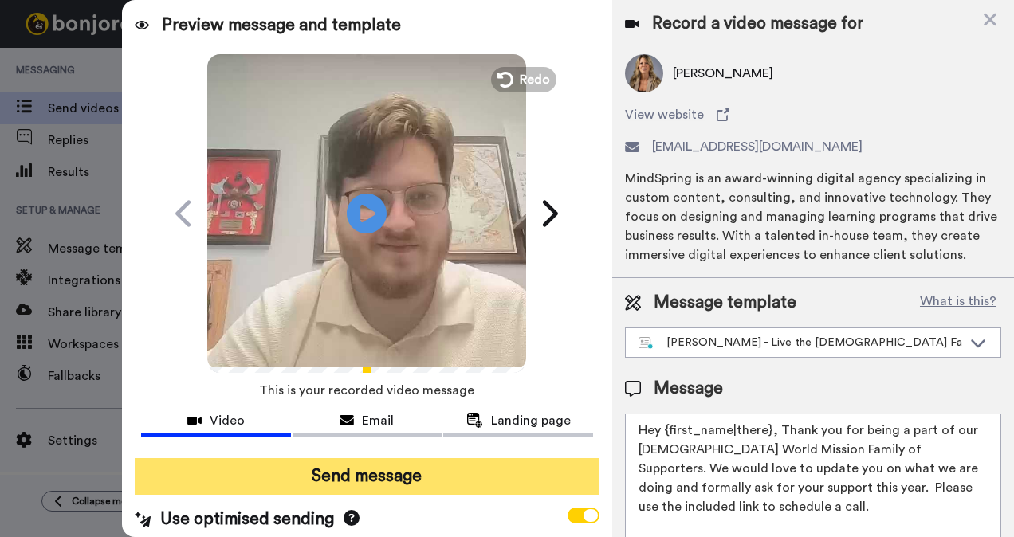
click at [488, 477] on button "Send message" at bounding box center [367, 476] width 465 height 37
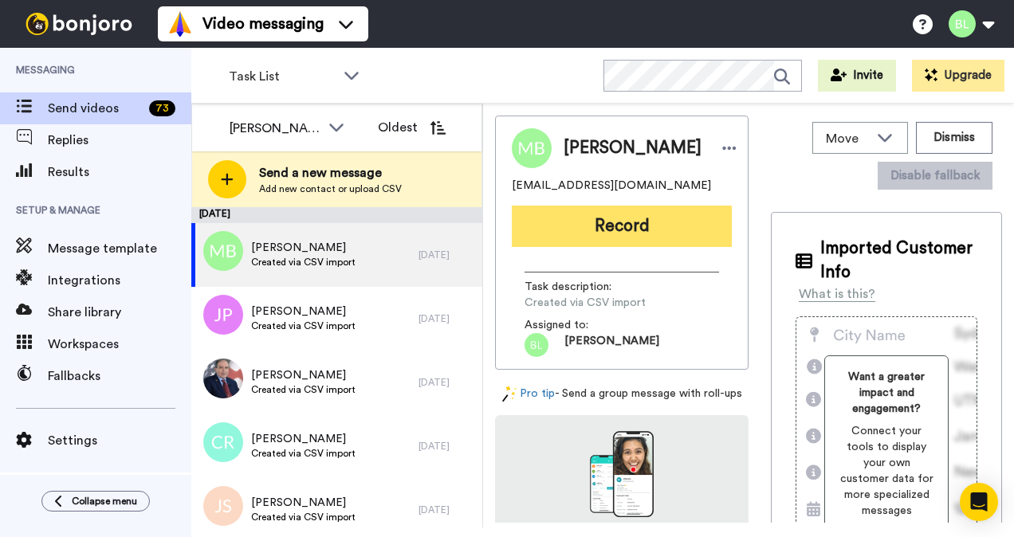
click at [661, 239] on button "Record" at bounding box center [622, 226] width 220 height 41
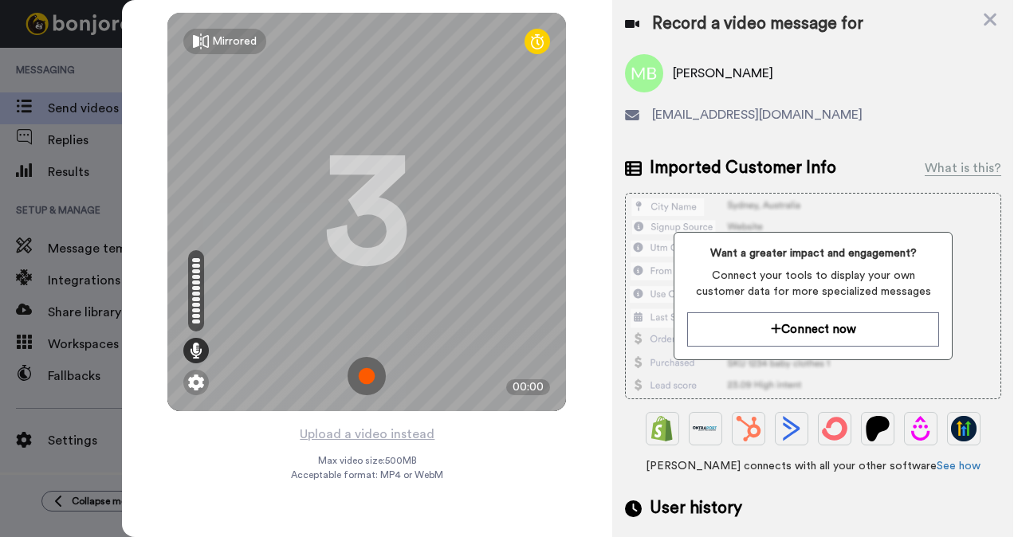
click at [381, 367] on img at bounding box center [366, 376] width 38 height 38
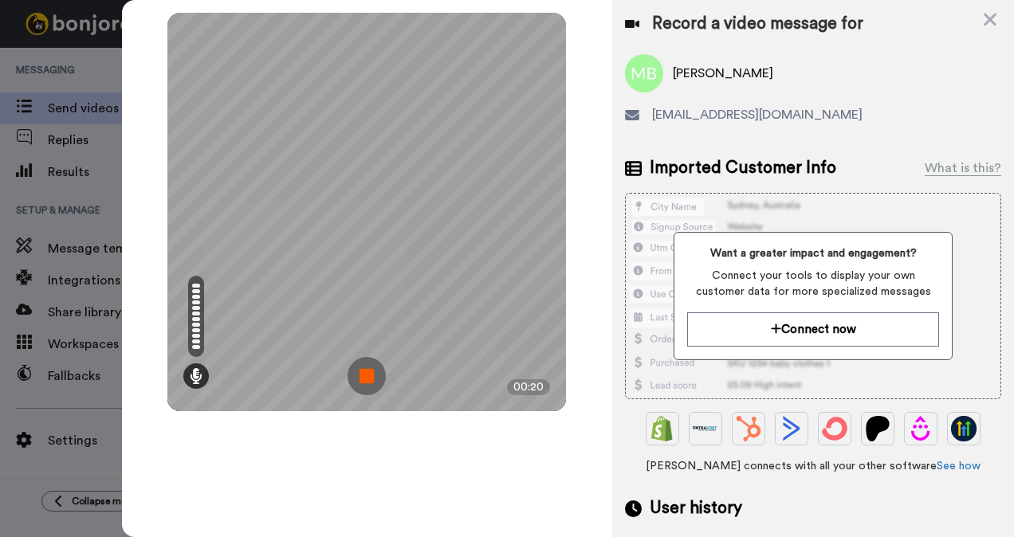
click at [357, 360] on img at bounding box center [366, 376] width 38 height 38
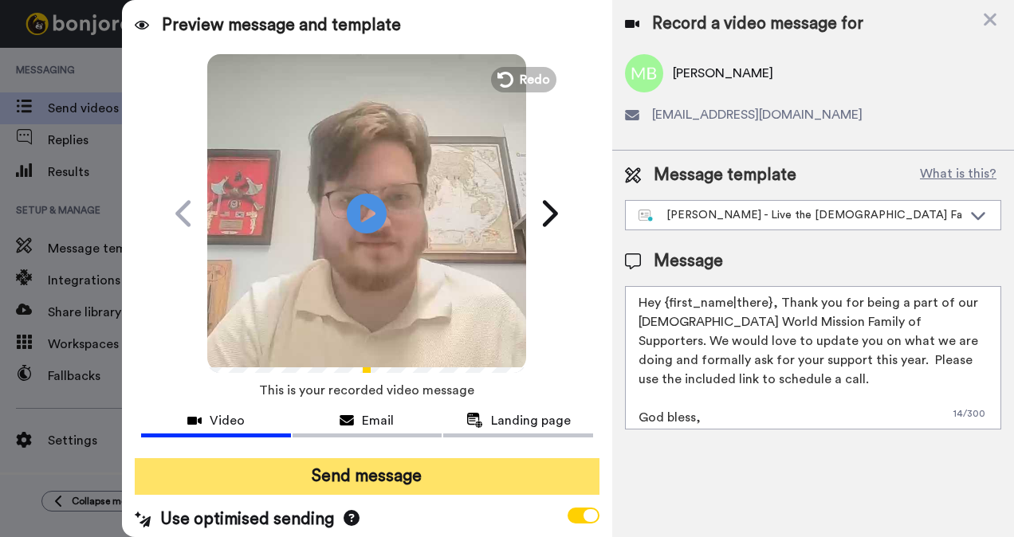
click at [395, 484] on button "Send message" at bounding box center [367, 476] width 465 height 37
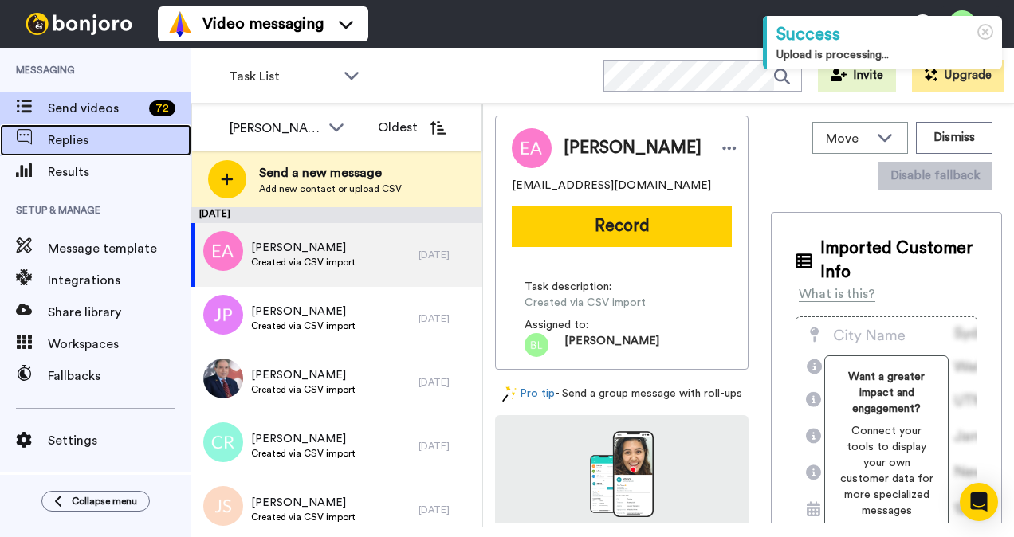
click at [82, 145] on span "Replies" at bounding box center [119, 140] width 143 height 19
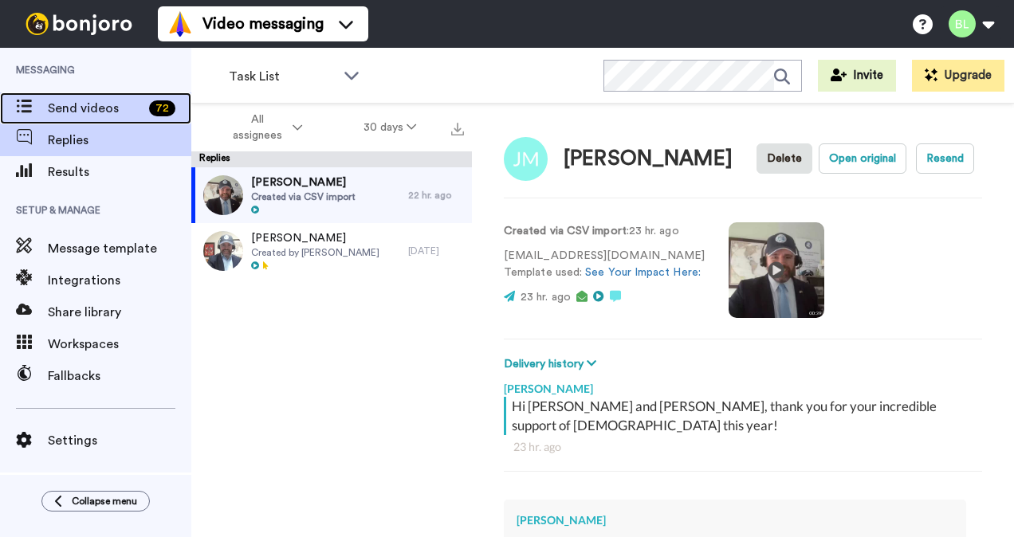
click at [54, 105] on span "Send videos" at bounding box center [95, 108] width 95 height 19
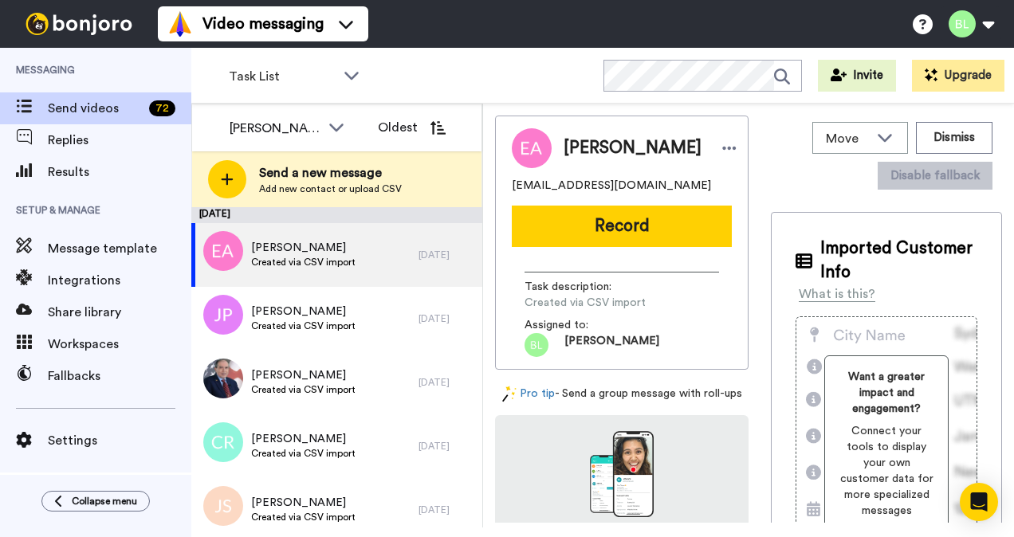
click at [956, 202] on div "Move WORKSPACES View all Default Task List + Add a new workspace Dismiss Disabl…" at bounding box center [885, 319] width 231 height 407
